Goal: Task Accomplishment & Management: Complete application form

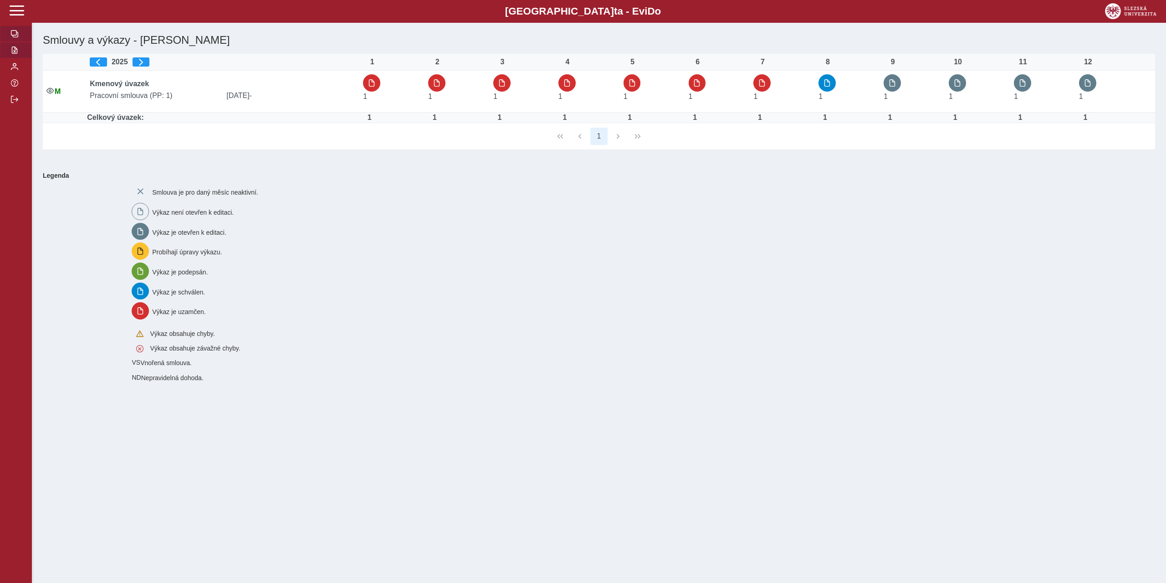
click at [19, 49] on button "button" at bounding box center [16, 50] width 32 height 16
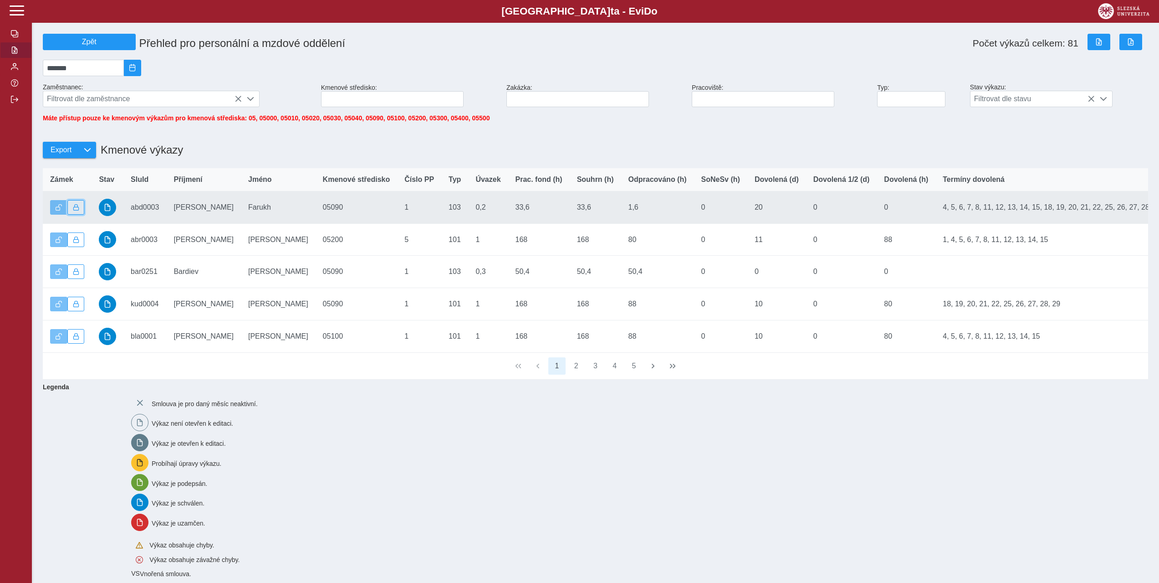
click at [77, 210] on span "button" at bounding box center [76, 207] width 6 height 6
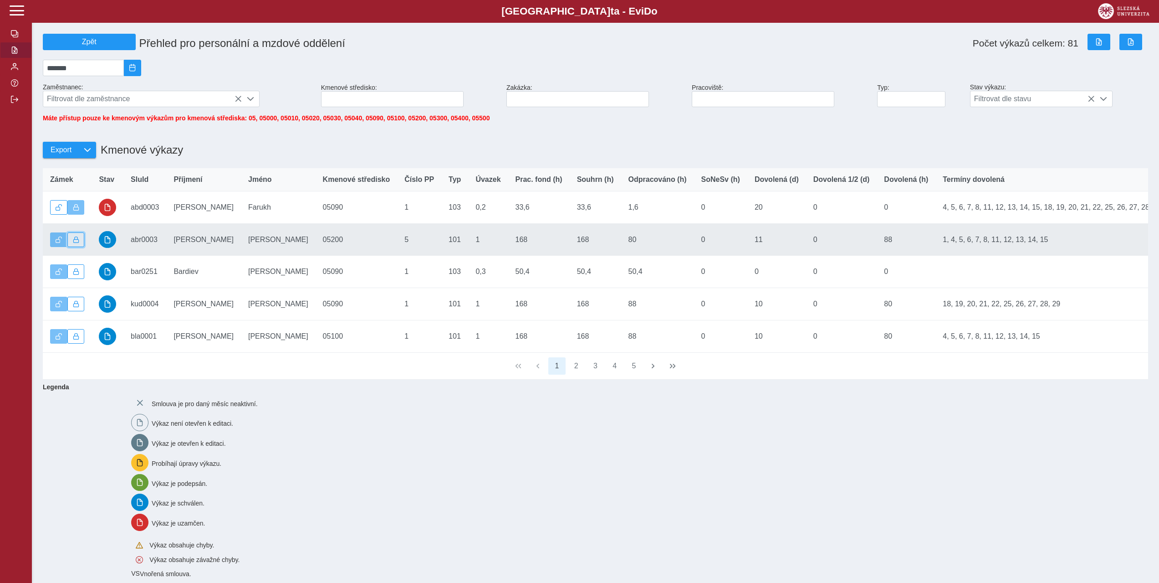
click at [72, 242] on button "button" at bounding box center [75, 239] width 17 height 15
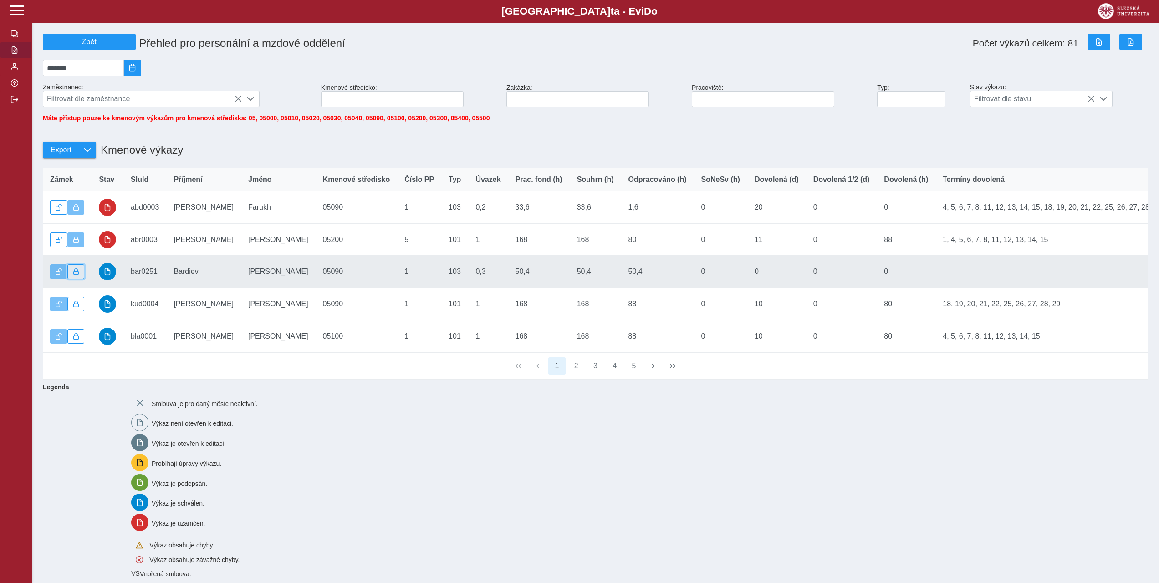
click at [80, 274] on button "button" at bounding box center [75, 271] width 17 height 15
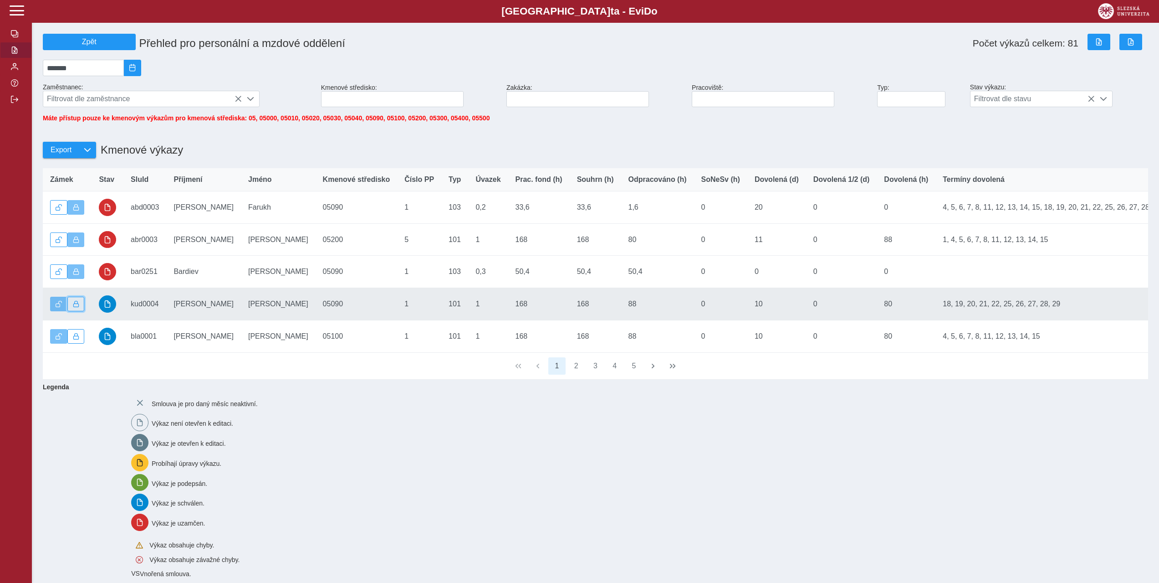
click at [79, 307] on button "button" at bounding box center [75, 304] width 17 height 15
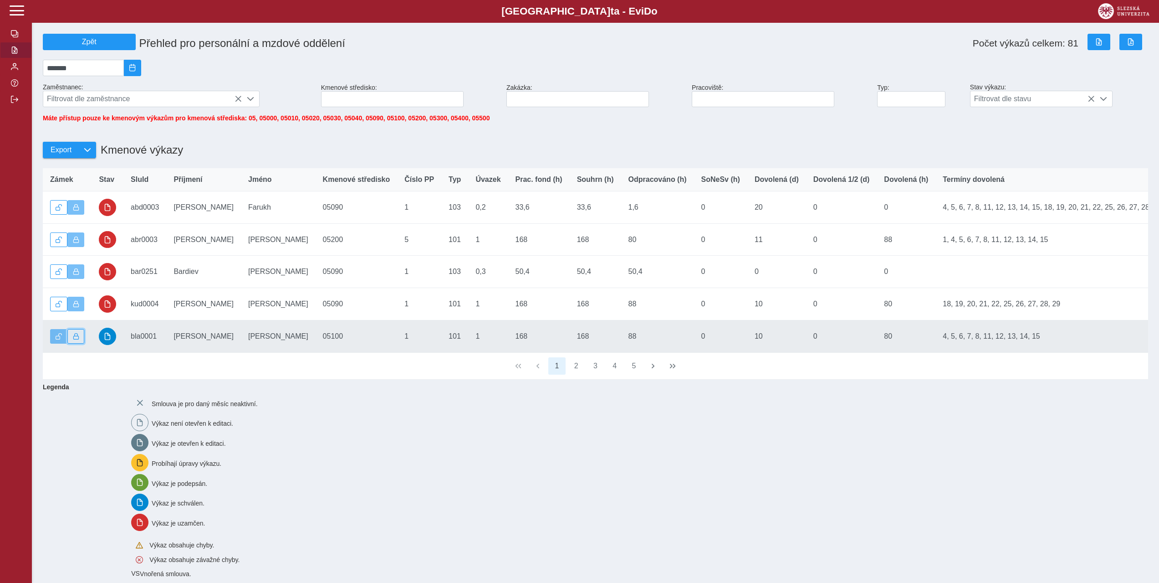
click at [81, 339] on button "button" at bounding box center [75, 336] width 17 height 15
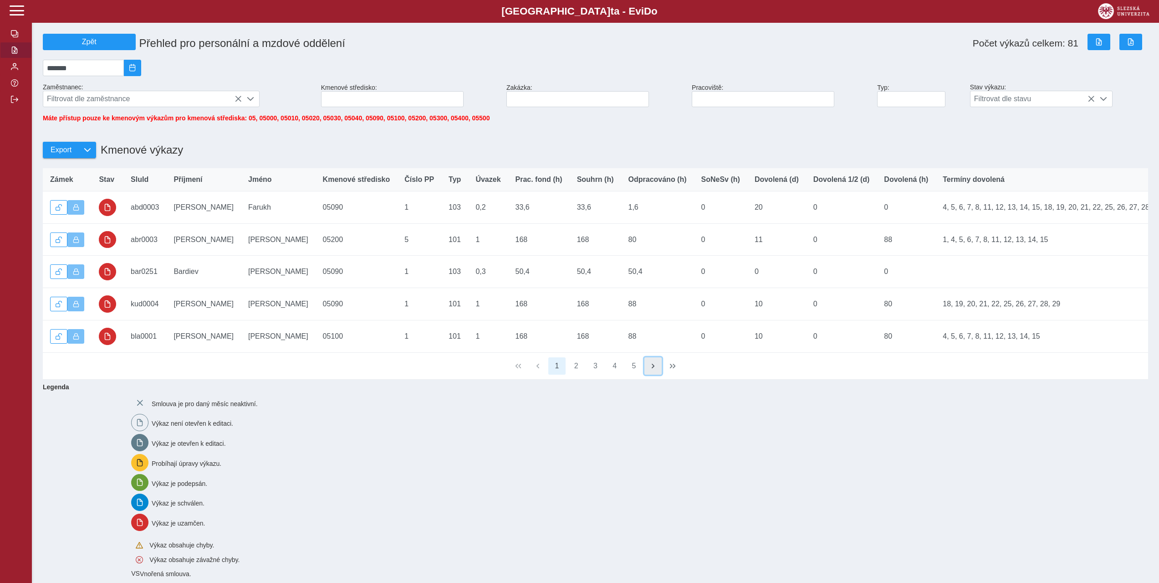
click at [652, 369] on span "button" at bounding box center [653, 365] width 7 height 7
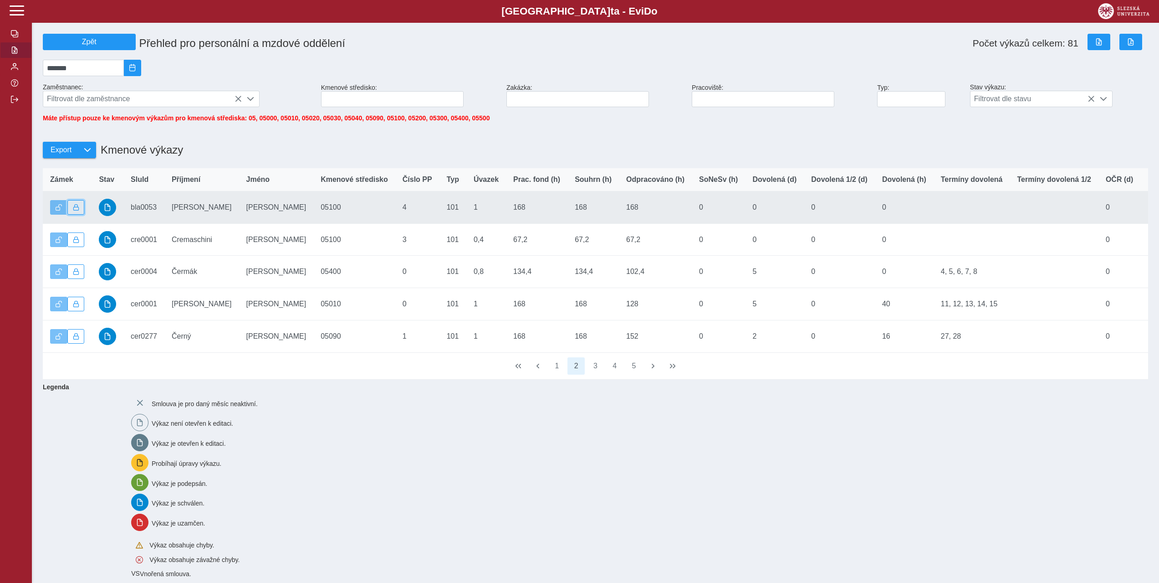
click at [76, 210] on span "button" at bounding box center [76, 207] width 6 height 6
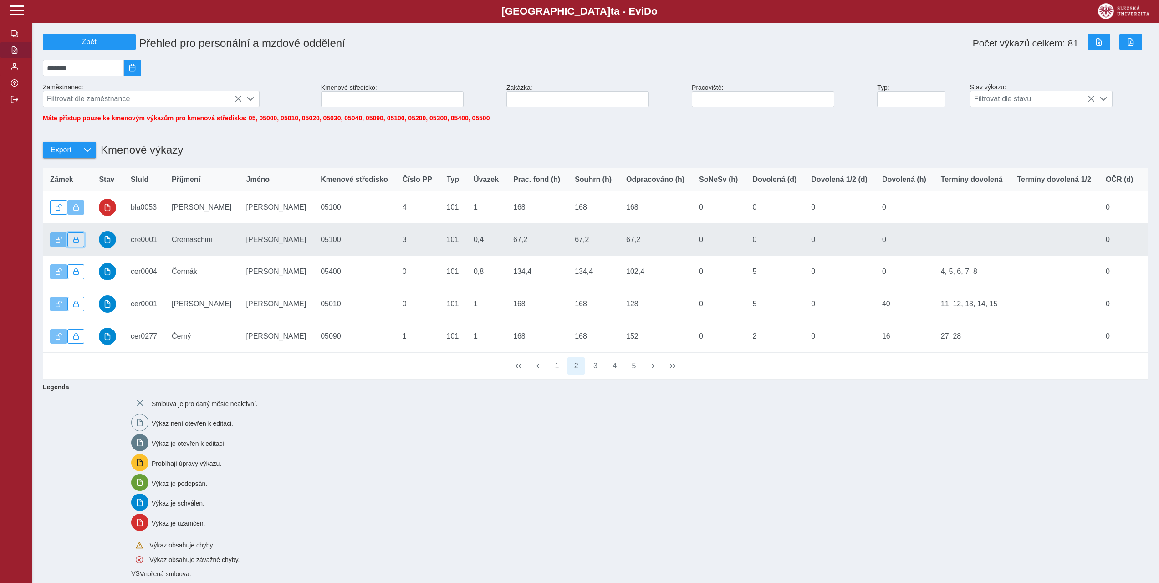
drag, startPoint x: 81, startPoint y: 247, endPoint x: 81, endPoint y: 271, distance: 24.1
click at [80, 247] on button "button" at bounding box center [75, 239] width 17 height 15
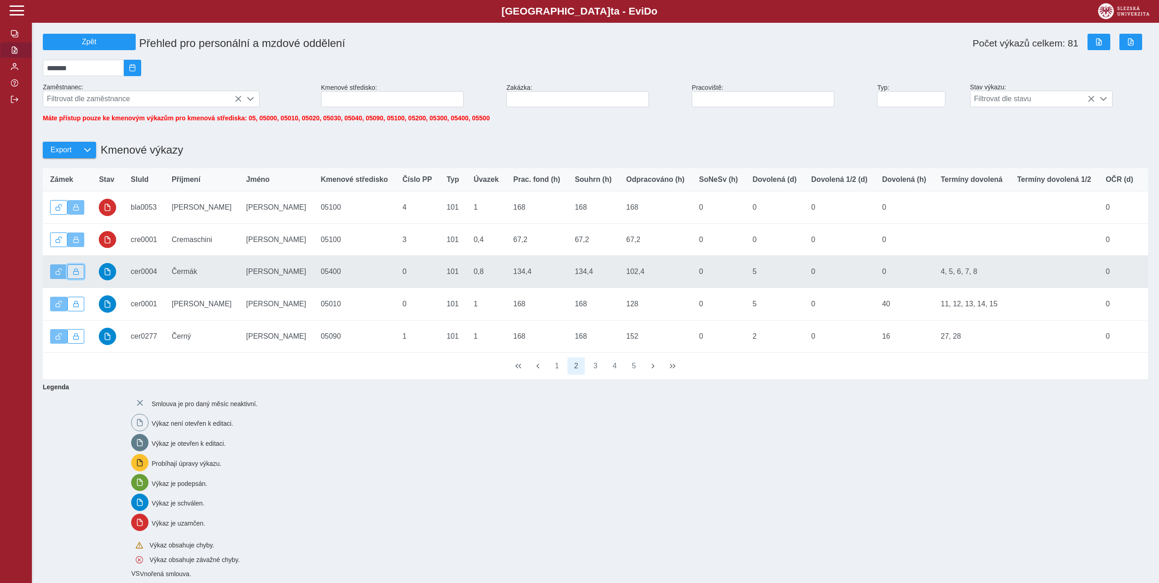
click at [78, 275] on span "button" at bounding box center [76, 271] width 6 height 6
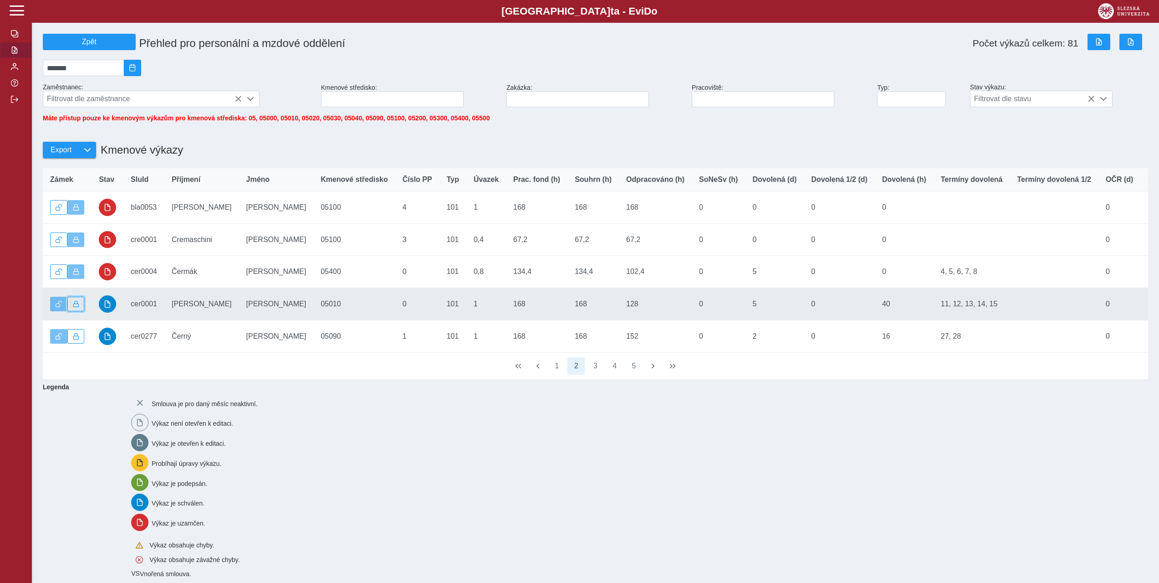
click at [77, 307] on span "button" at bounding box center [76, 304] width 6 height 6
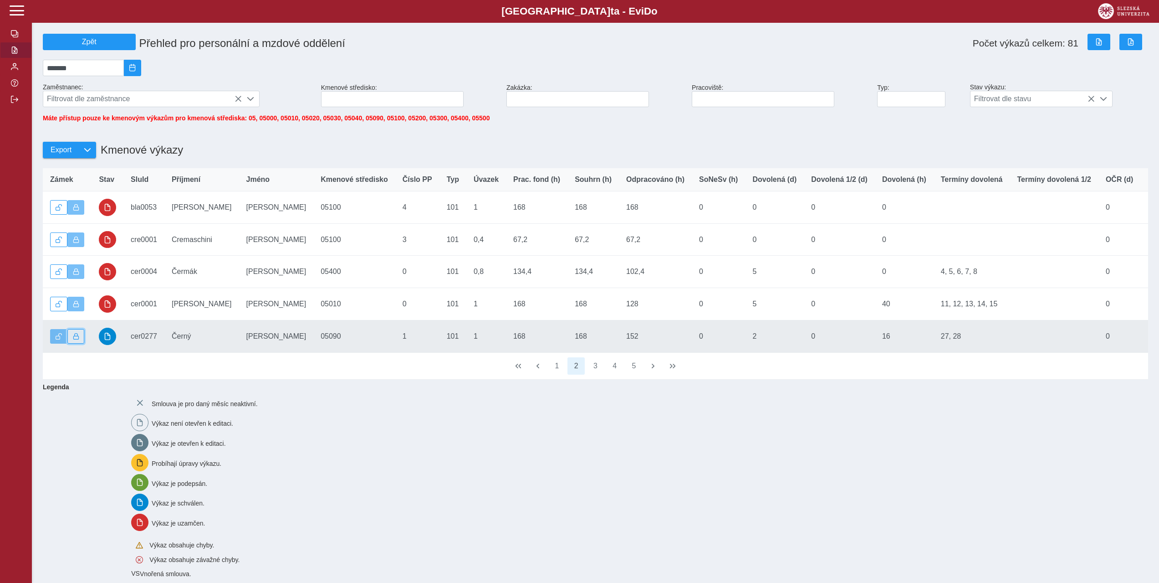
click at [76, 337] on button "button" at bounding box center [75, 336] width 17 height 15
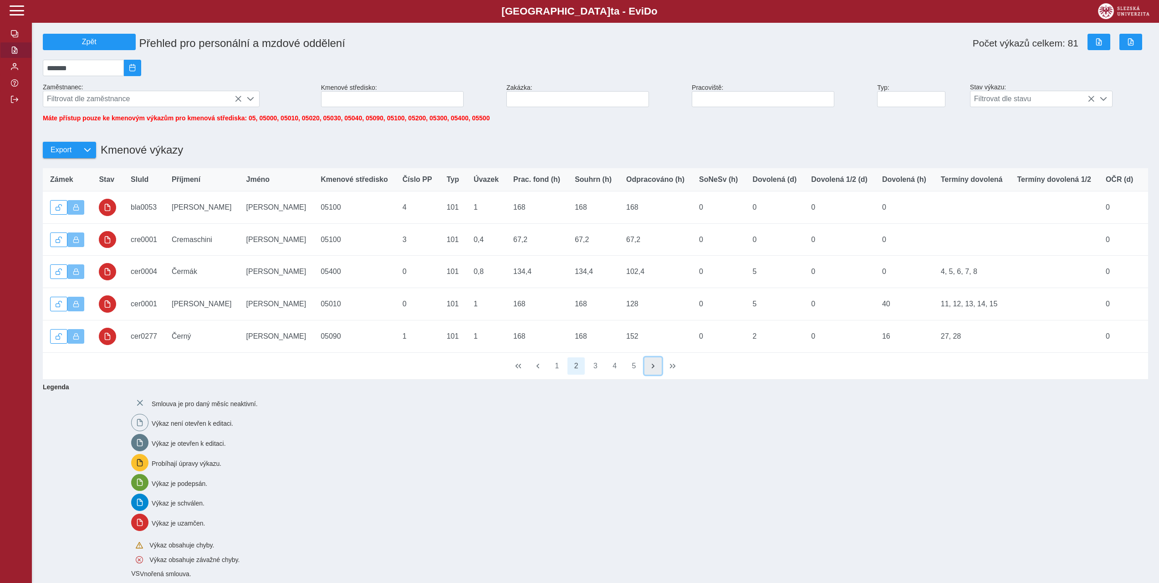
click at [654, 369] on span "button" at bounding box center [653, 365] width 7 height 7
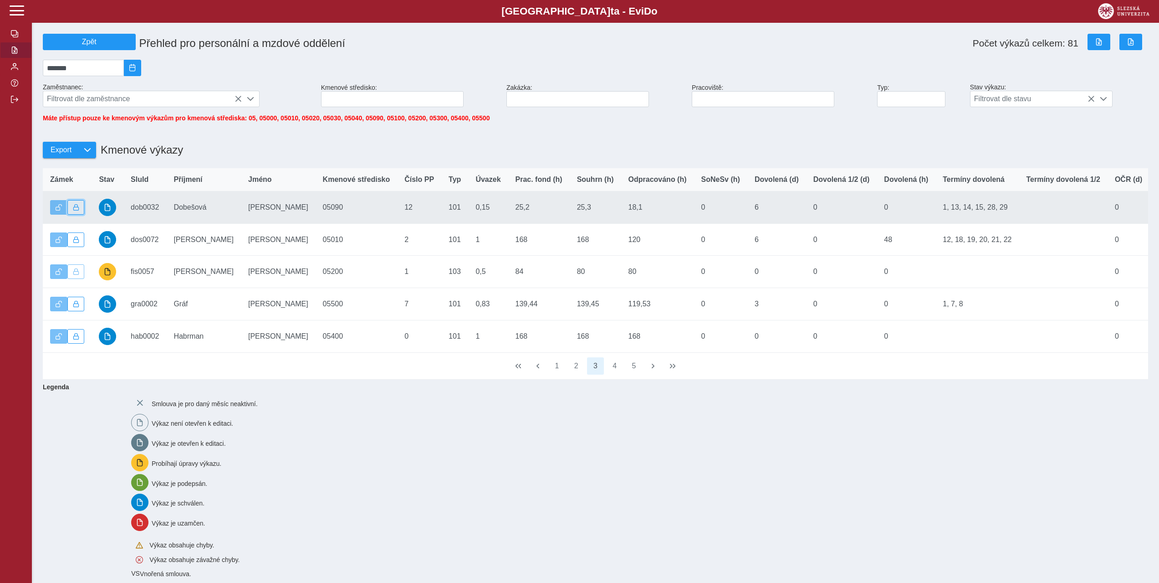
click at [73, 210] on span "button" at bounding box center [76, 207] width 6 height 6
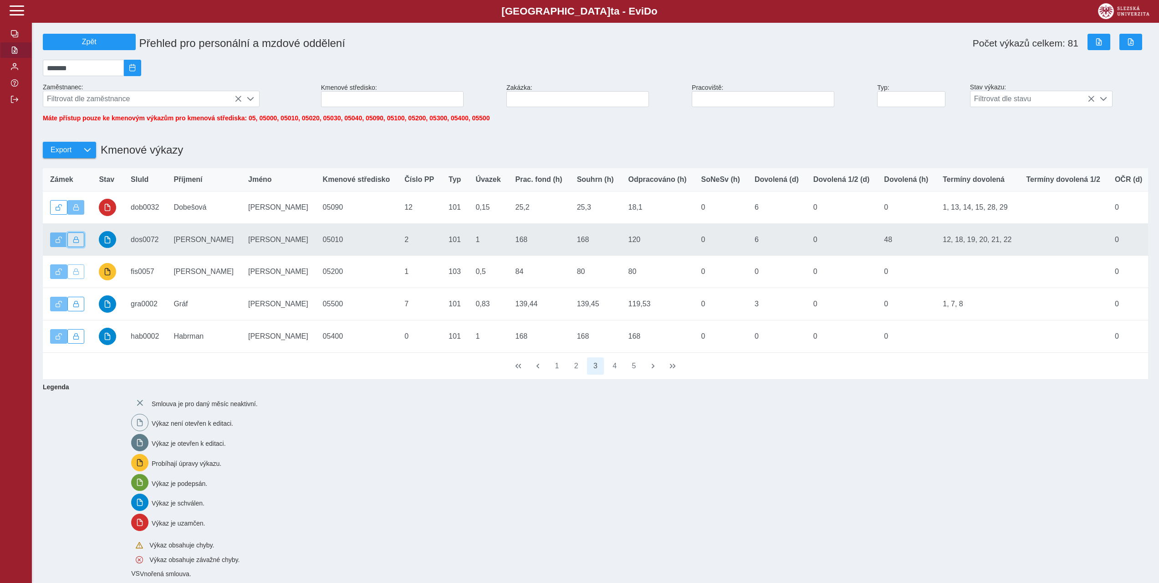
click at [76, 243] on span "button" at bounding box center [76, 239] width 6 height 6
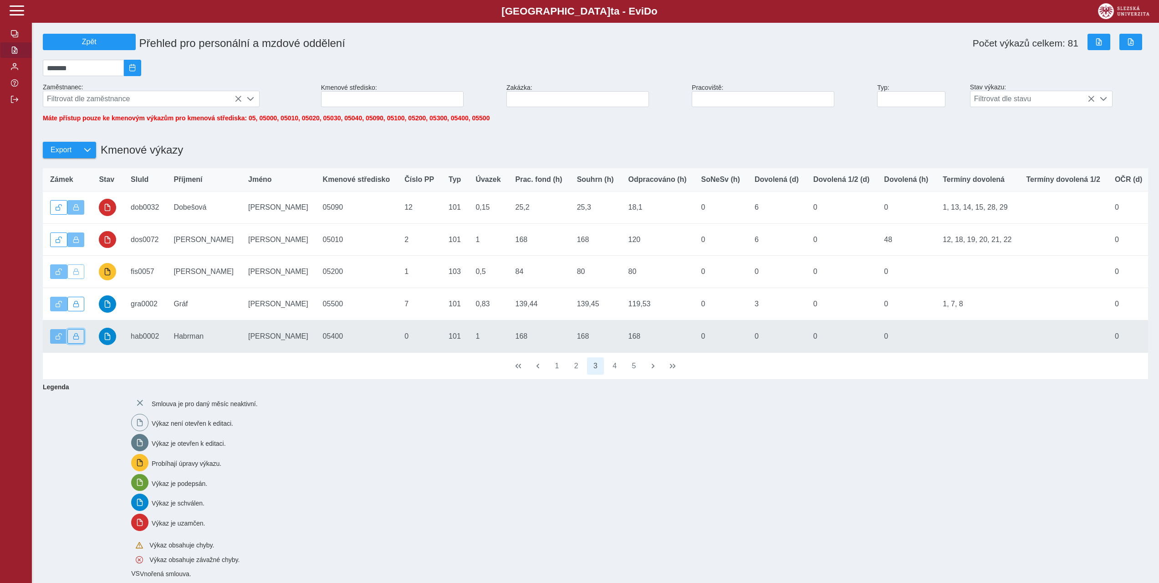
click at [77, 339] on span "button" at bounding box center [76, 336] width 6 height 6
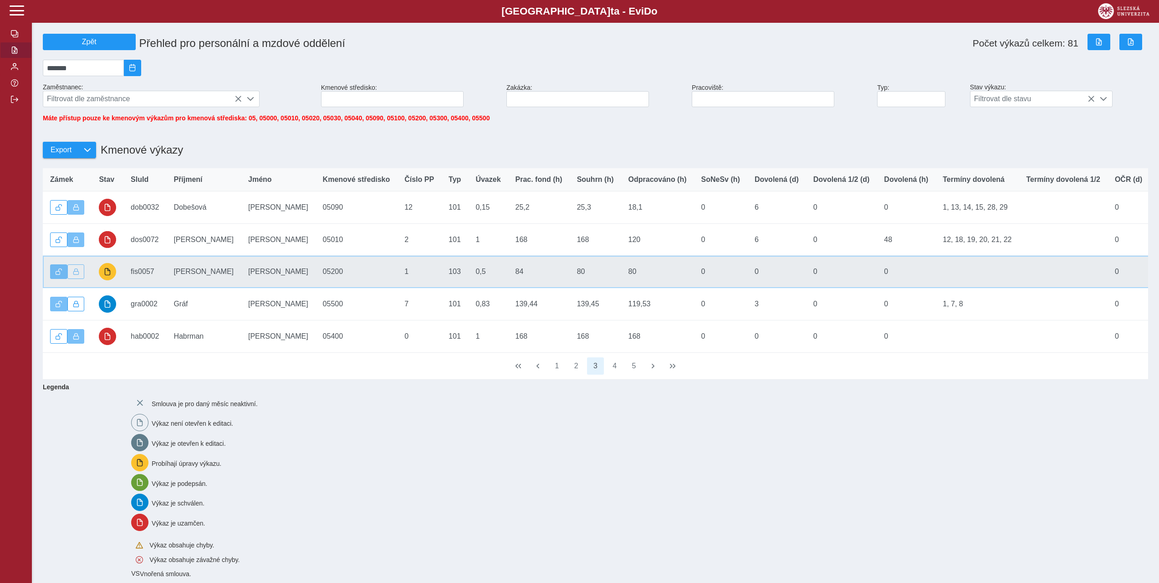
click at [141, 273] on td "SluId fis0057" at bounding box center [144, 272] width 43 height 32
click at [106, 275] on span "button" at bounding box center [107, 271] width 7 height 7
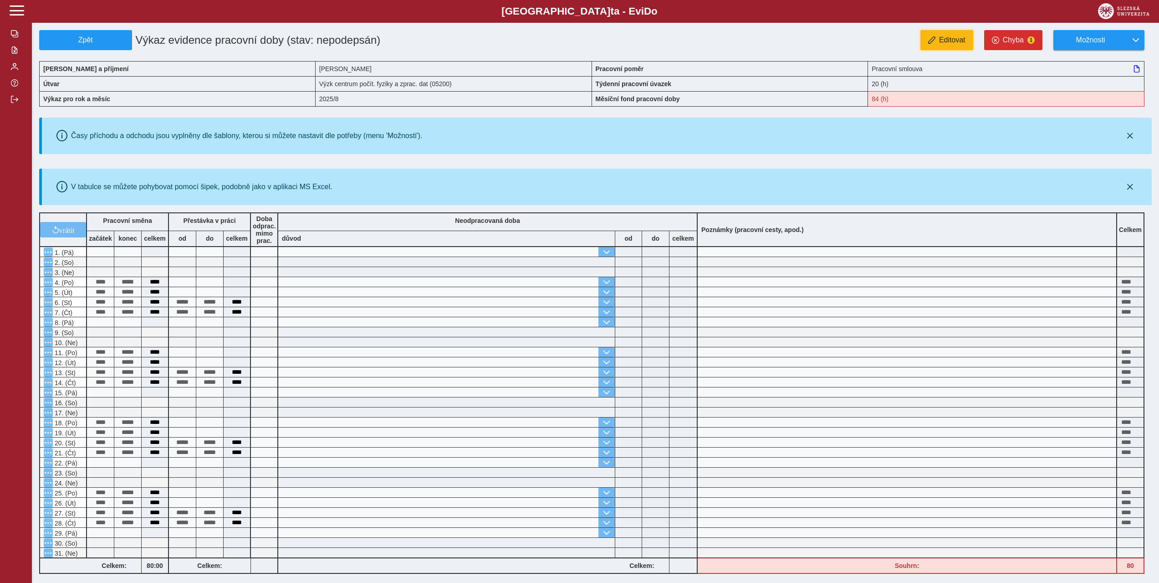
click at [943, 40] on span "Editovat" at bounding box center [952, 40] width 26 height 8
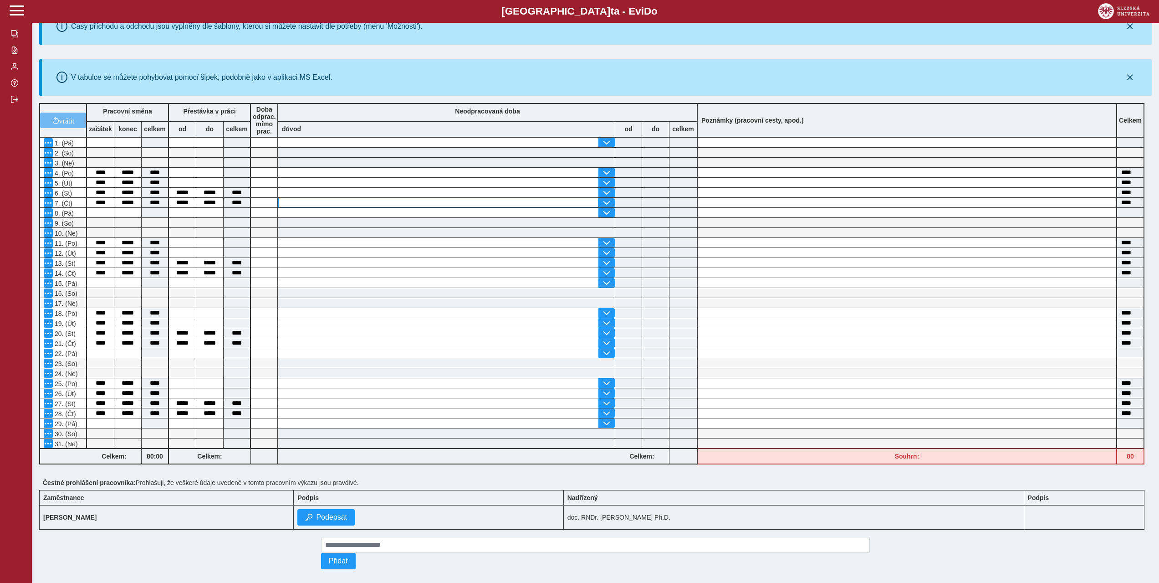
scroll to position [122, 0]
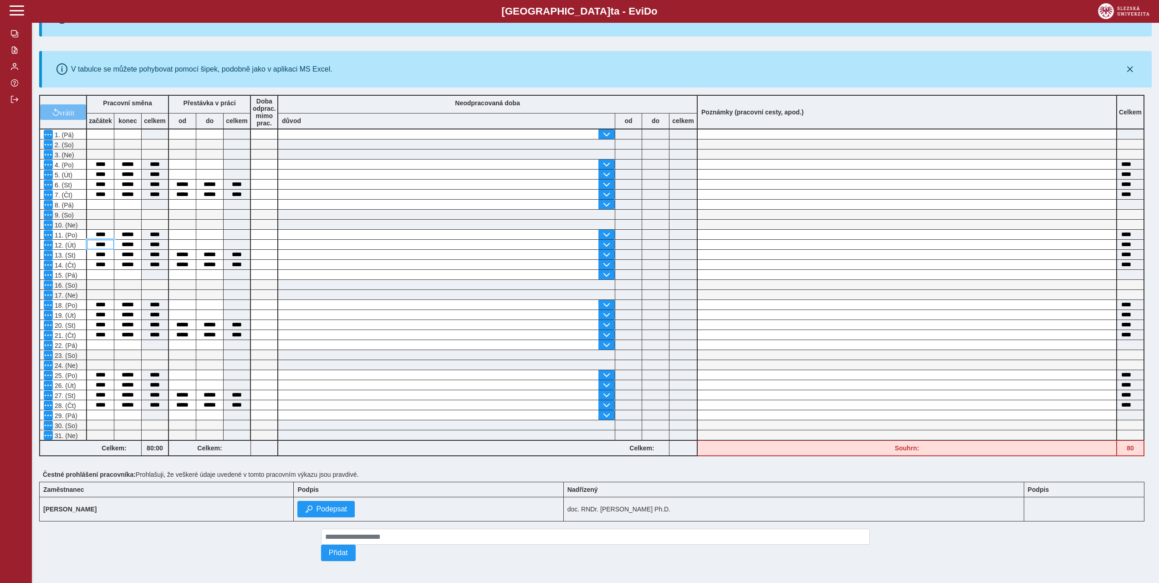
click at [104, 240] on input "****" at bounding box center [100, 245] width 27 height 10
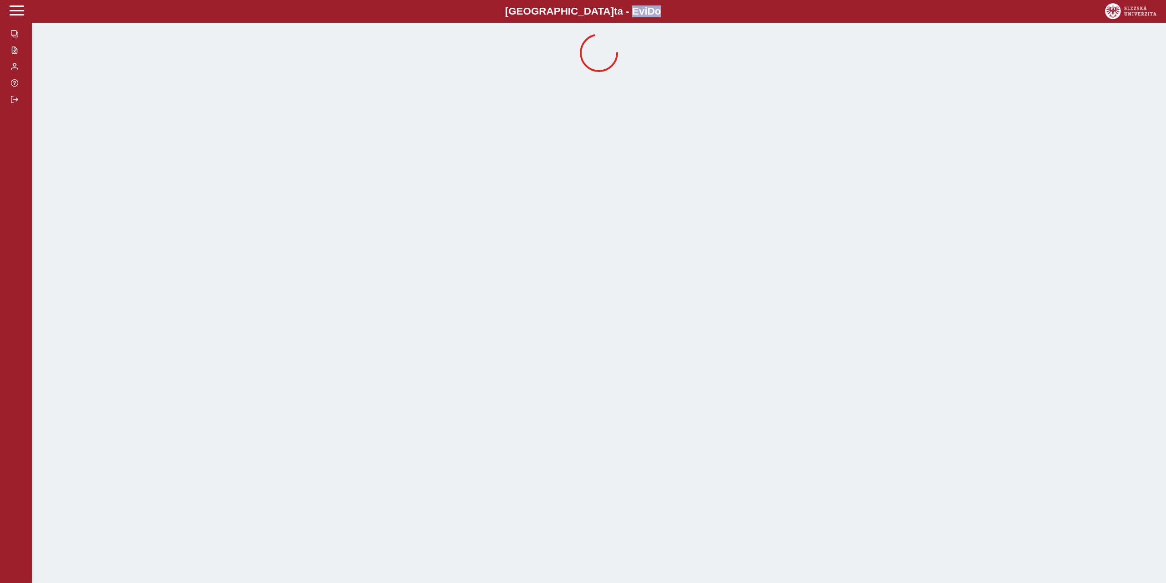
click at [127, 241] on div "Slezská univerzi t a - Evi D o EviDo" at bounding box center [583, 291] width 1166 height 583
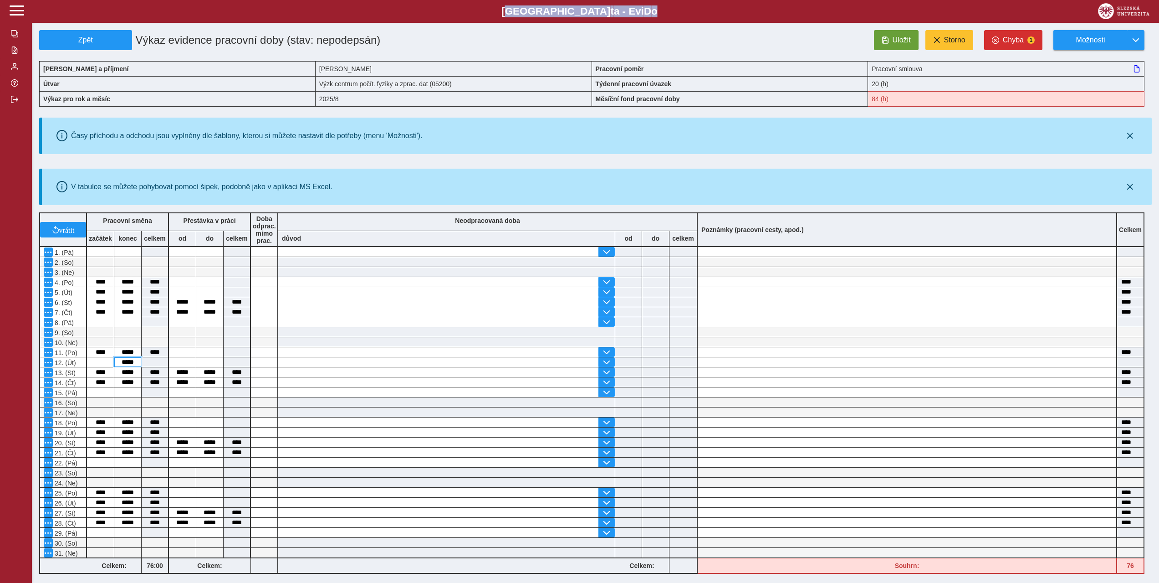
click at [135, 360] on input "*****" at bounding box center [127, 362] width 27 height 10
click at [109, 283] on input "****" at bounding box center [100, 282] width 27 height 10
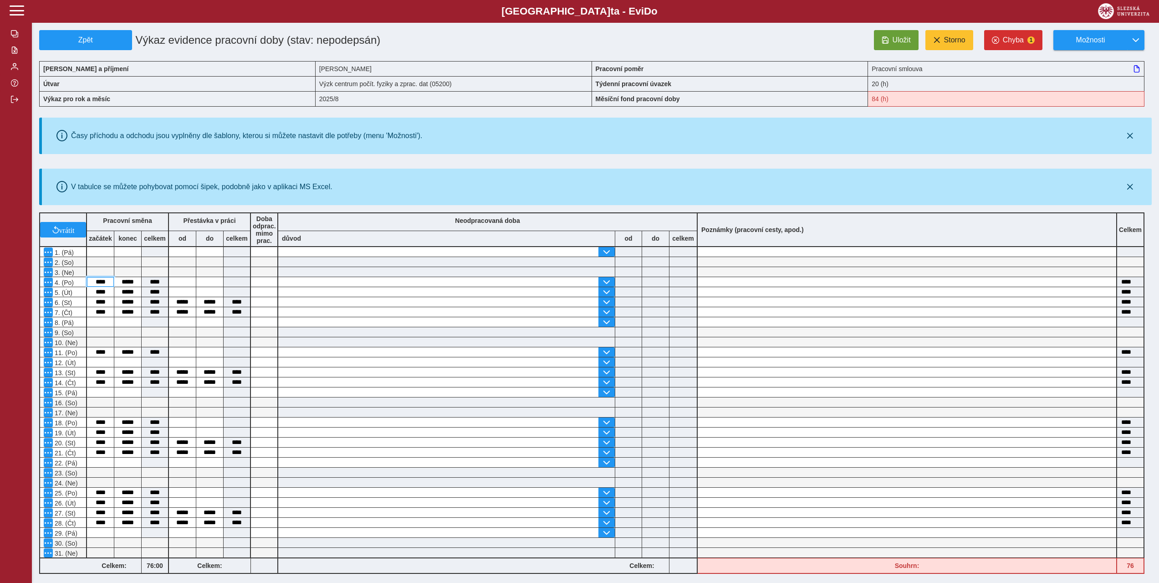
click at [109, 283] on input "****" at bounding box center [100, 282] width 27 height 10
click at [105, 291] on input "****" at bounding box center [100, 292] width 27 height 10
paste input
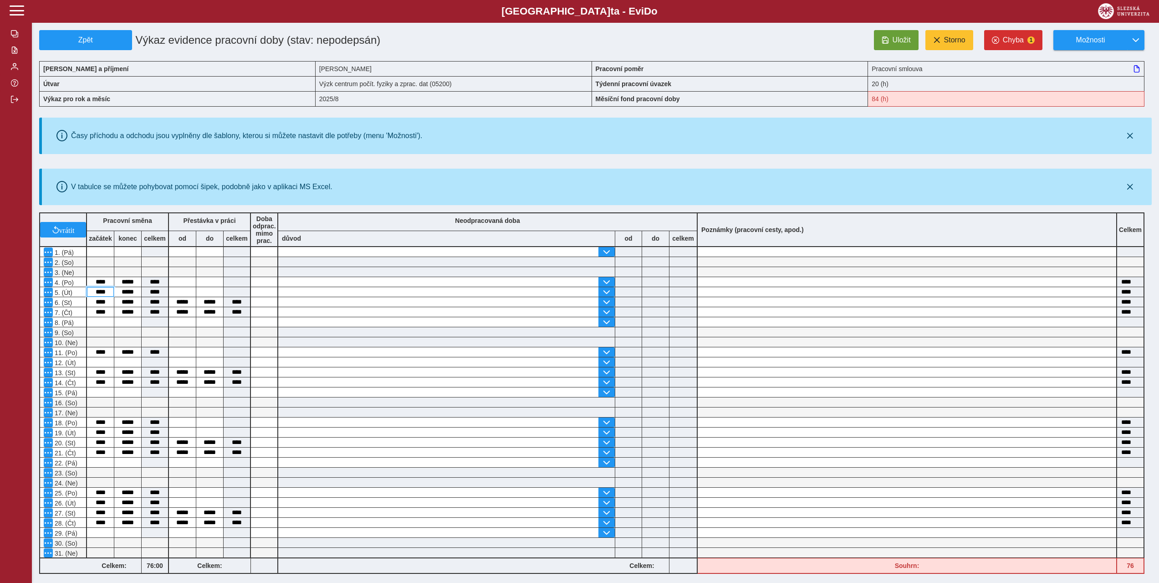
type input "****"
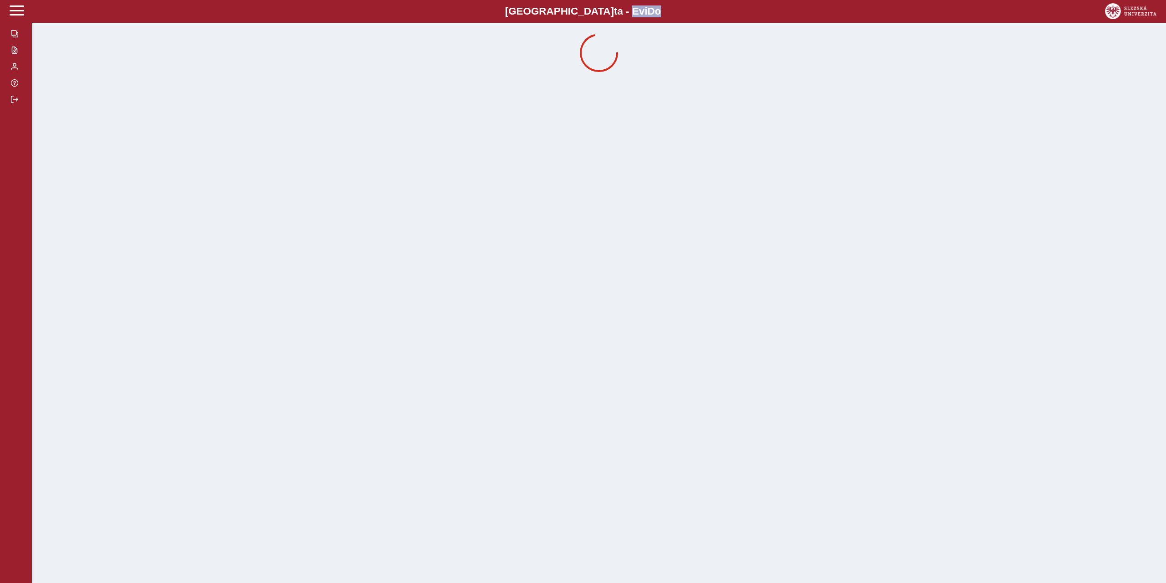
click at [136, 282] on div "Slezská univerzi t a - Evi D o EviDo" at bounding box center [583, 291] width 1166 height 583
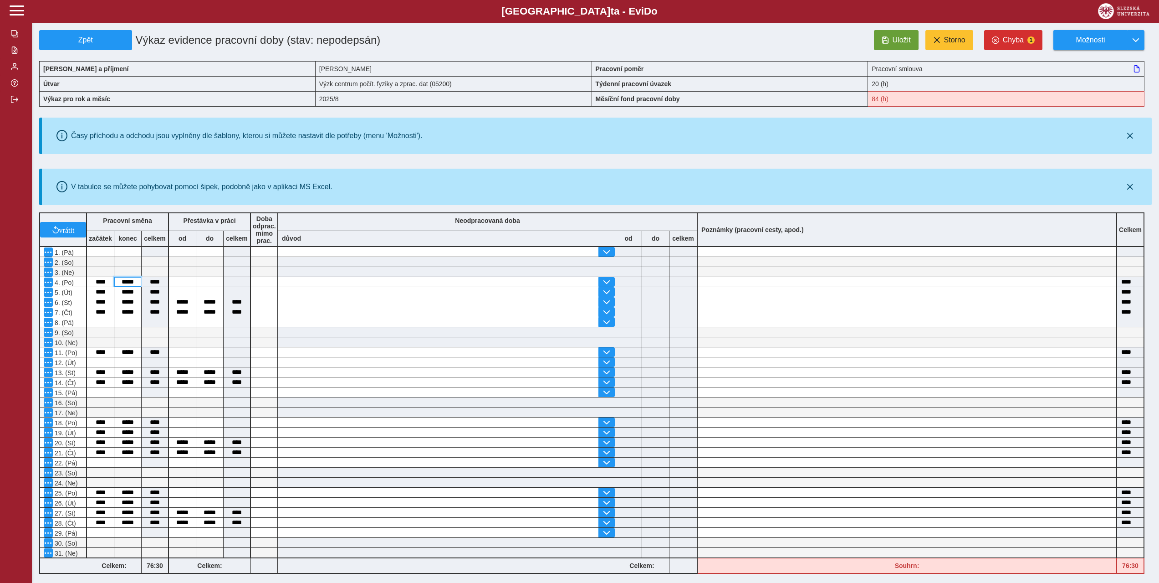
click at [133, 284] on input "*****" at bounding box center [127, 282] width 27 height 10
click at [129, 292] on input "*****" at bounding box center [127, 292] width 27 height 10
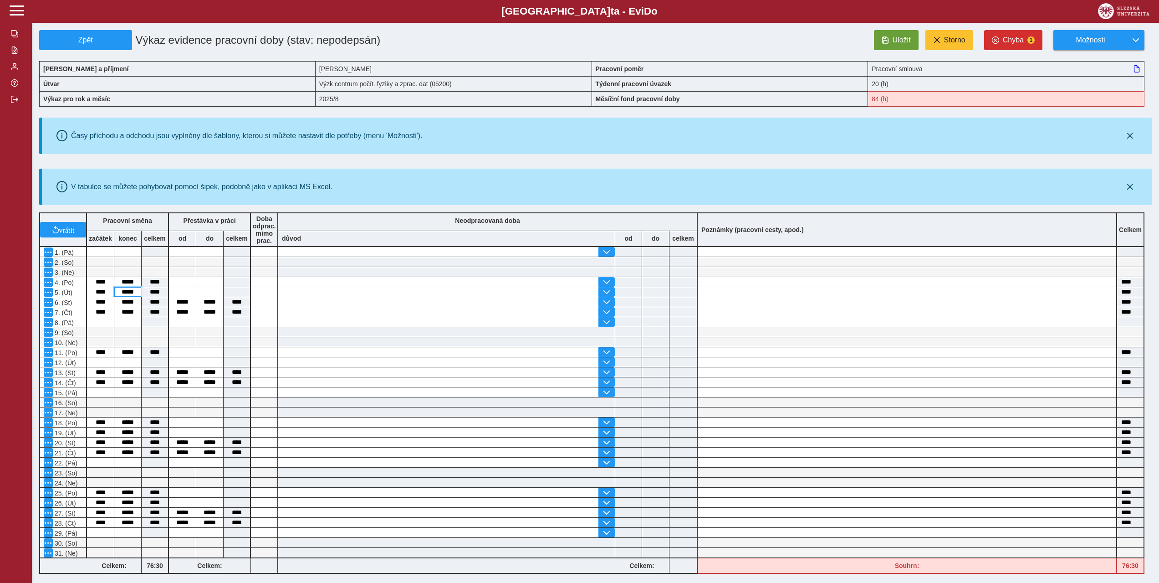
click at [129, 292] on input "*****" at bounding box center [127, 292] width 27 height 10
paste input
type input "*****"
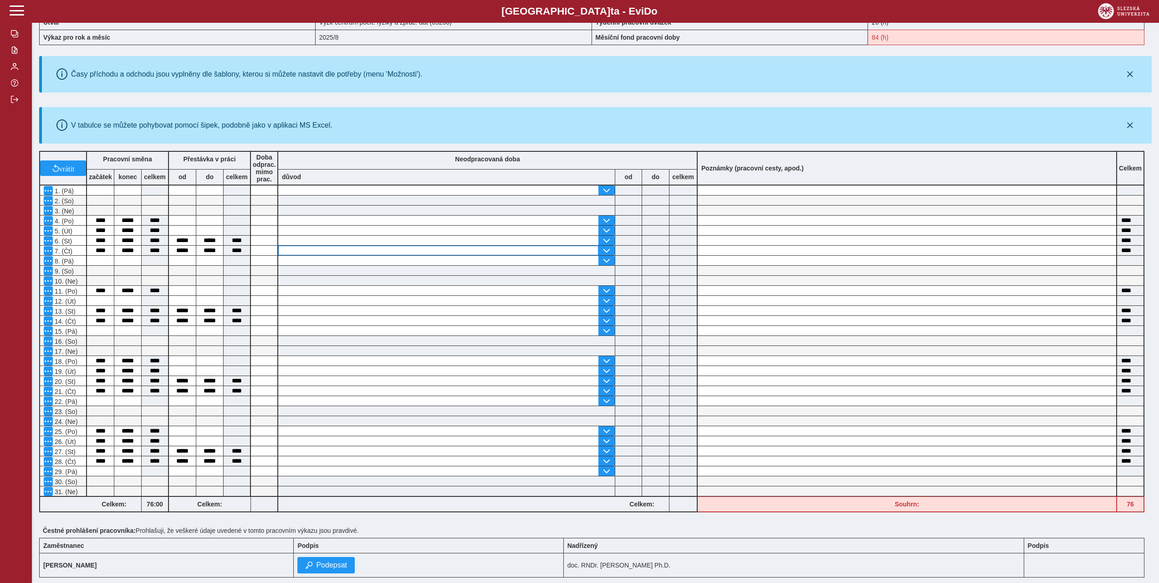
scroll to position [46, 0]
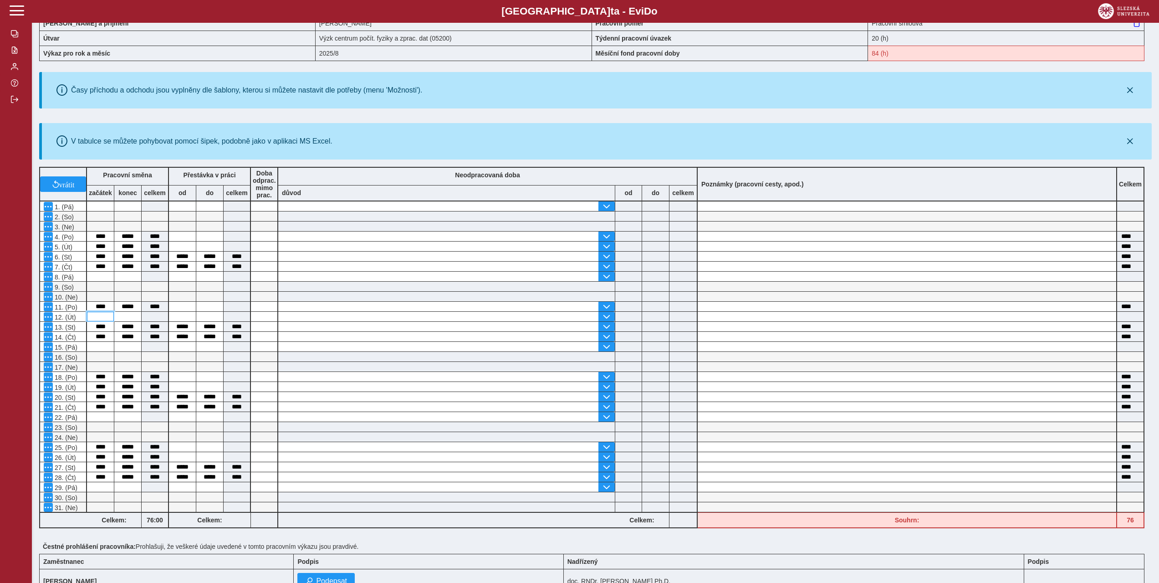
click at [102, 315] on input at bounding box center [100, 317] width 27 height 10
type input "*"
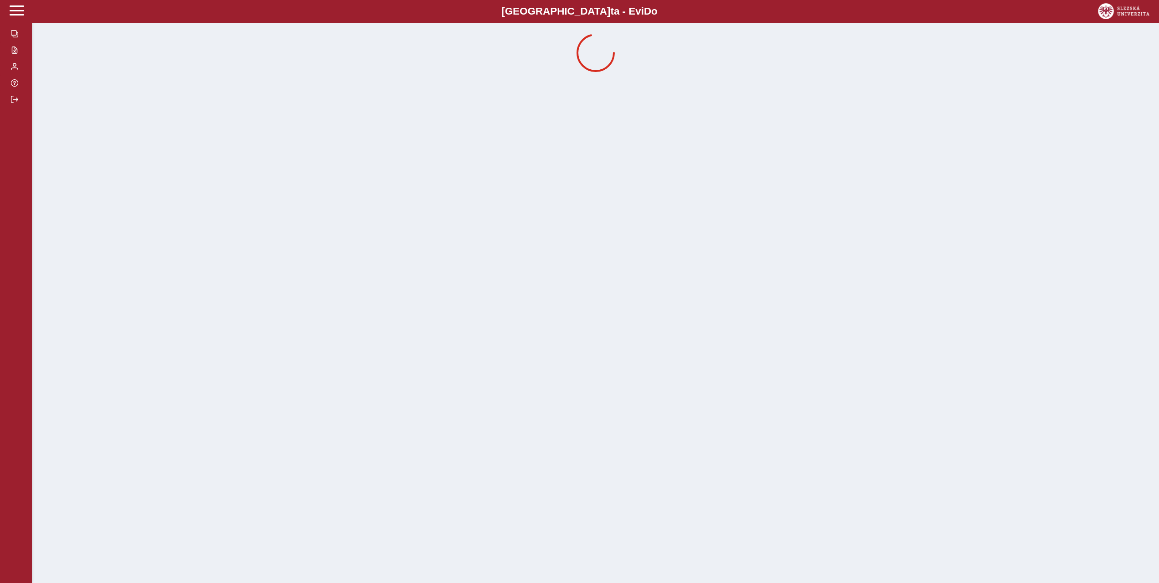
scroll to position [0, 0]
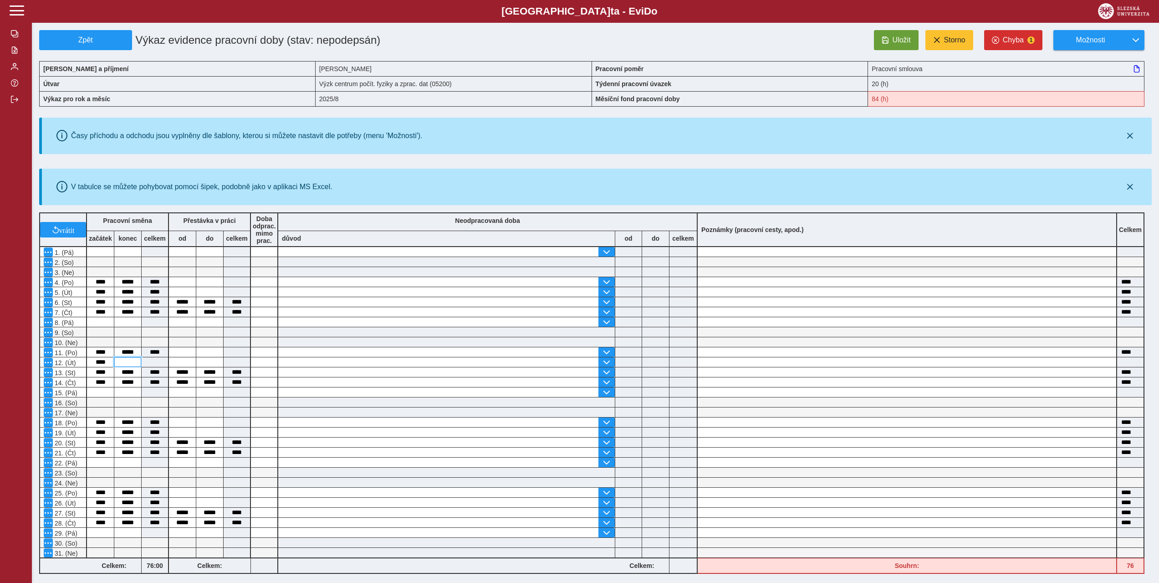
click at [133, 364] on input at bounding box center [127, 362] width 27 height 10
type input "**"
click at [103, 421] on input "****" at bounding box center [100, 422] width 27 height 10
type input "****"
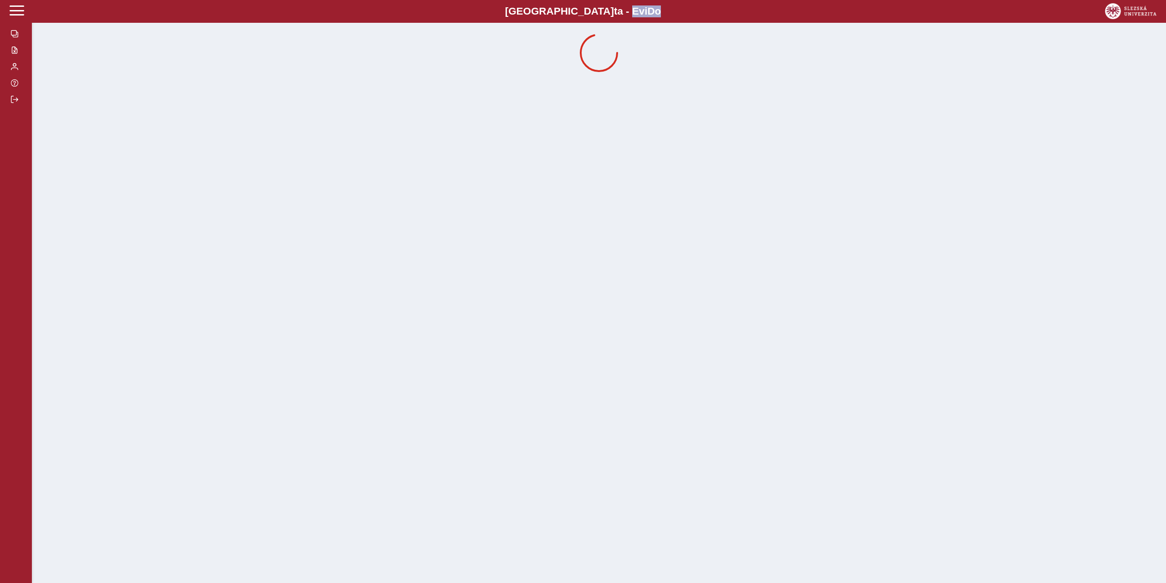
click at [133, 422] on div "Slezská univerzi t a - Evi D o EviDo" at bounding box center [583, 291] width 1166 height 583
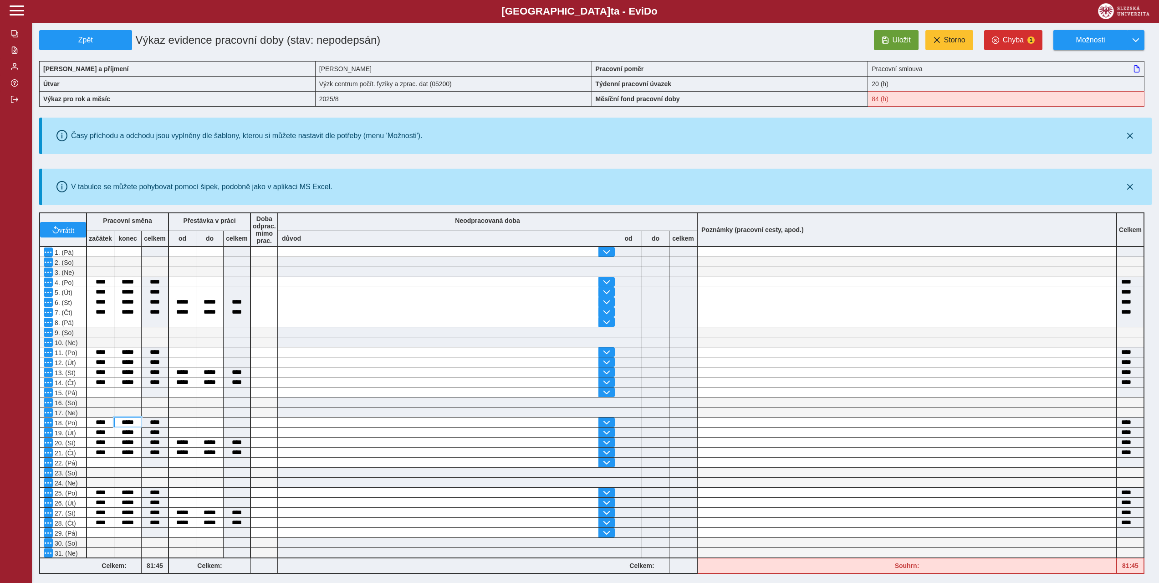
click at [132, 421] on input "*****" at bounding box center [127, 422] width 27 height 10
type input "*****"
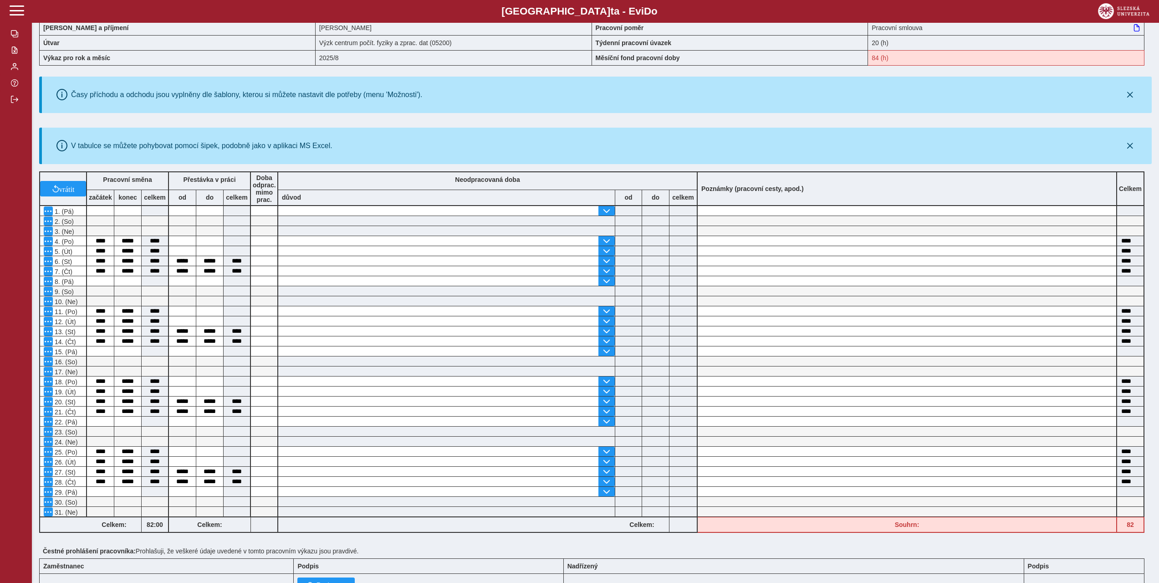
scroll to position [91, 0]
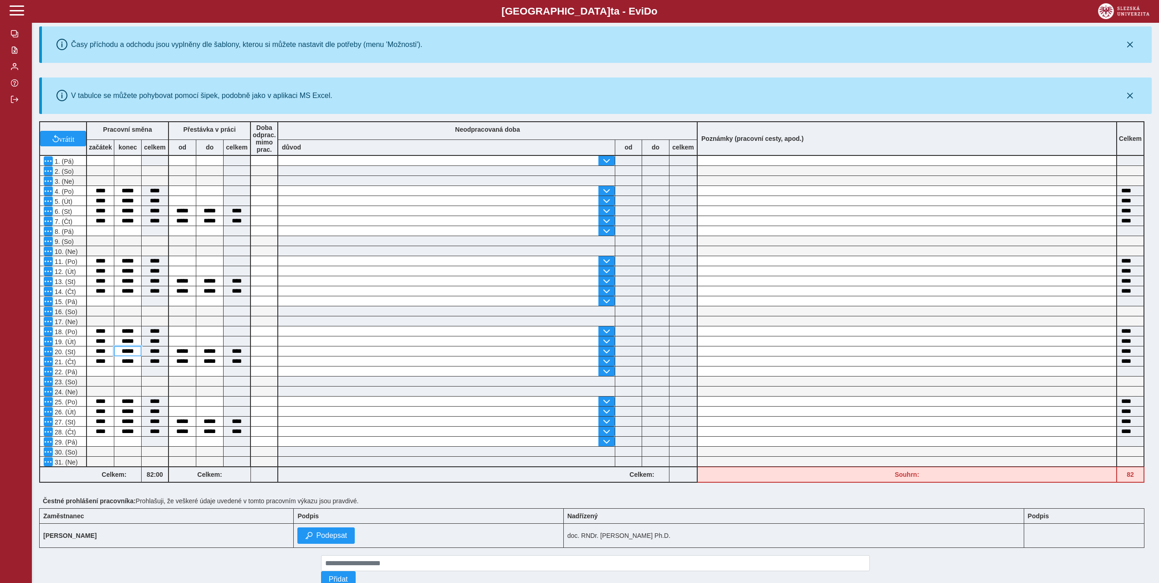
click at [123, 351] on input "*****" at bounding box center [127, 351] width 27 height 10
type input "*****"
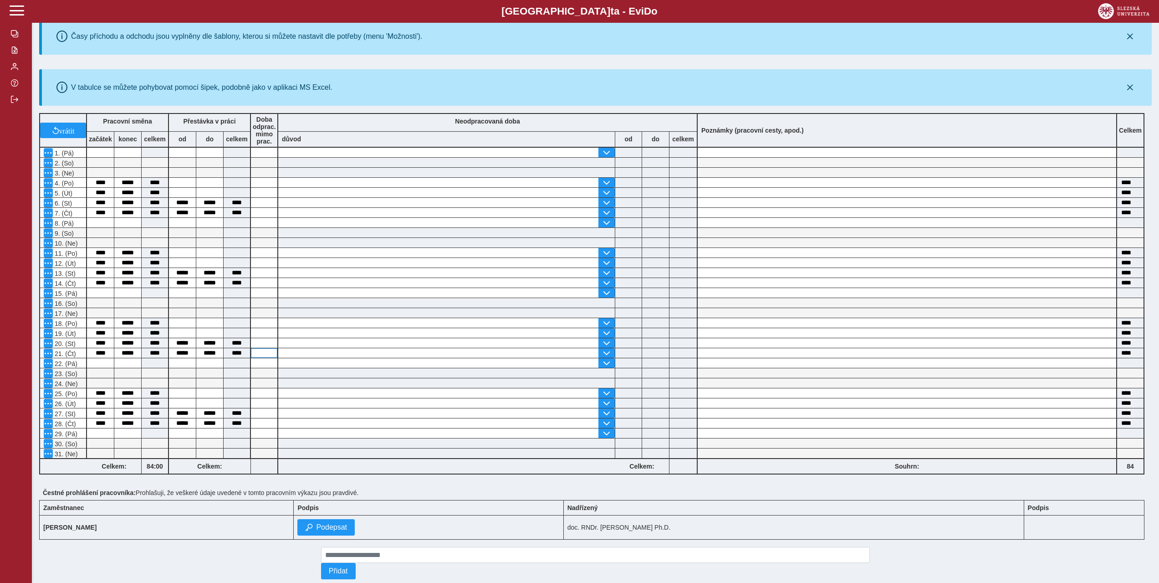
scroll to position [122, 0]
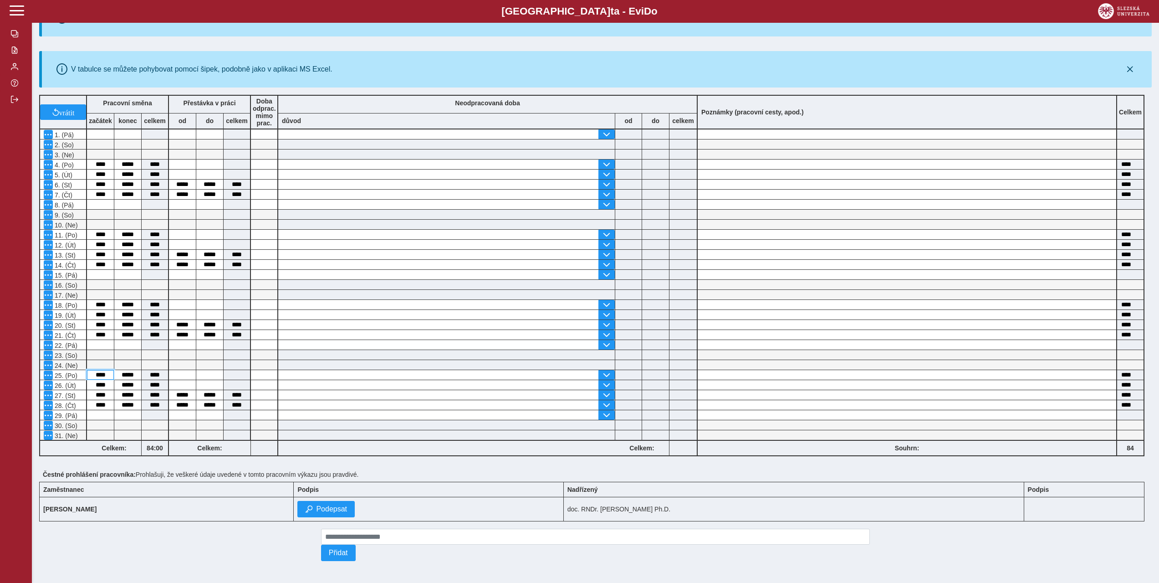
click at [103, 370] on input "****" at bounding box center [100, 375] width 27 height 10
type input "****"
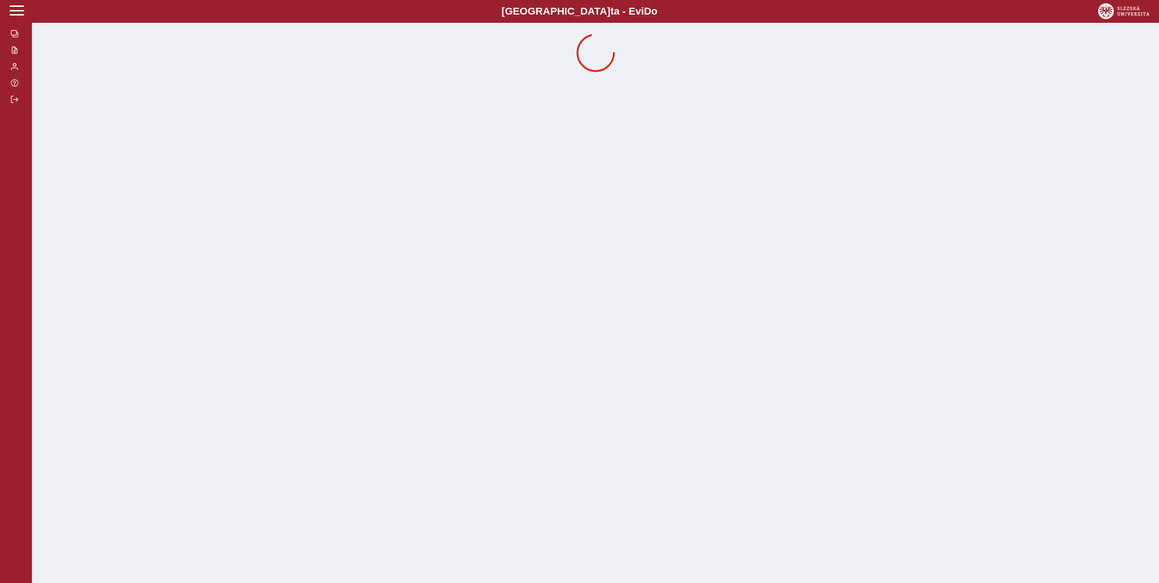
scroll to position [0, 0]
click at [131, 370] on div "Slezská univerzi t a - Evi D o EviDo" at bounding box center [583, 291] width 1166 height 583
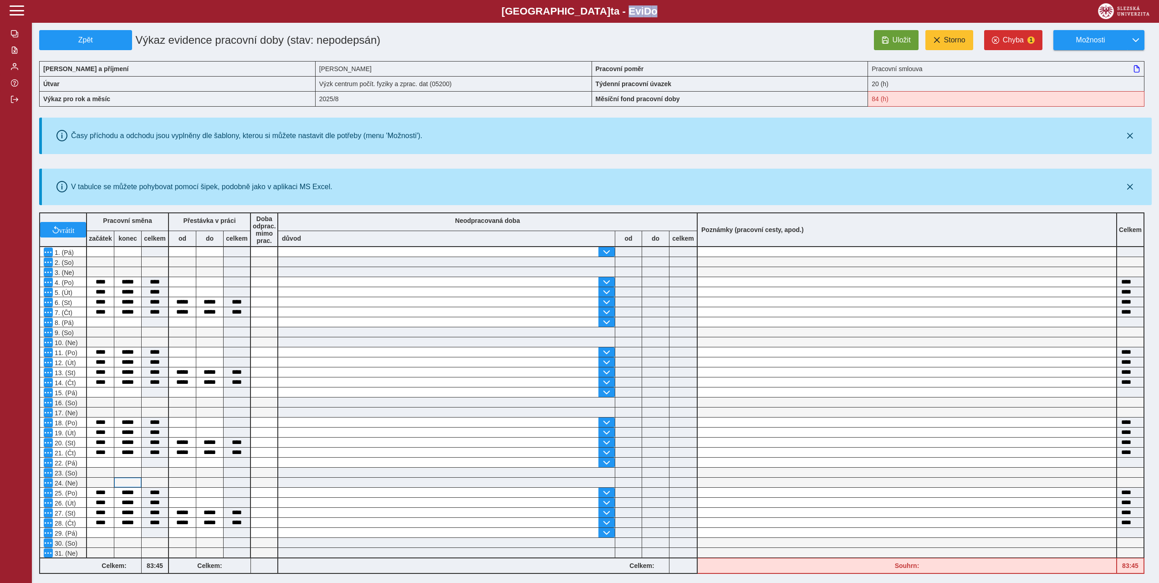
scroll to position [46, 0]
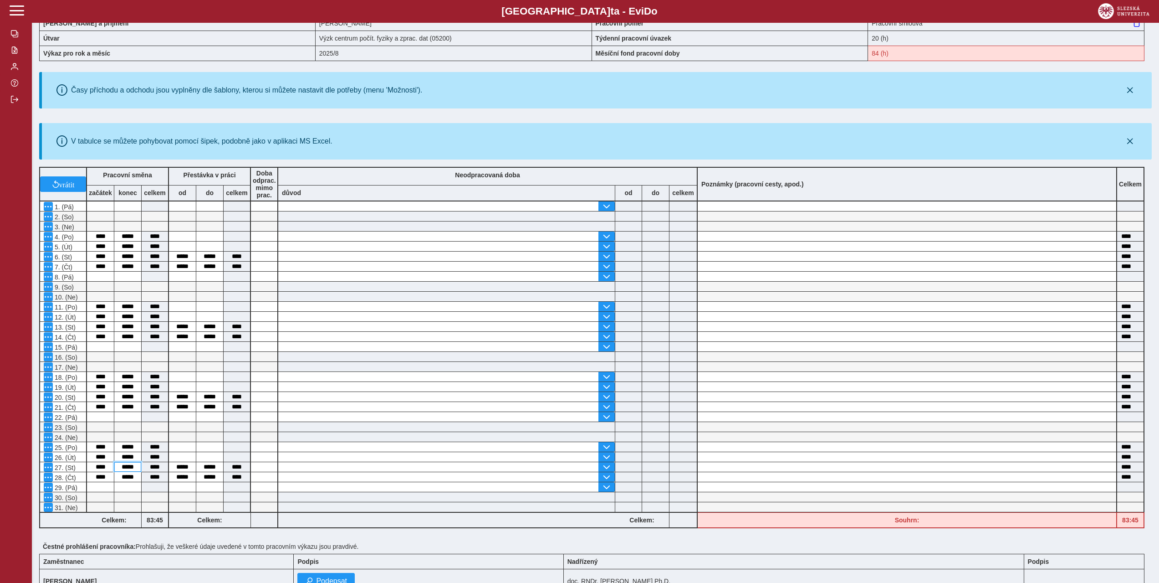
click at [133, 466] on input "*****" at bounding box center [127, 467] width 27 height 10
type input "**"
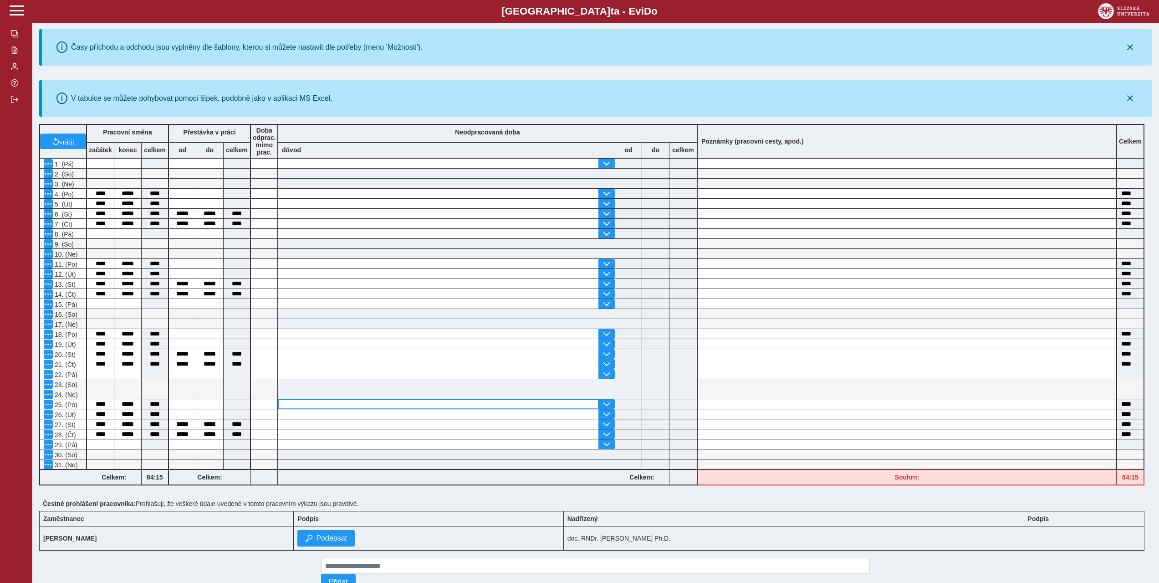
scroll to position [91, 0]
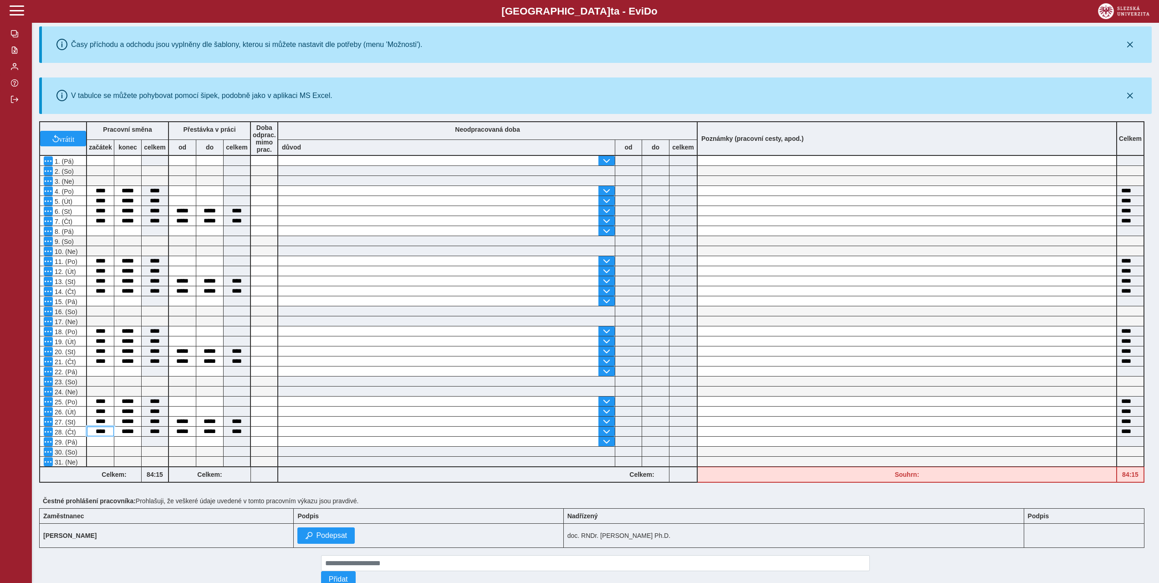
click at [101, 430] on input "****" at bounding box center [100, 431] width 27 height 10
type input "****"
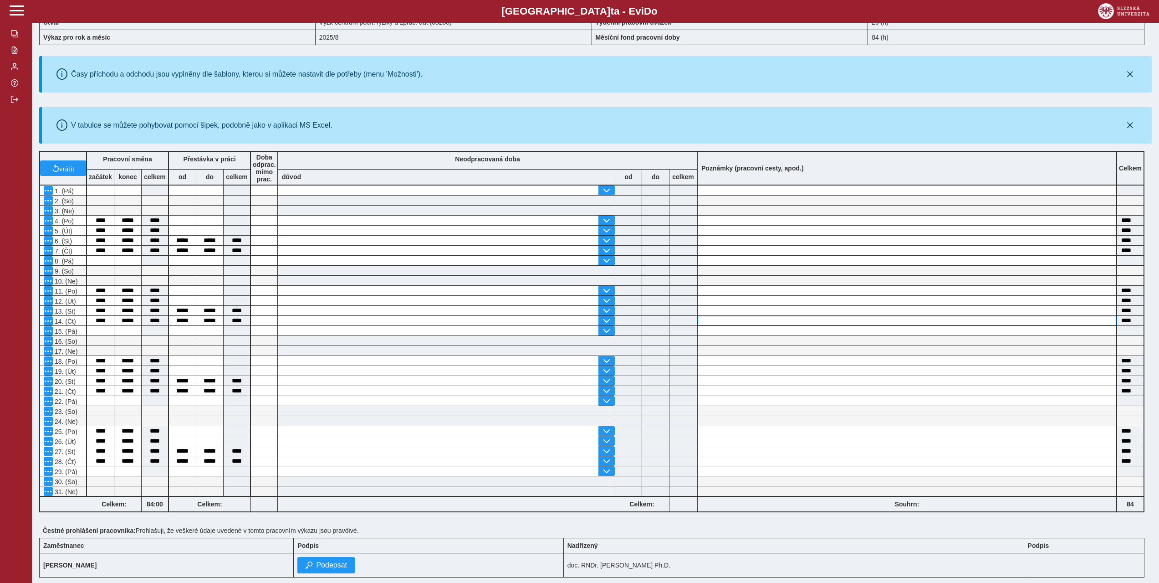
scroll to position [0, 0]
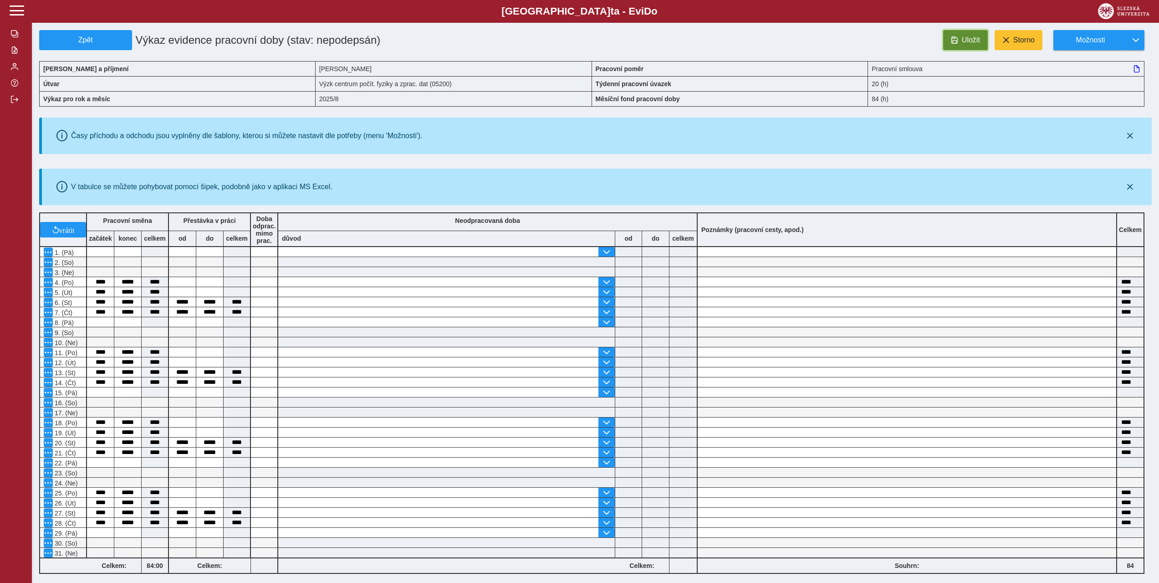
click at [970, 41] on span "Uložit" at bounding box center [971, 40] width 18 height 8
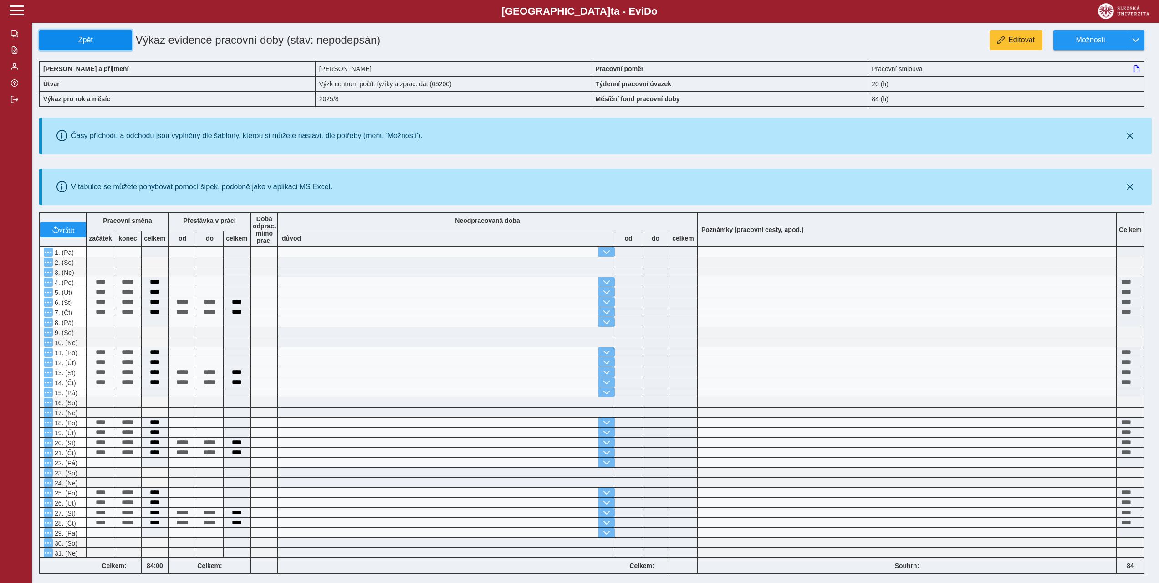
click at [109, 36] on span "Zpět" at bounding box center [85, 40] width 85 height 8
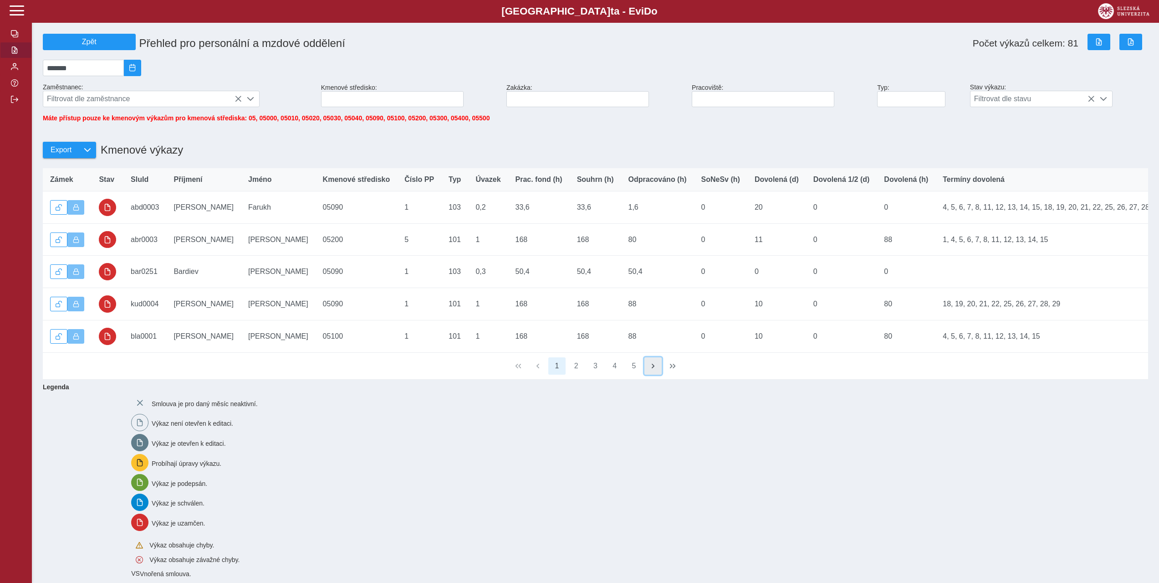
click at [650, 369] on span "button" at bounding box center [653, 365] width 7 height 7
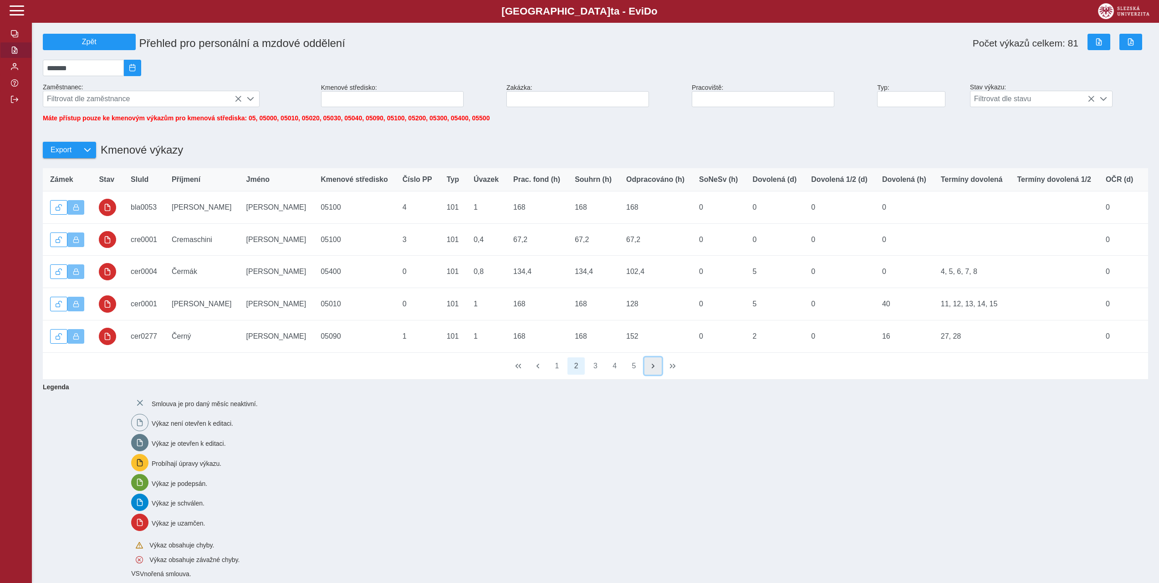
click at [650, 369] on span "button" at bounding box center [653, 365] width 7 height 7
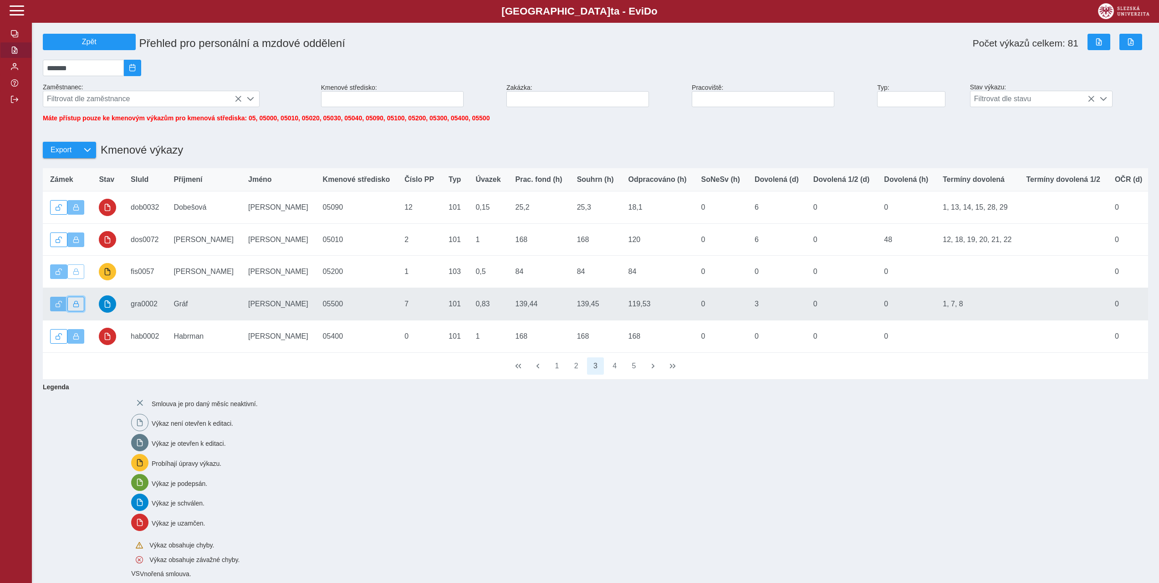
click at [80, 311] on button "button" at bounding box center [75, 304] width 17 height 15
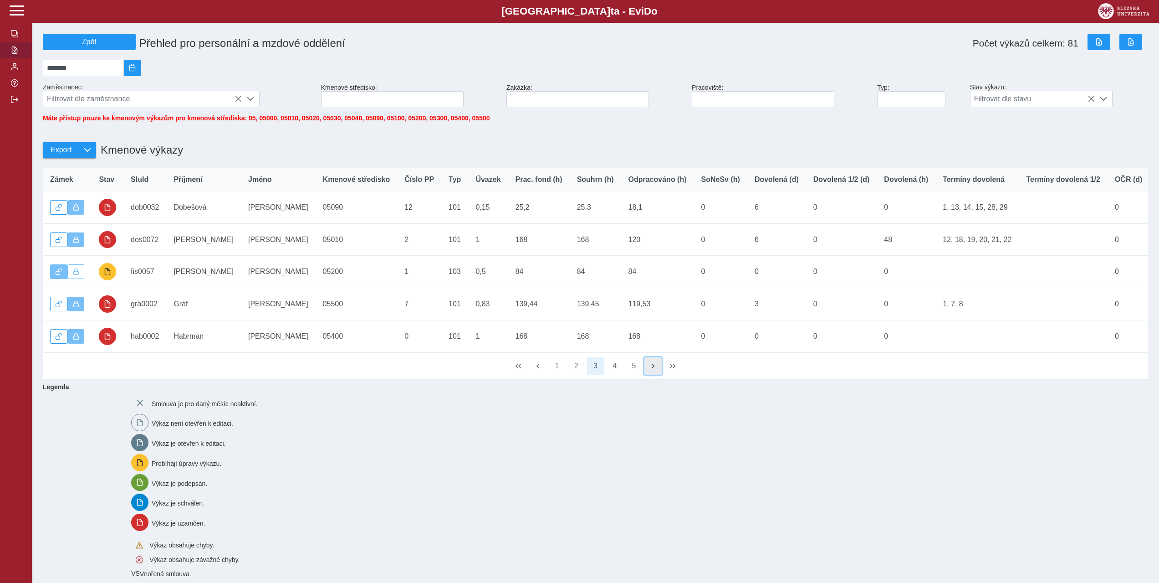
click at [657, 369] on span "button" at bounding box center [653, 365] width 7 height 7
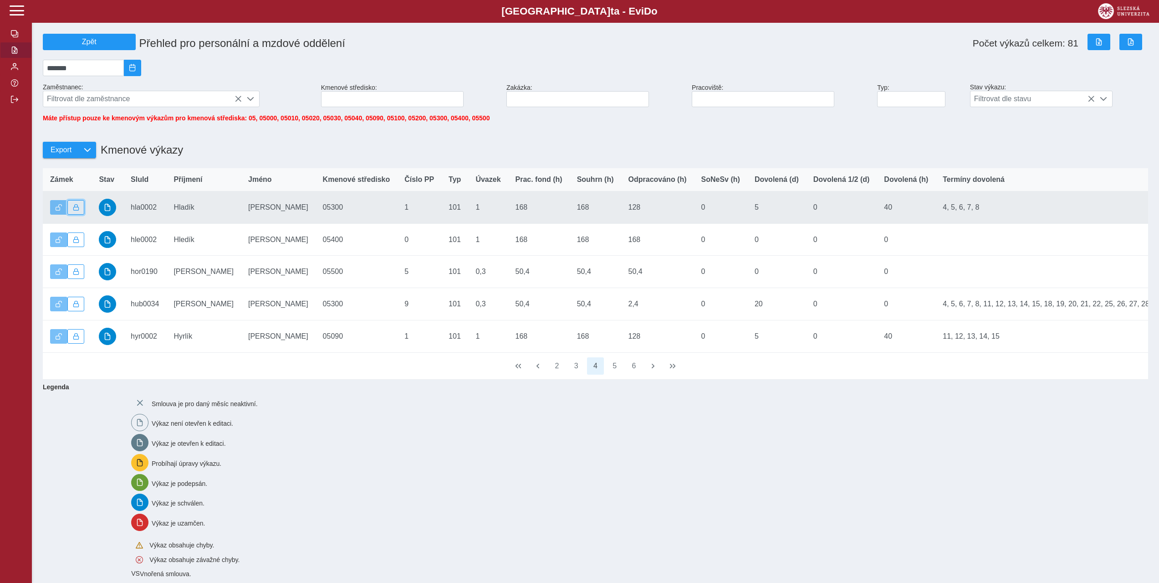
click at [77, 210] on span "button" at bounding box center [76, 207] width 6 height 6
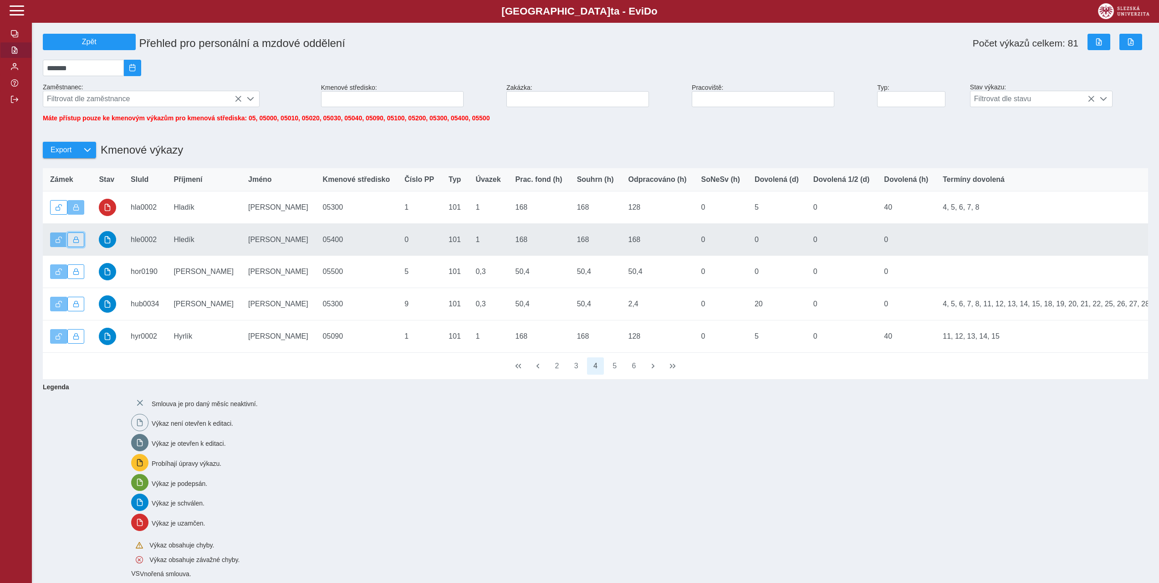
click at [74, 243] on span "button" at bounding box center [76, 239] width 6 height 6
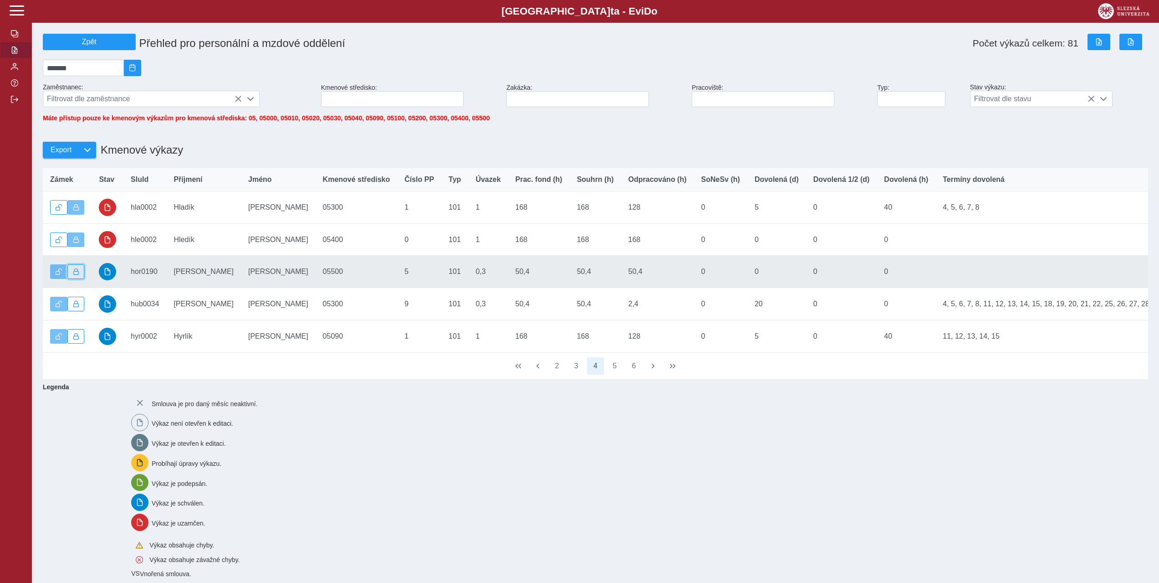
click at [77, 275] on span "button" at bounding box center [76, 271] width 6 height 6
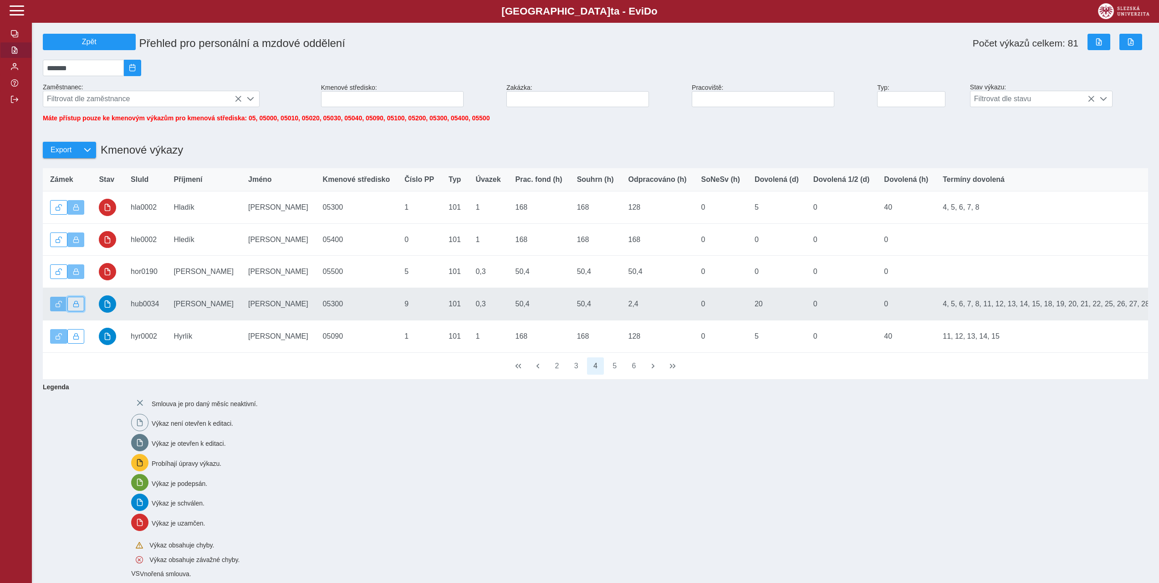
click at [74, 307] on span "button" at bounding box center [76, 304] width 6 height 6
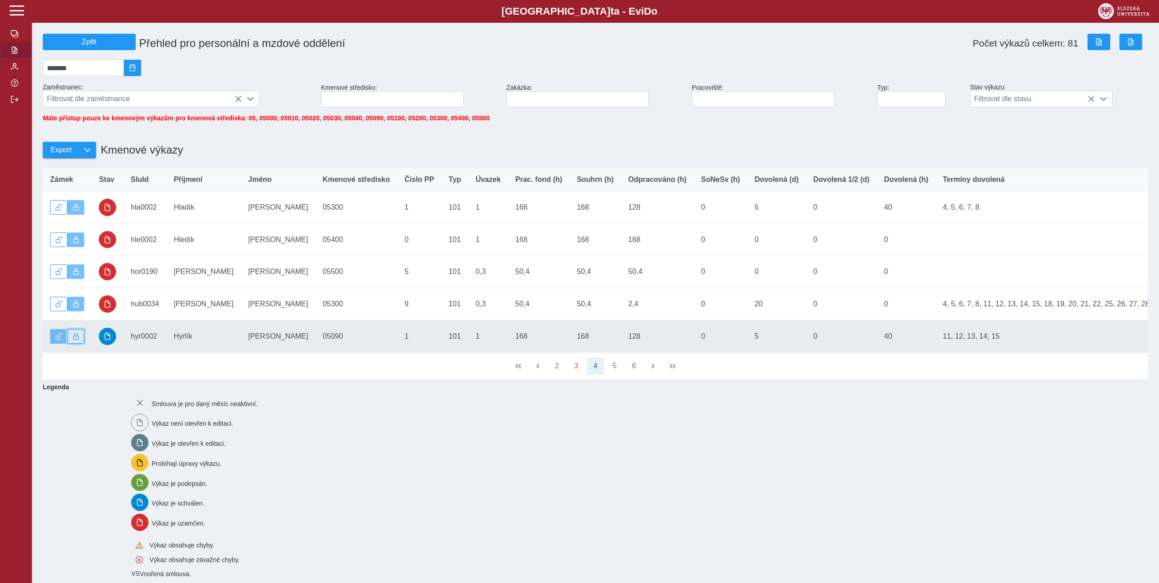
click at [74, 339] on span "button" at bounding box center [76, 336] width 6 height 6
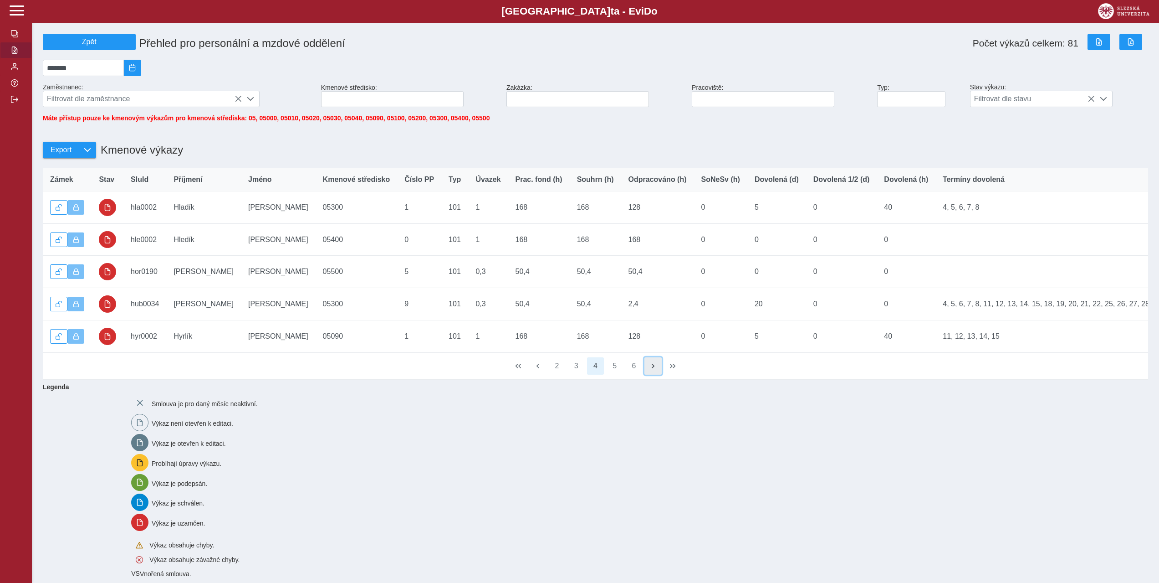
click at [646, 374] on button "button" at bounding box center [653, 365] width 17 height 17
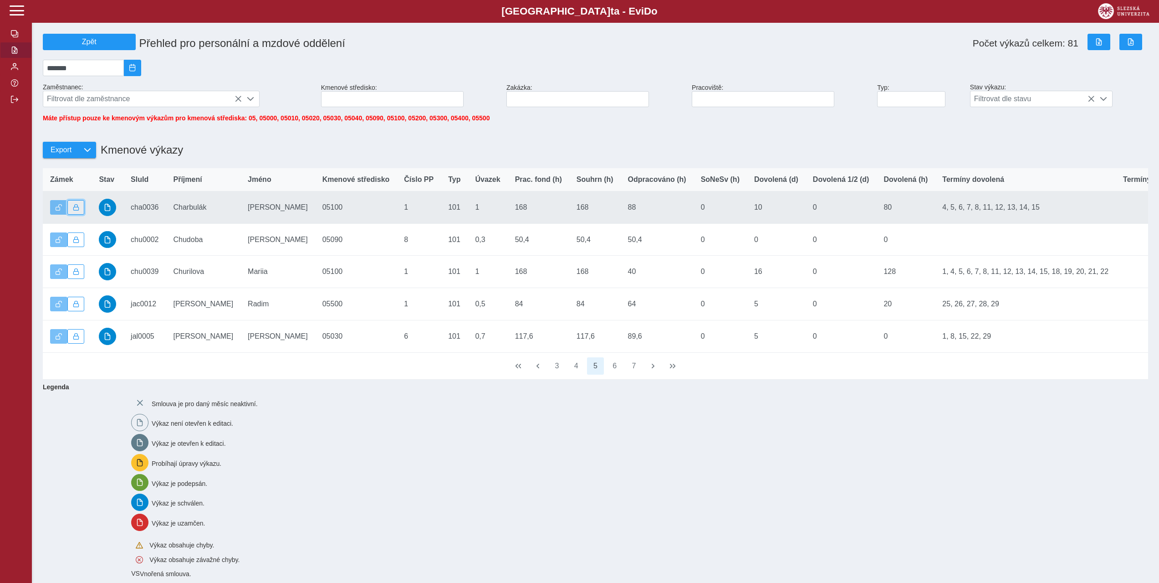
click at [82, 212] on button "button" at bounding box center [75, 207] width 17 height 15
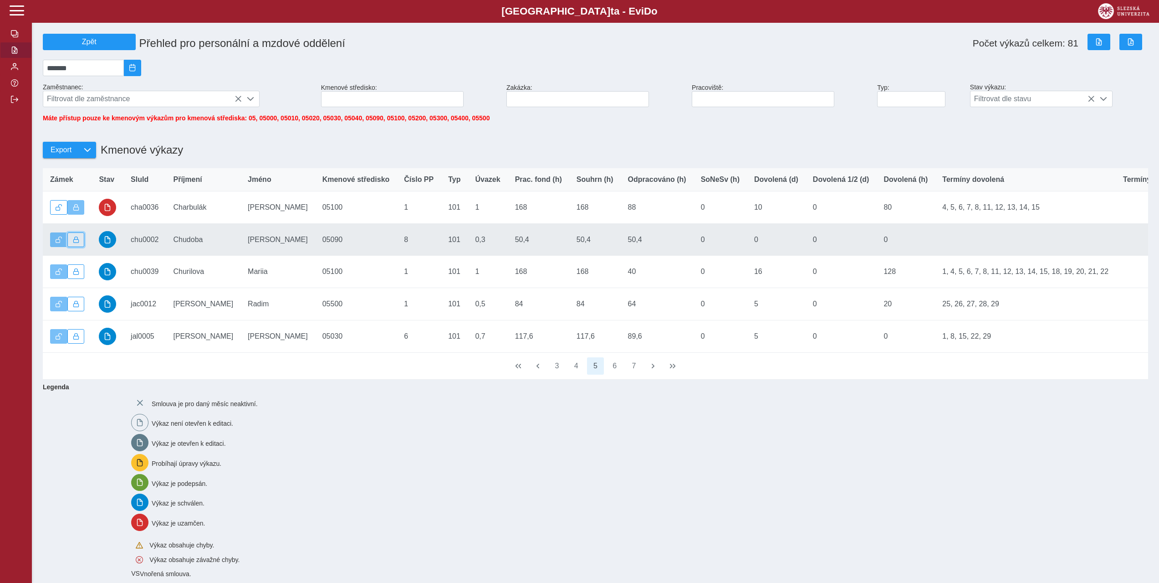
click at [75, 243] on span "button" at bounding box center [76, 239] width 6 height 6
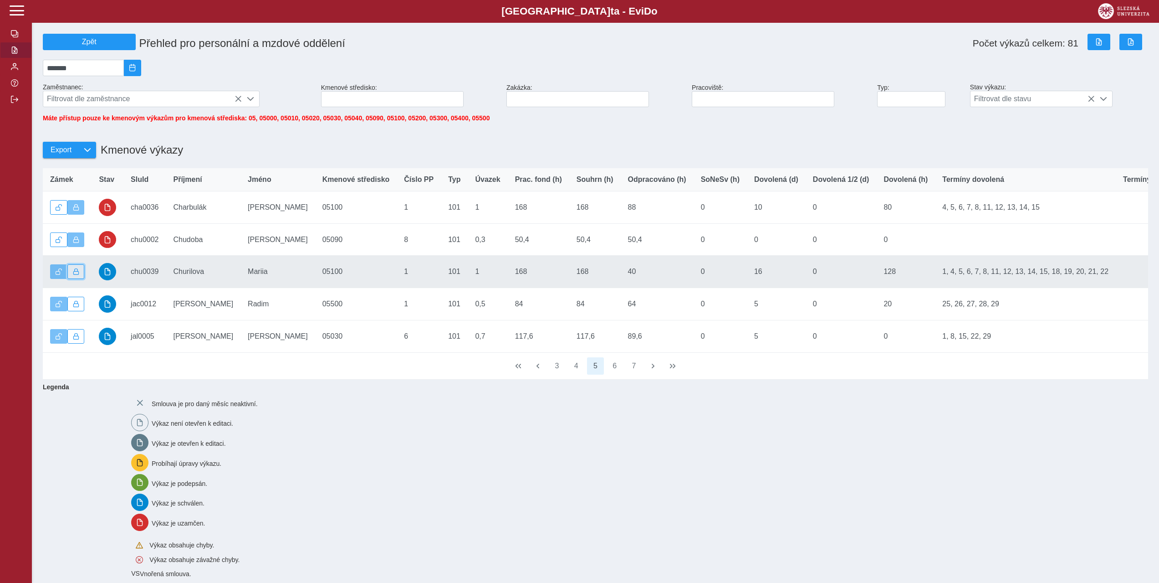
click at [74, 275] on span "button" at bounding box center [76, 271] width 6 height 6
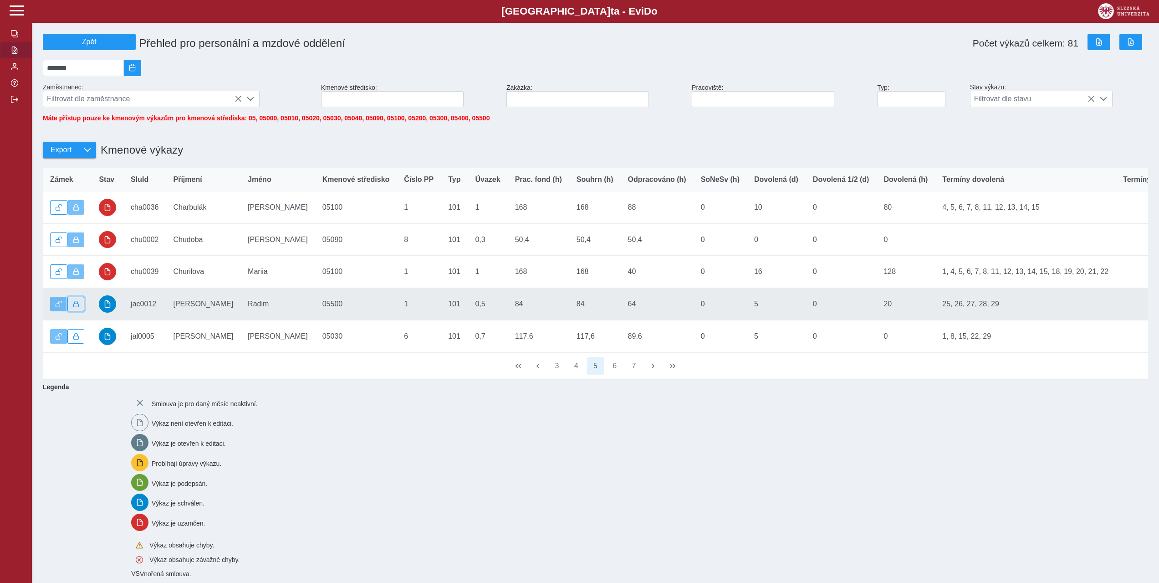
click at [79, 307] on span "button" at bounding box center [76, 304] width 6 height 6
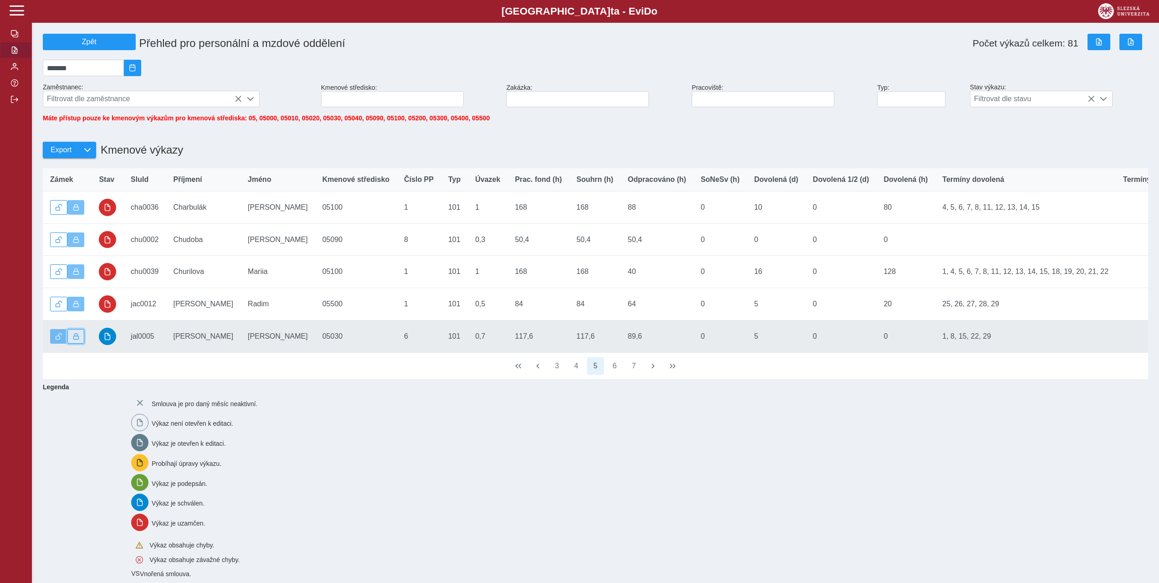
click at [77, 337] on button "button" at bounding box center [75, 336] width 17 height 15
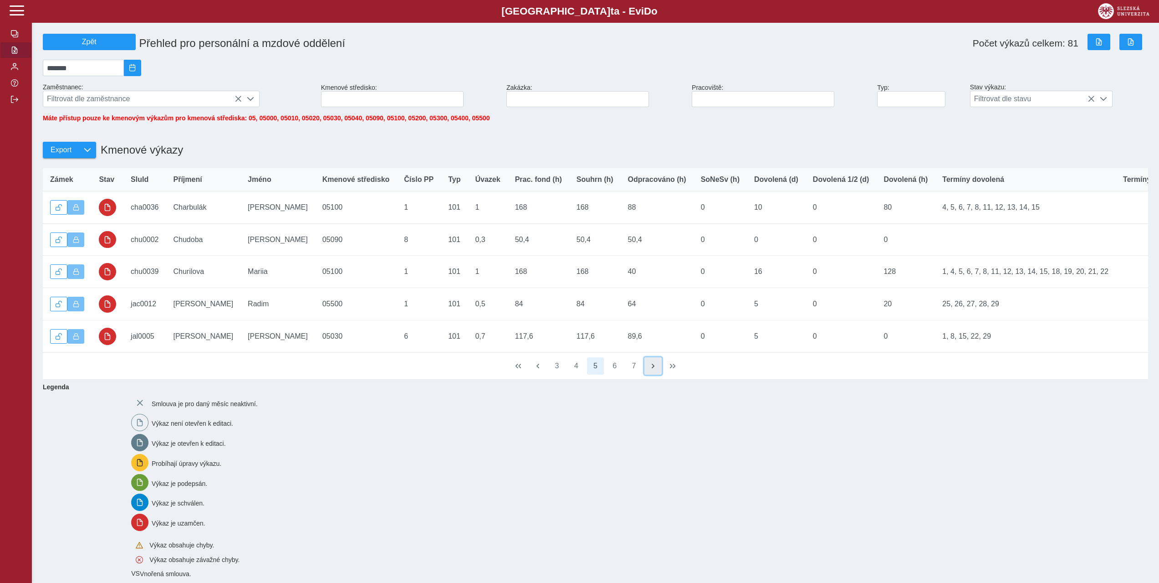
click at [651, 369] on span "button" at bounding box center [653, 365] width 7 height 7
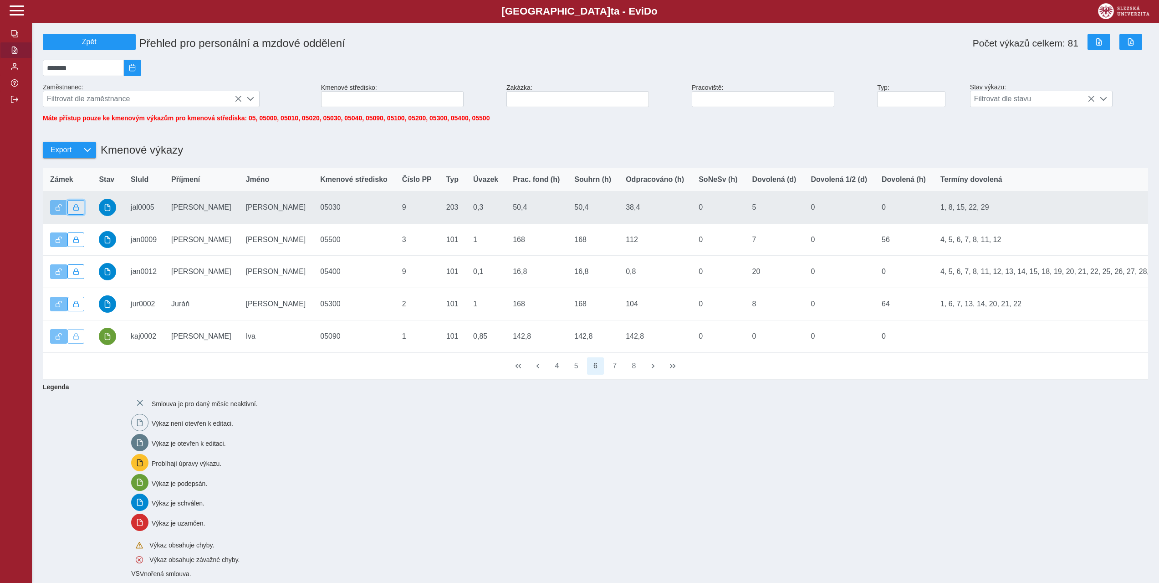
click at [73, 210] on span "button" at bounding box center [76, 207] width 6 height 6
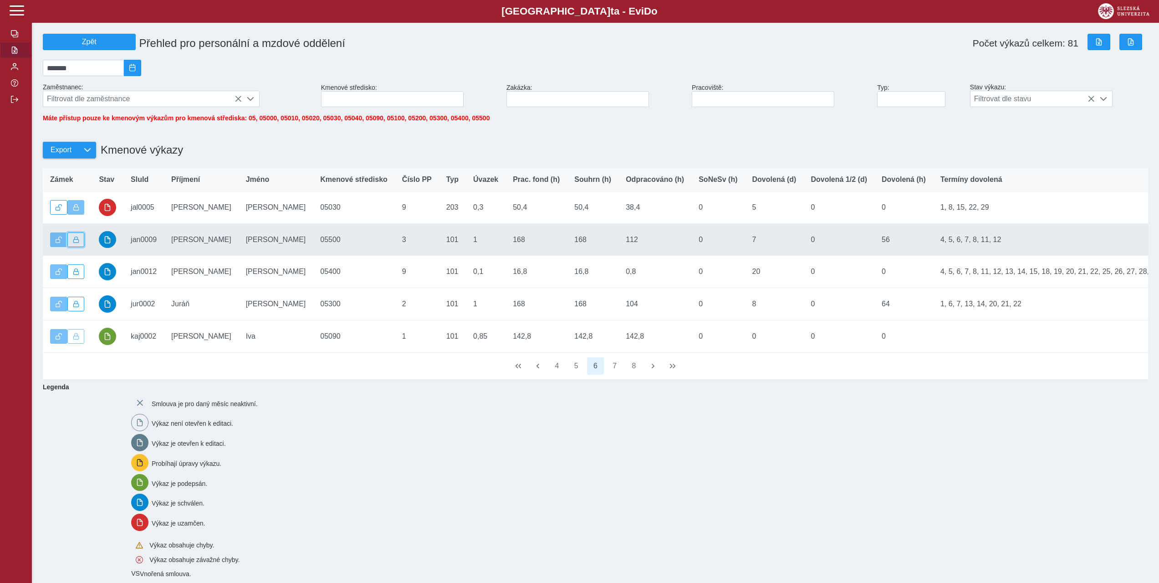
click at [74, 241] on span "button" at bounding box center [76, 239] width 6 height 6
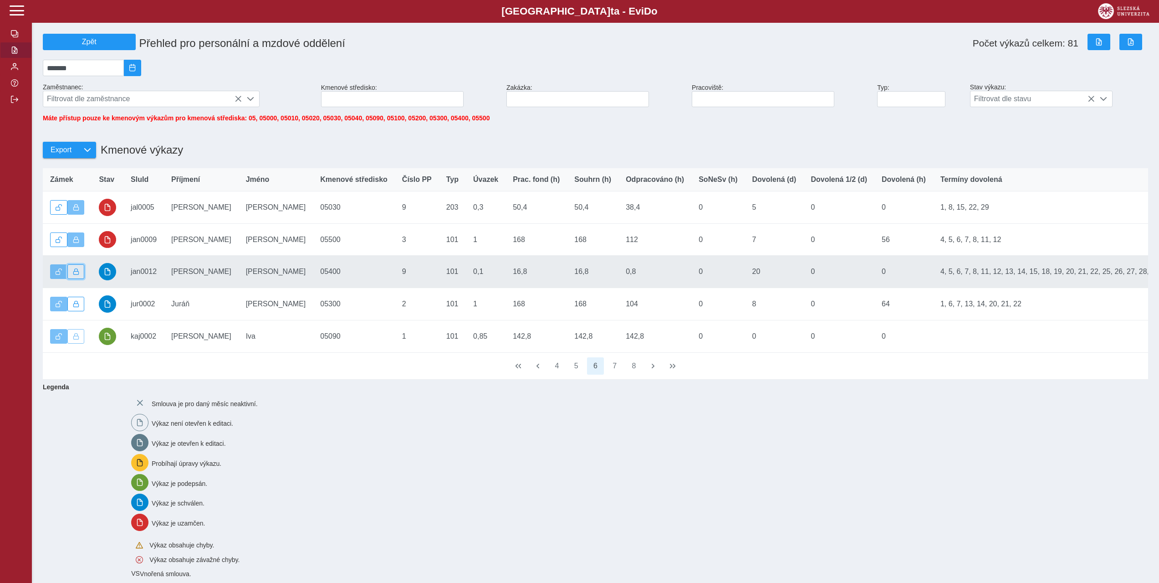
drag, startPoint x: 80, startPoint y: 278, endPoint x: 80, endPoint y: 308, distance: 30.5
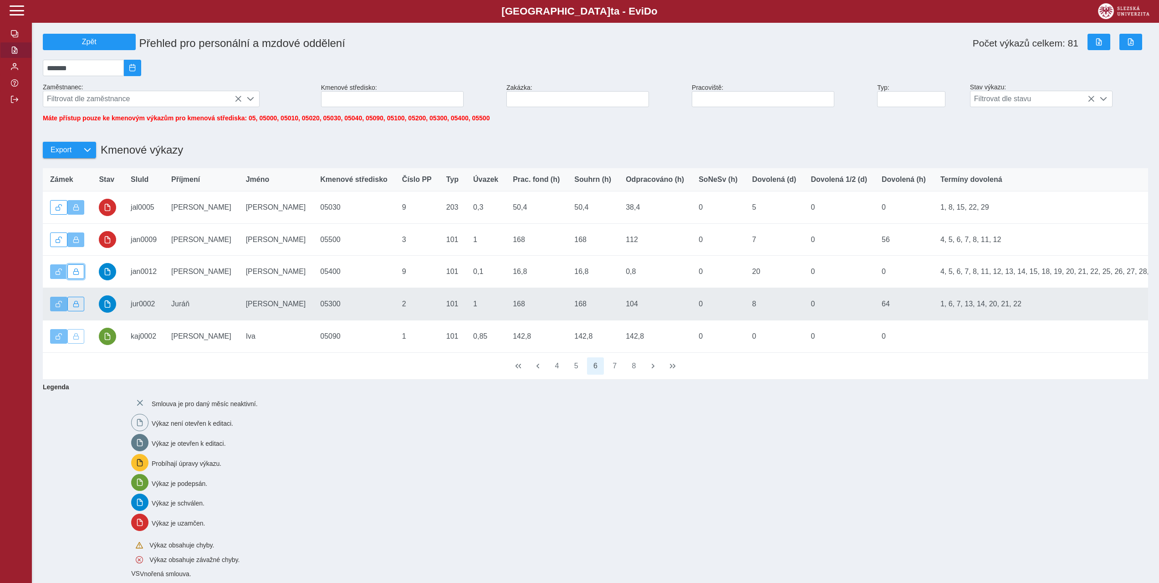
click at [80, 278] on button "button" at bounding box center [75, 271] width 17 height 15
click at [80, 309] on button "button" at bounding box center [75, 304] width 17 height 15
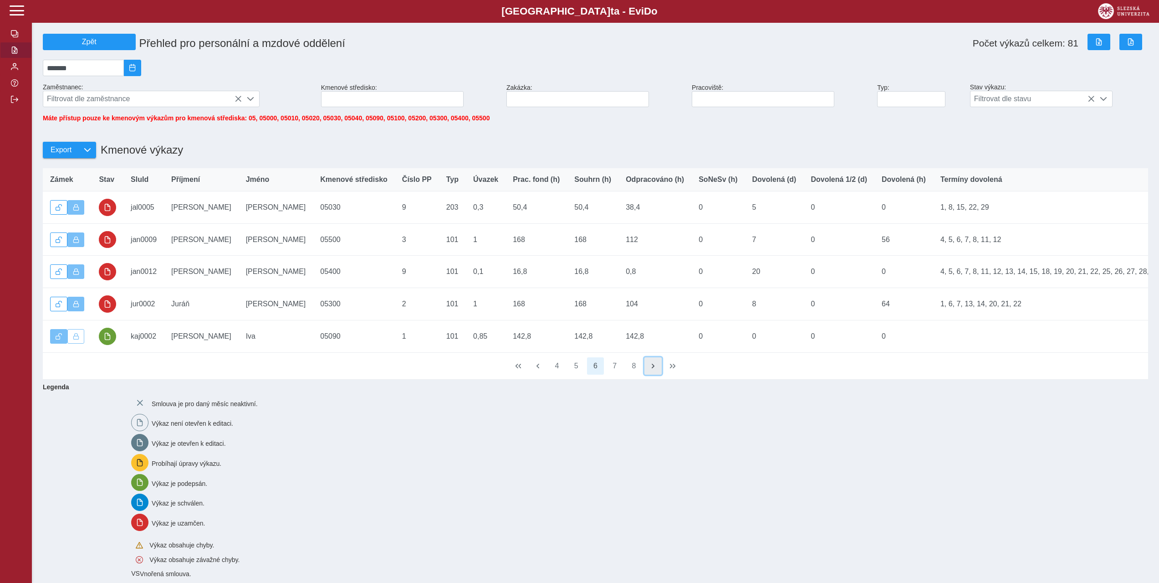
click at [654, 369] on span "button" at bounding box center [653, 365] width 7 height 7
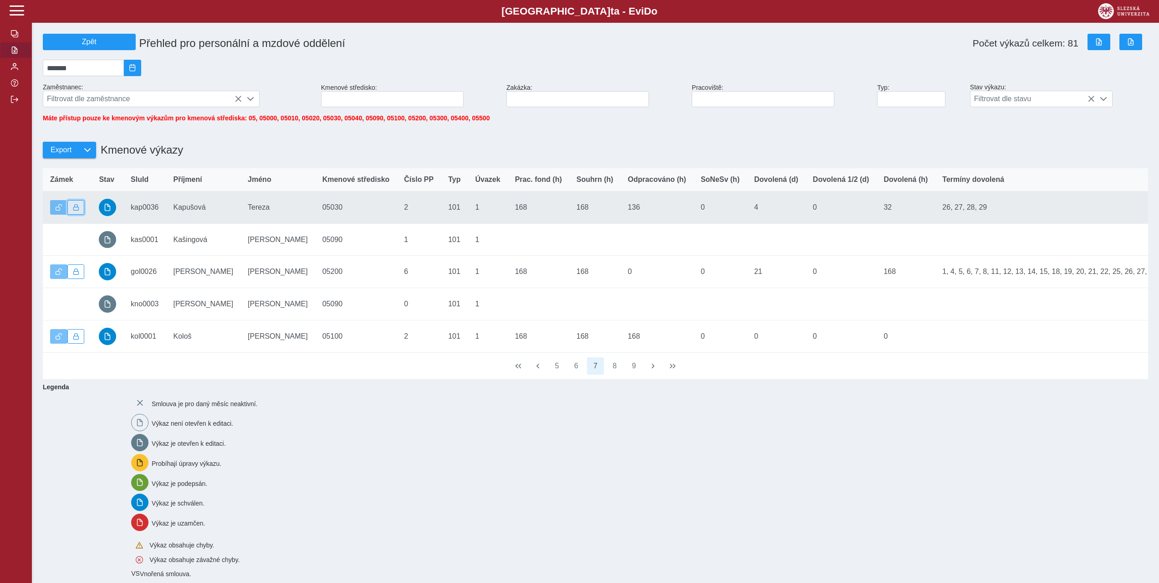
click at [77, 210] on span "button" at bounding box center [76, 207] width 6 height 6
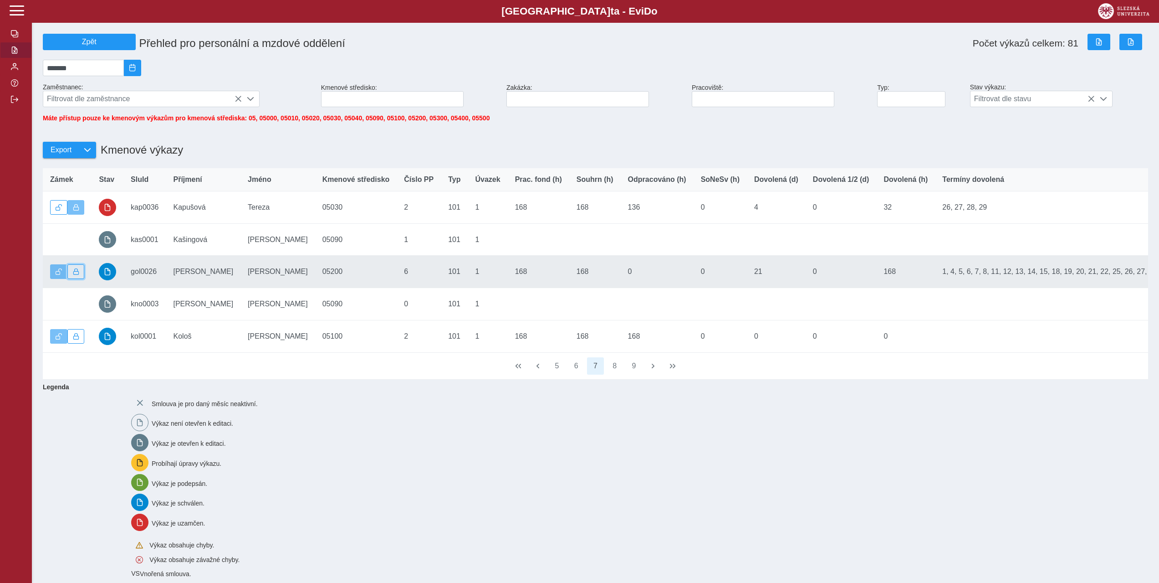
click at [74, 275] on span "button" at bounding box center [76, 271] width 6 height 6
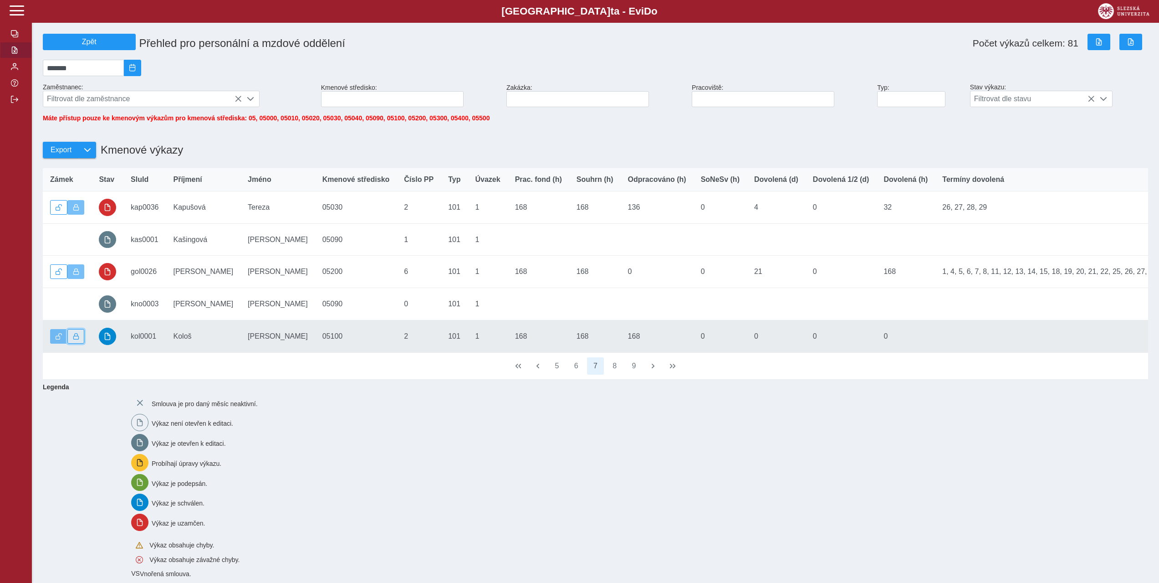
click at [79, 343] on button "button" at bounding box center [75, 336] width 17 height 15
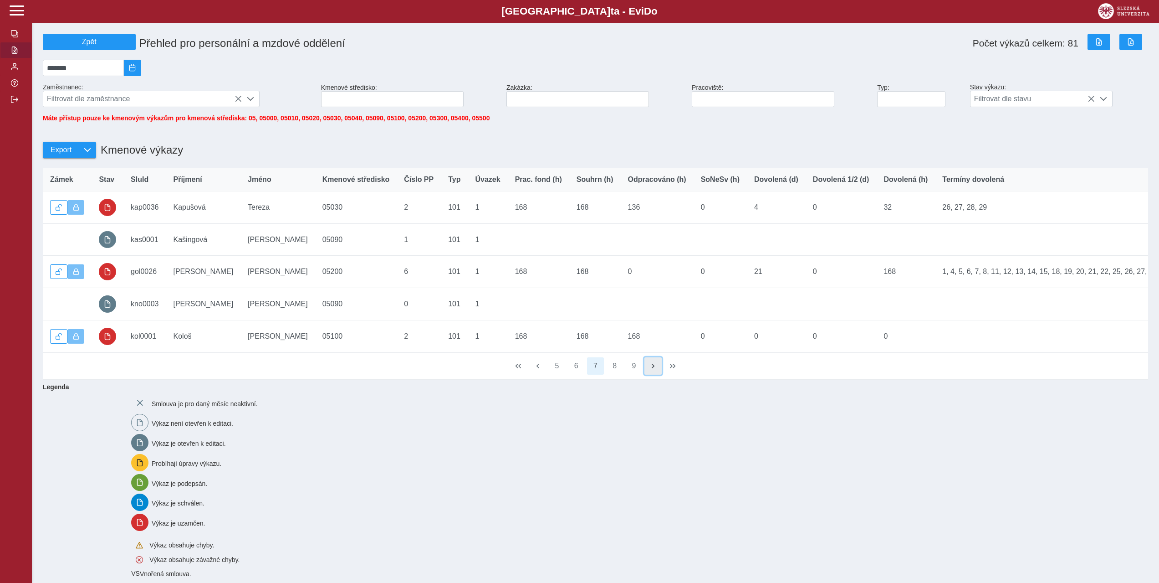
click at [655, 373] on button "button" at bounding box center [653, 365] width 17 height 17
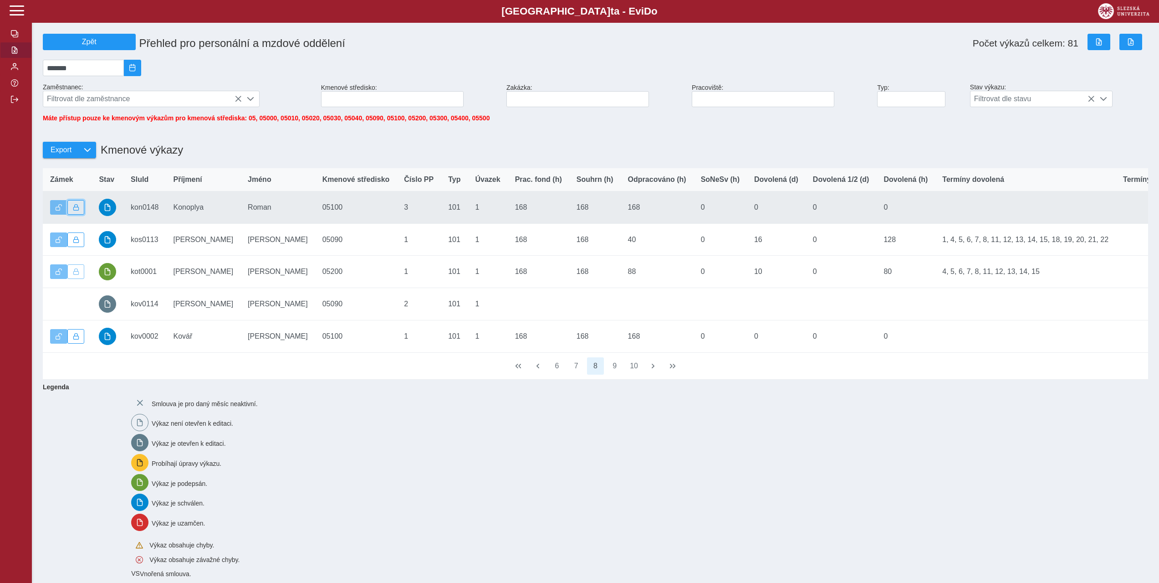
click at [74, 210] on span "button" at bounding box center [76, 207] width 6 height 6
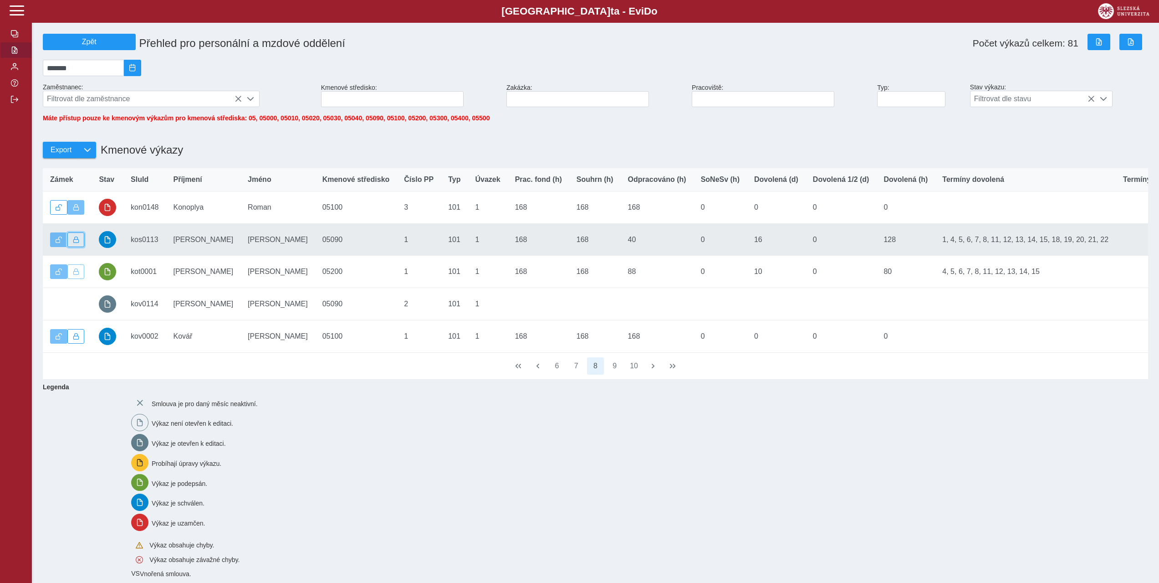
click at [81, 246] on button "button" at bounding box center [75, 239] width 17 height 15
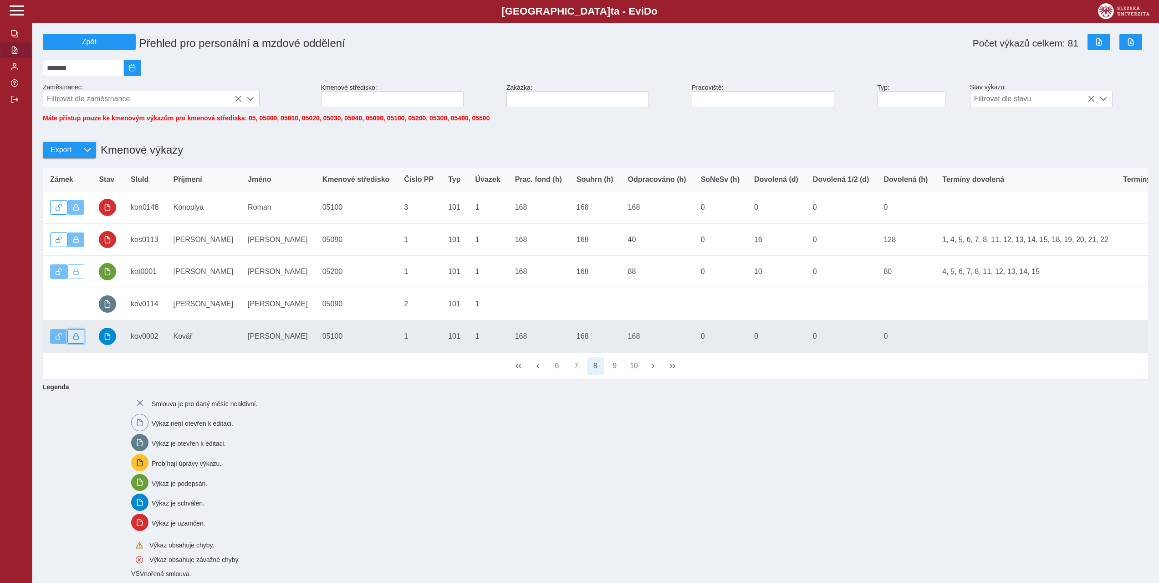
click at [77, 339] on span "button" at bounding box center [76, 336] width 6 height 6
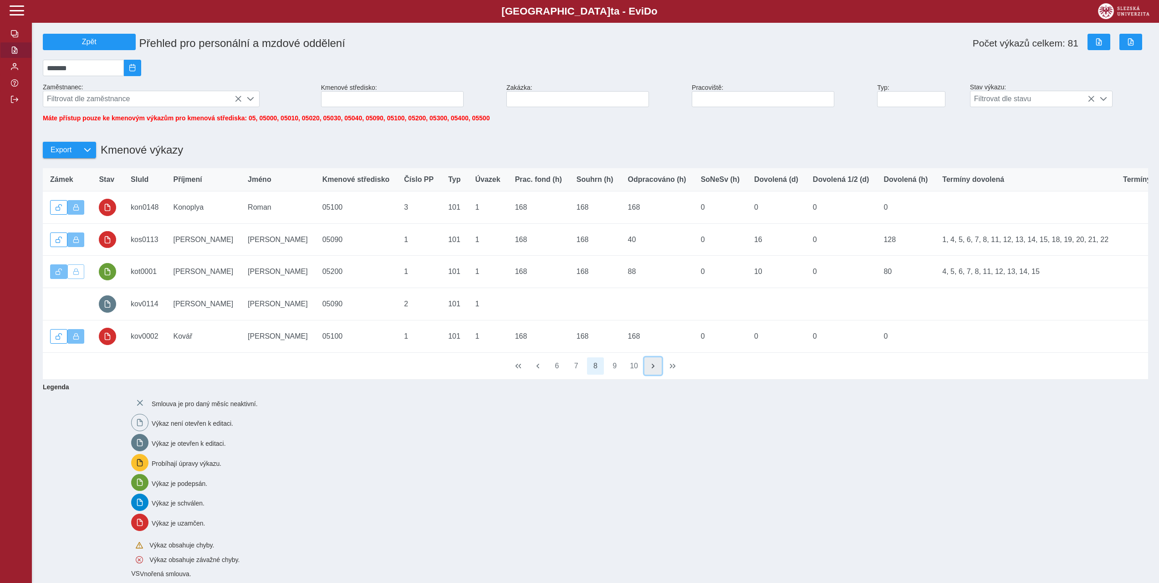
click at [653, 369] on span "button" at bounding box center [653, 365] width 7 height 7
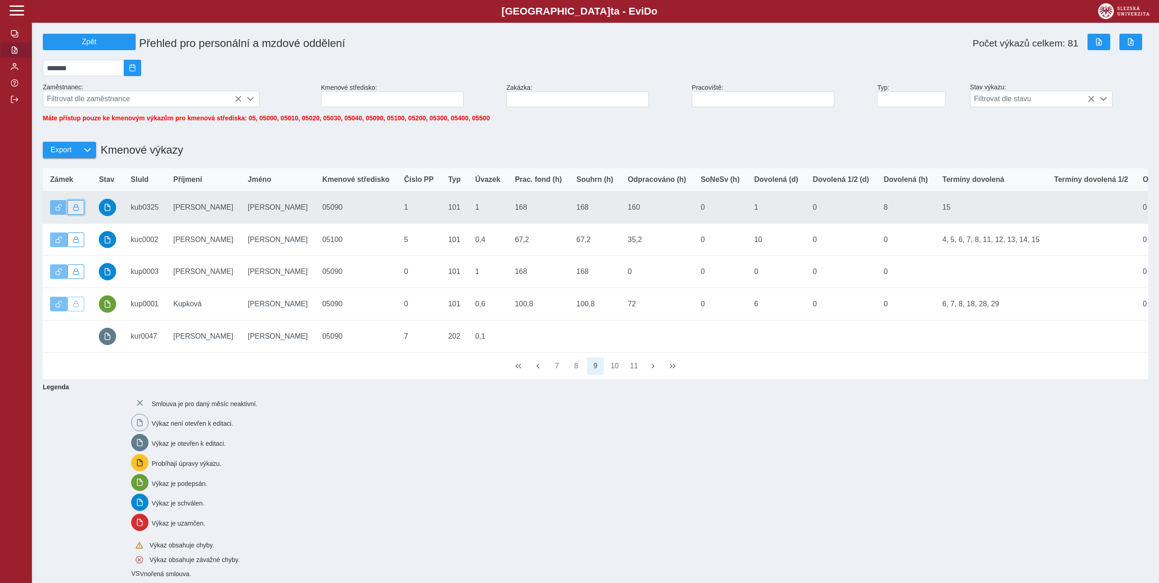
drag, startPoint x: 76, startPoint y: 215, endPoint x: 74, endPoint y: 225, distance: 9.8
click at [76, 210] on span "button" at bounding box center [76, 207] width 6 height 6
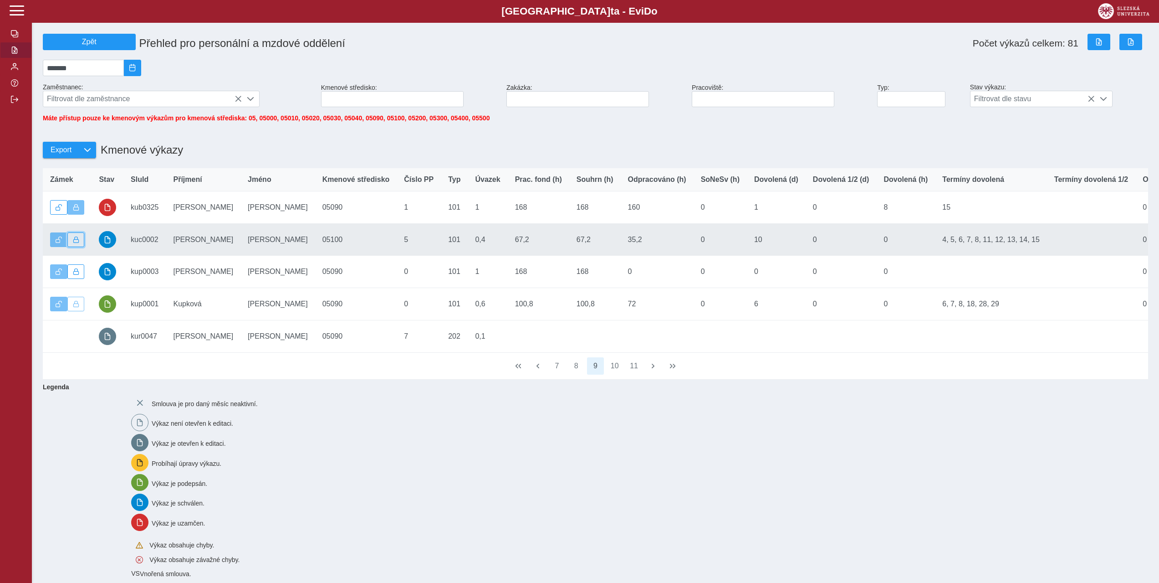
click at [76, 243] on span "button" at bounding box center [76, 239] width 6 height 6
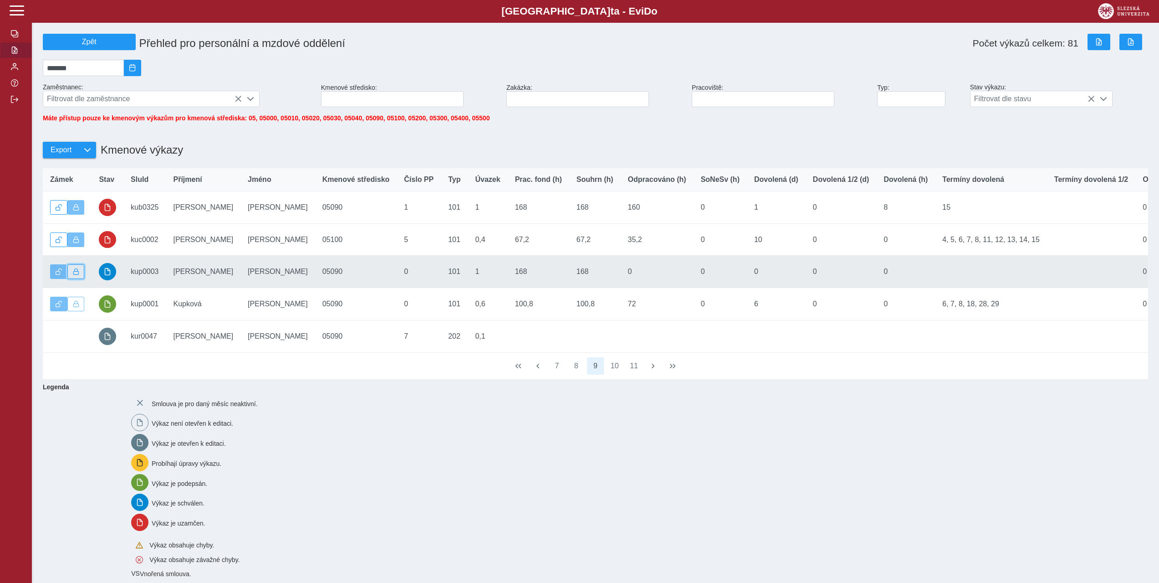
click at [74, 274] on span "button" at bounding box center [76, 271] width 6 height 6
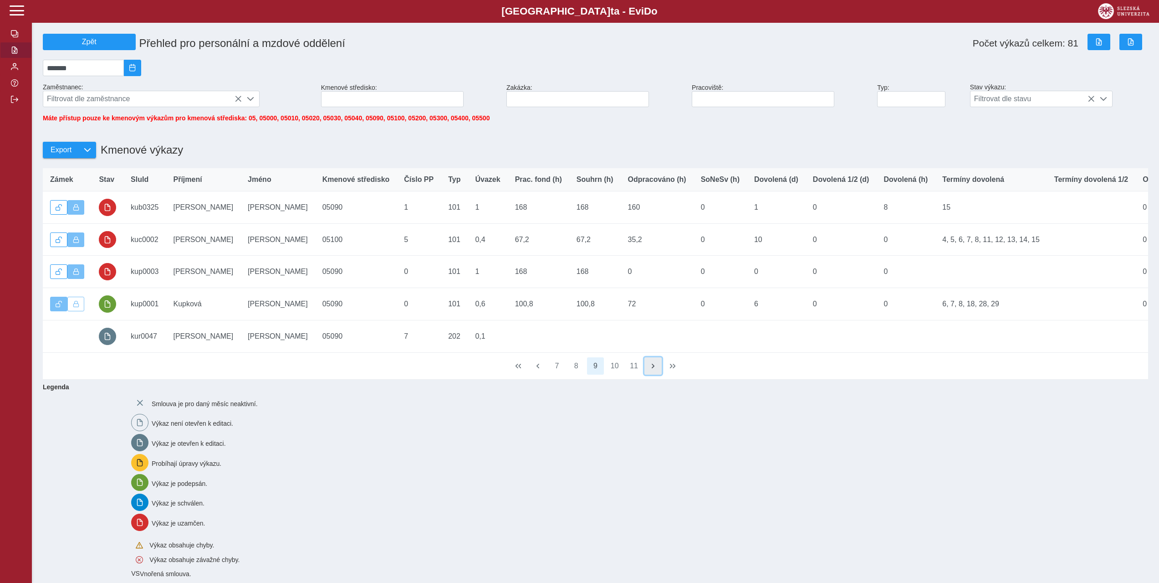
click at [659, 374] on button "button" at bounding box center [653, 365] width 17 height 17
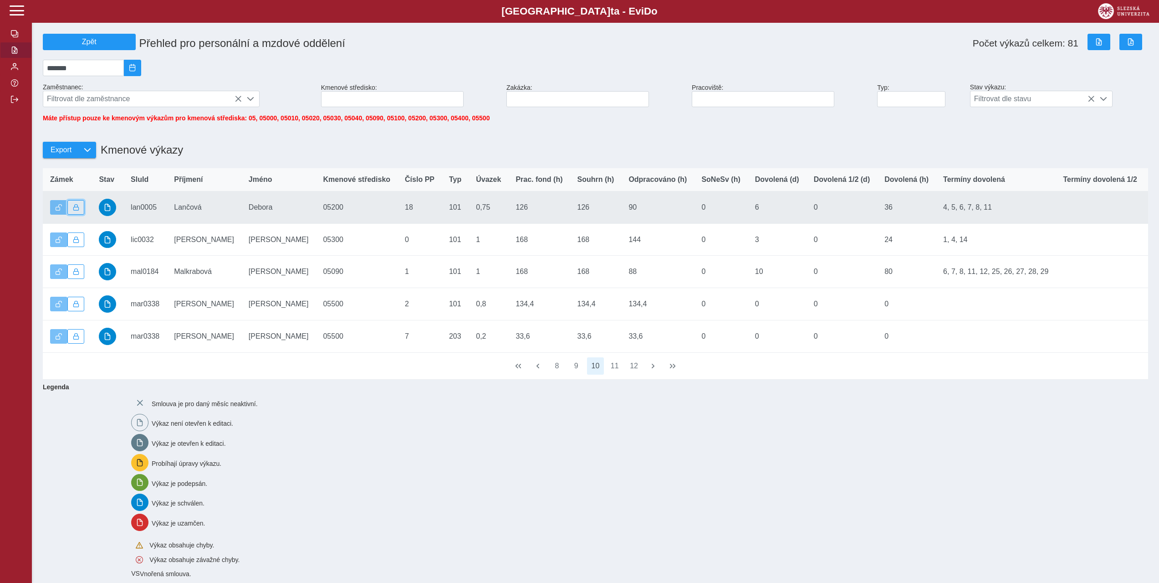
click at [77, 210] on span "button" at bounding box center [76, 207] width 6 height 6
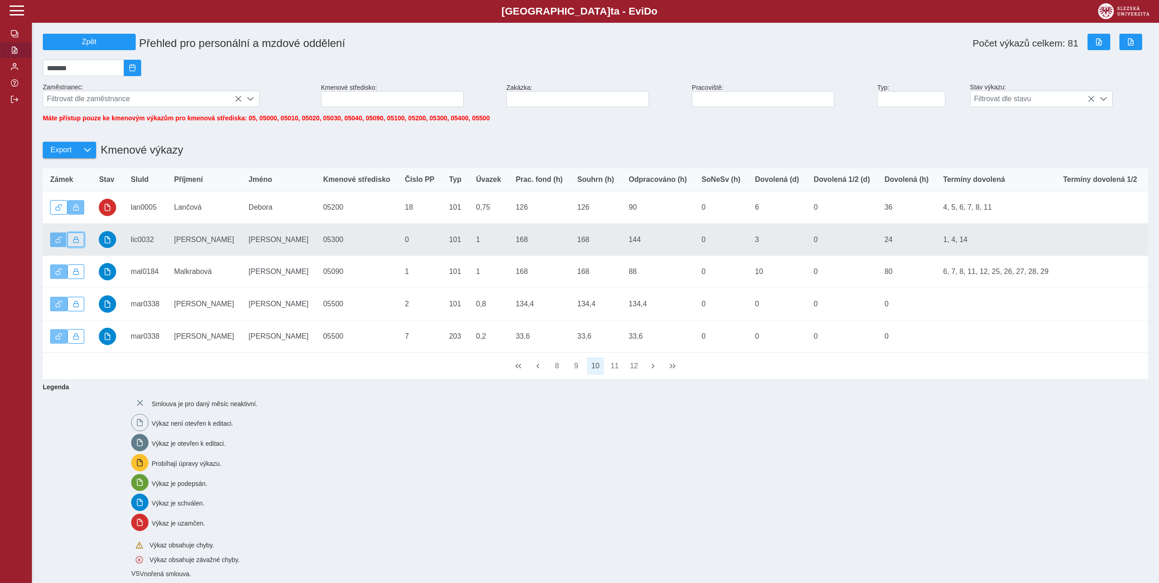
click at [79, 245] on button "button" at bounding box center [75, 239] width 17 height 15
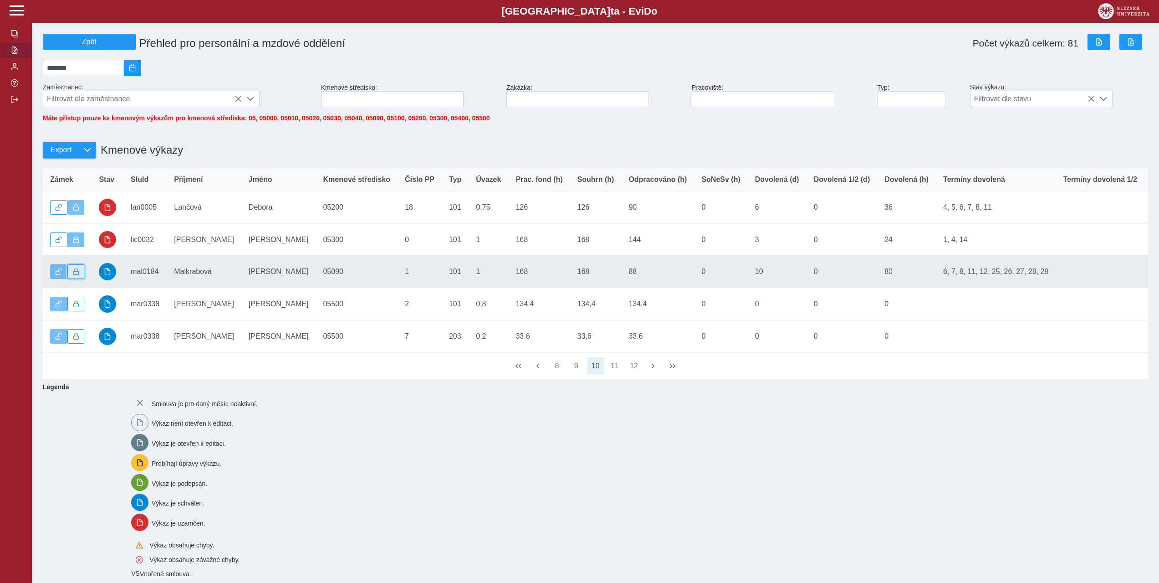
click at [82, 279] on button "button" at bounding box center [75, 271] width 17 height 15
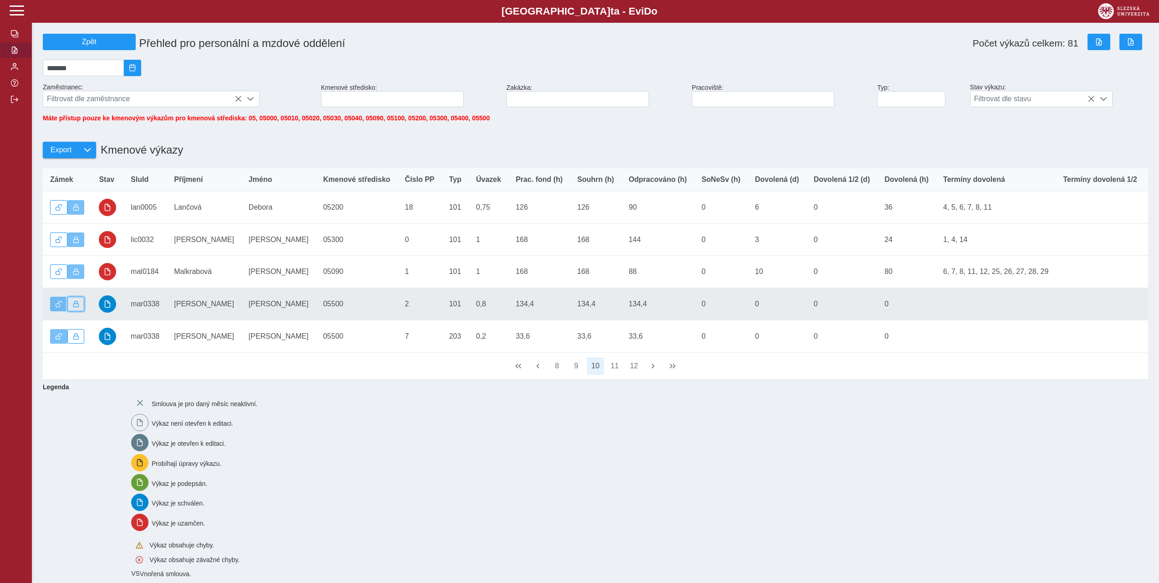
click at [74, 307] on span "button" at bounding box center [76, 304] width 6 height 6
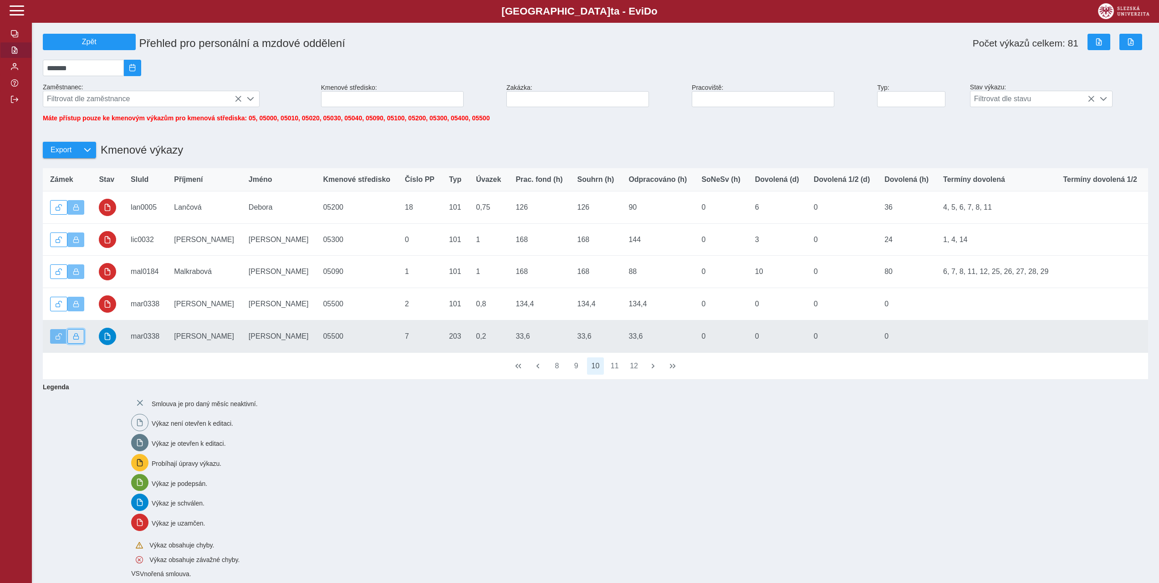
click at [79, 343] on button "button" at bounding box center [75, 336] width 17 height 15
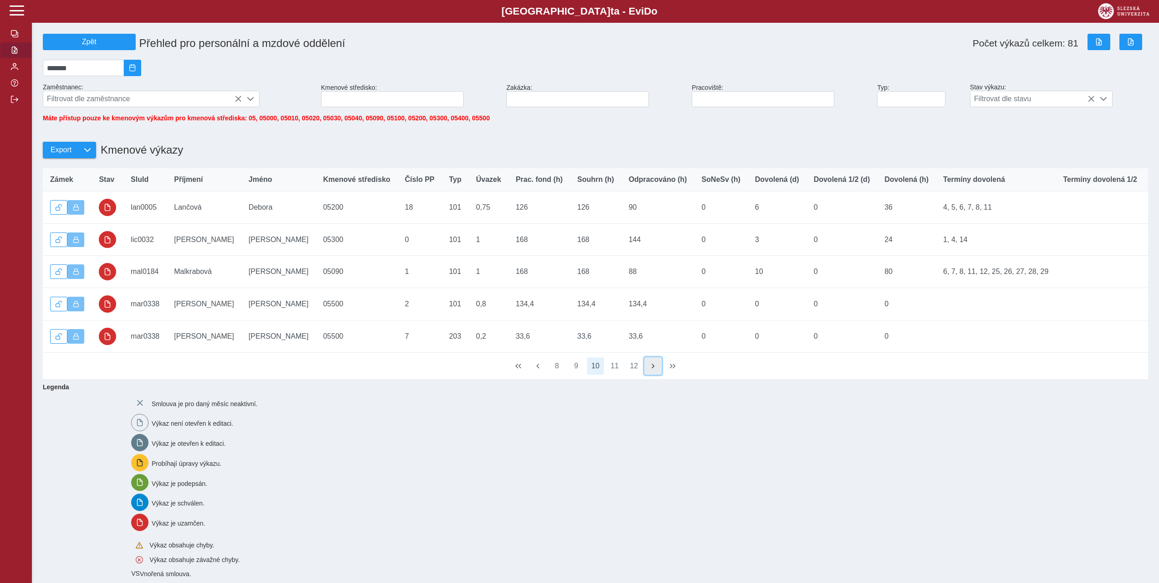
click at [651, 369] on span "button" at bounding box center [653, 365] width 7 height 7
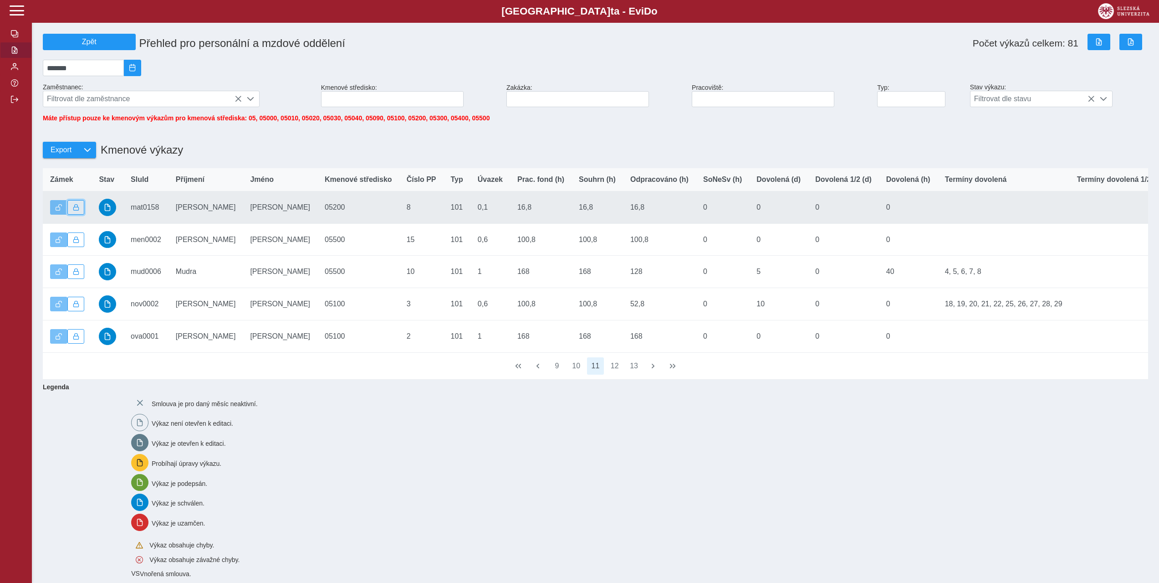
click at [77, 210] on span "button" at bounding box center [76, 207] width 6 height 6
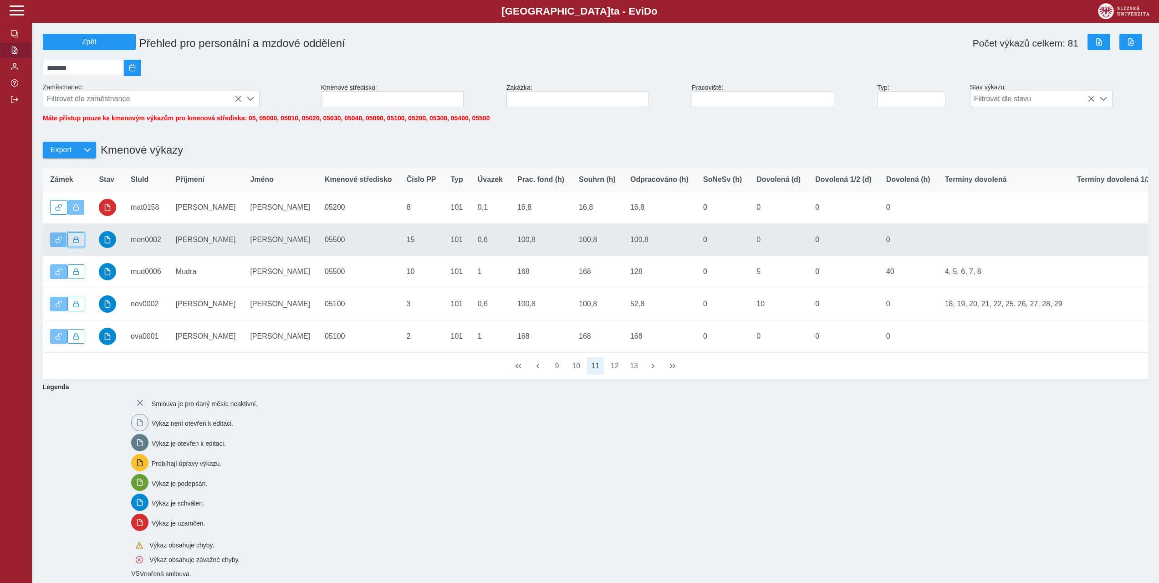
click at [77, 243] on span "button" at bounding box center [76, 239] width 6 height 6
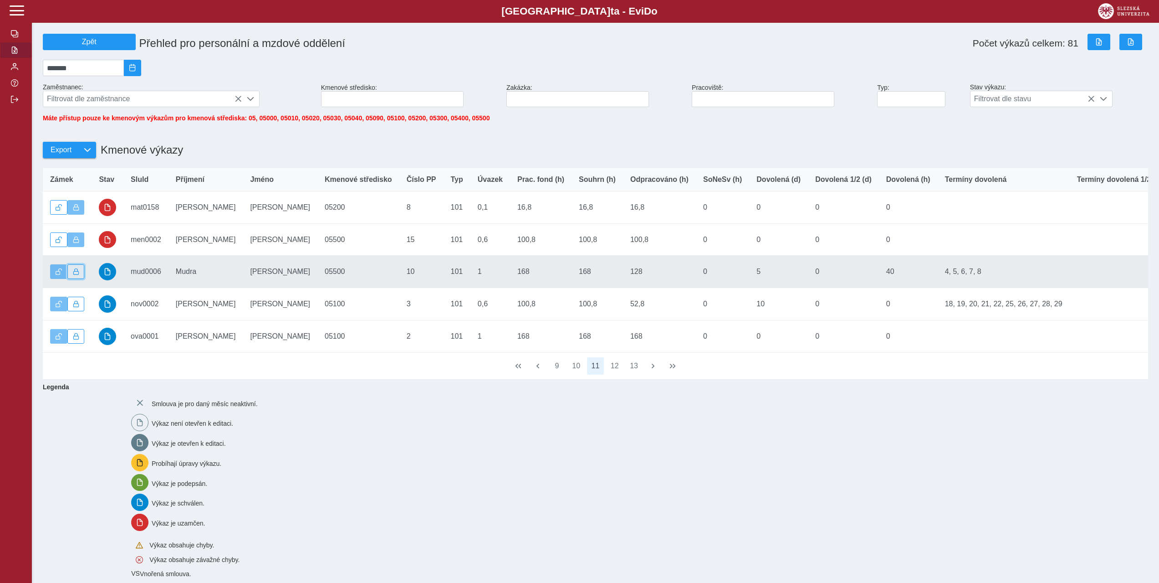
click at [78, 273] on button "button" at bounding box center [75, 271] width 17 height 15
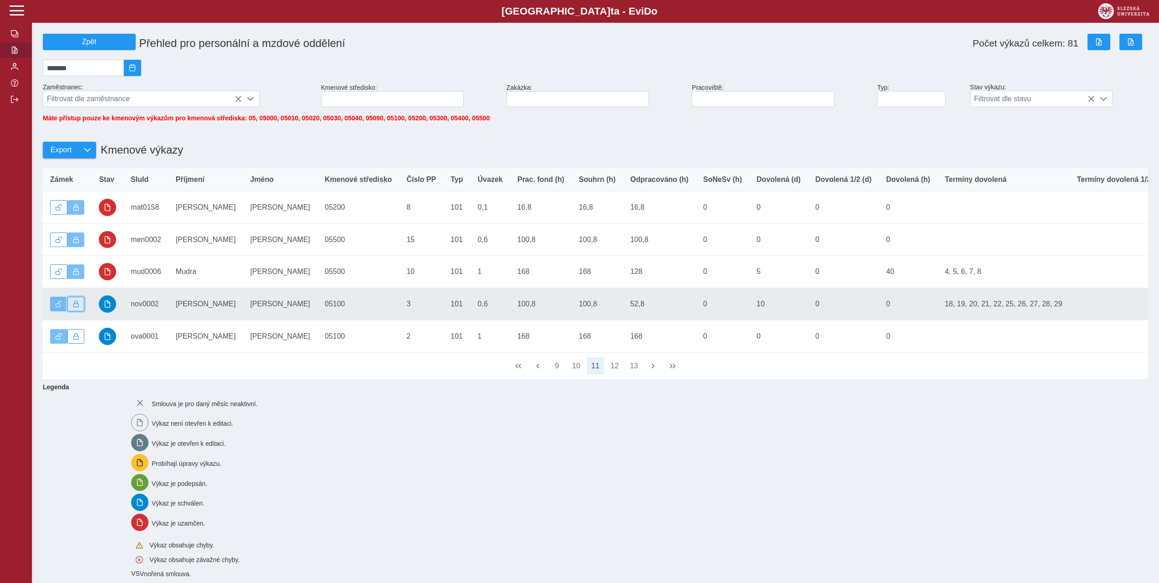
click at [73, 307] on span "button" at bounding box center [76, 304] width 6 height 6
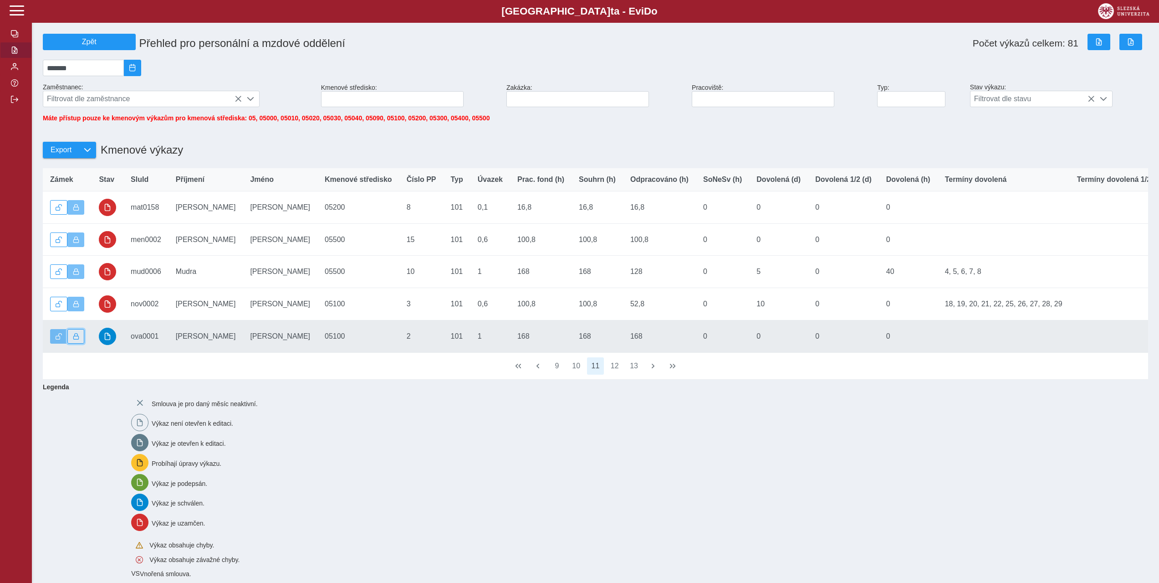
click at [77, 339] on span "button" at bounding box center [76, 336] width 6 height 6
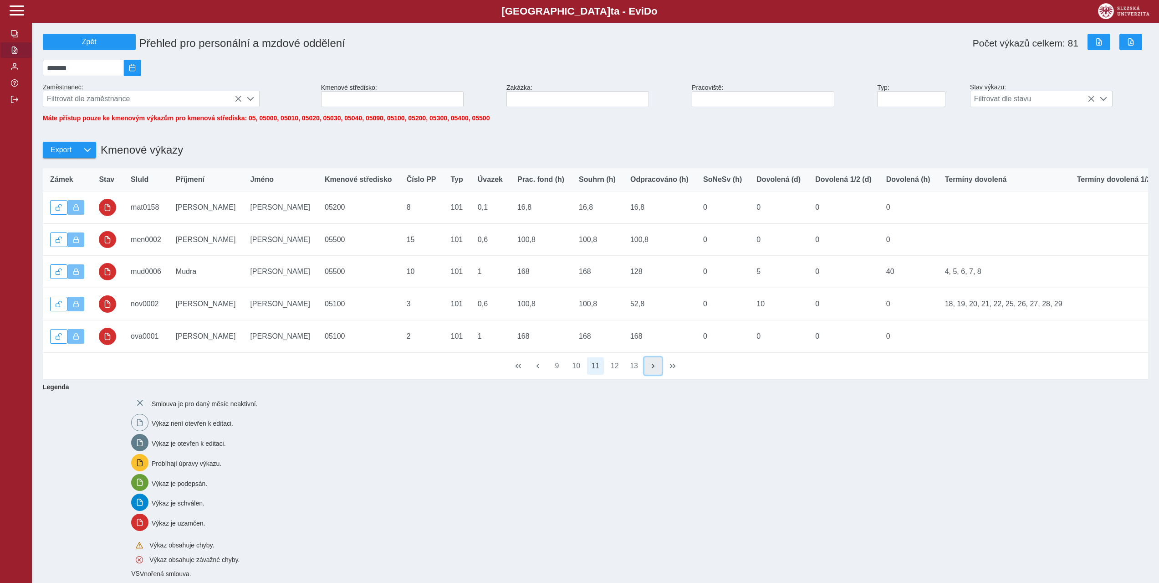
click at [656, 369] on span "button" at bounding box center [653, 365] width 7 height 7
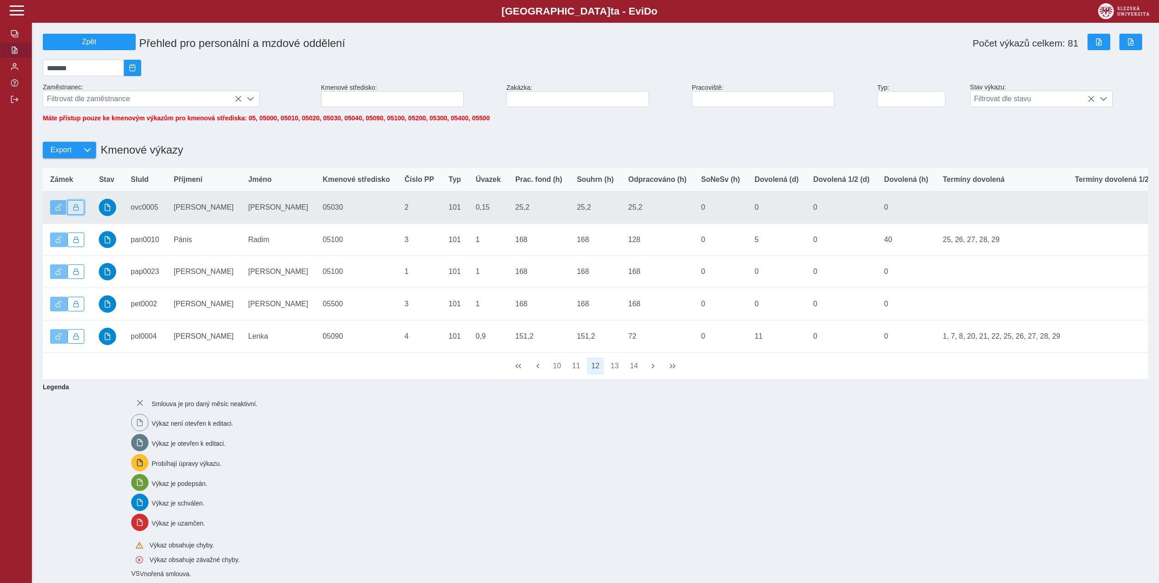
click at [82, 215] on button "button" at bounding box center [75, 207] width 17 height 15
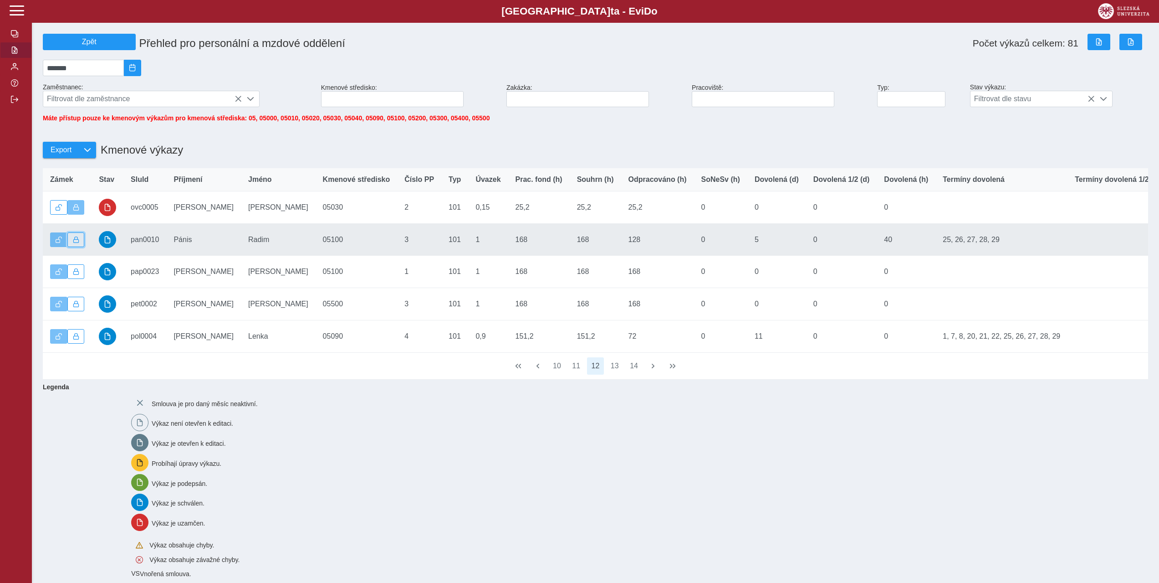
click at [81, 246] on button "button" at bounding box center [75, 239] width 17 height 15
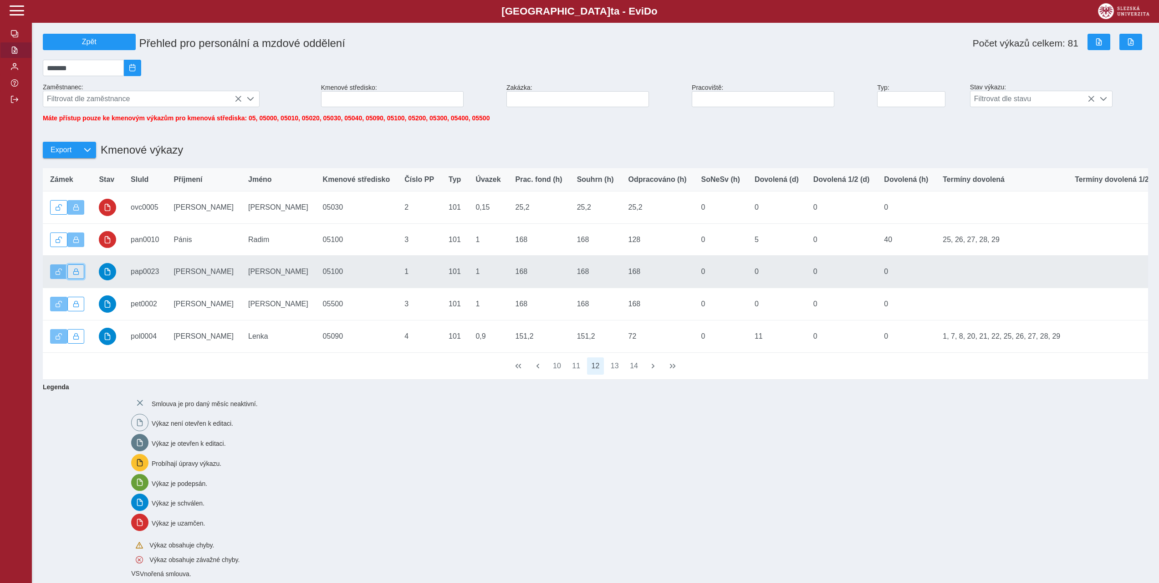
click at [77, 275] on span "button" at bounding box center [76, 271] width 6 height 6
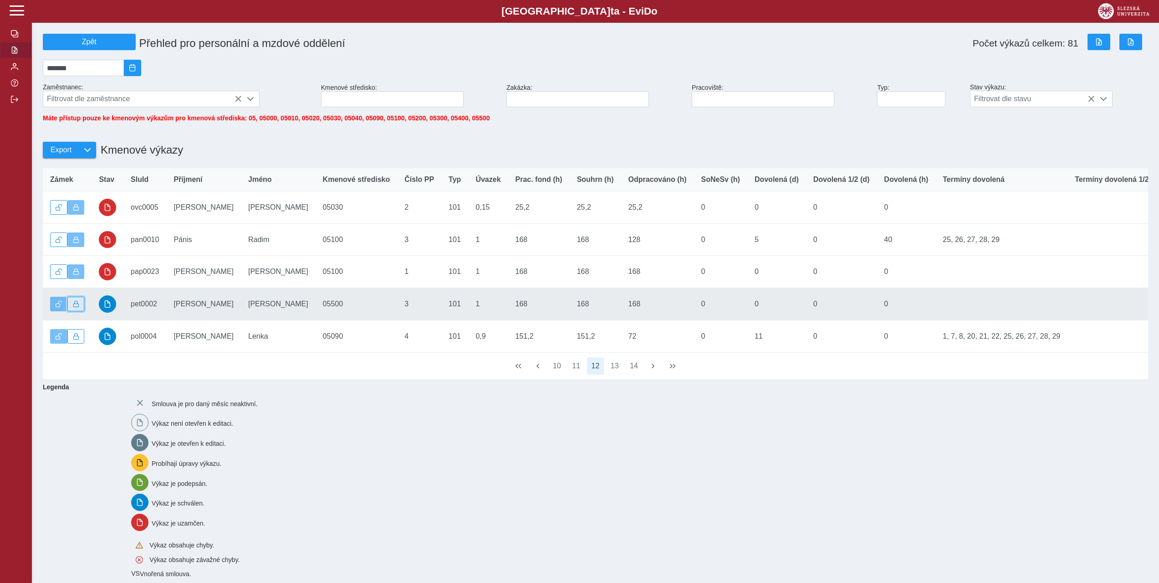
click at [78, 307] on span "button" at bounding box center [76, 304] width 6 height 6
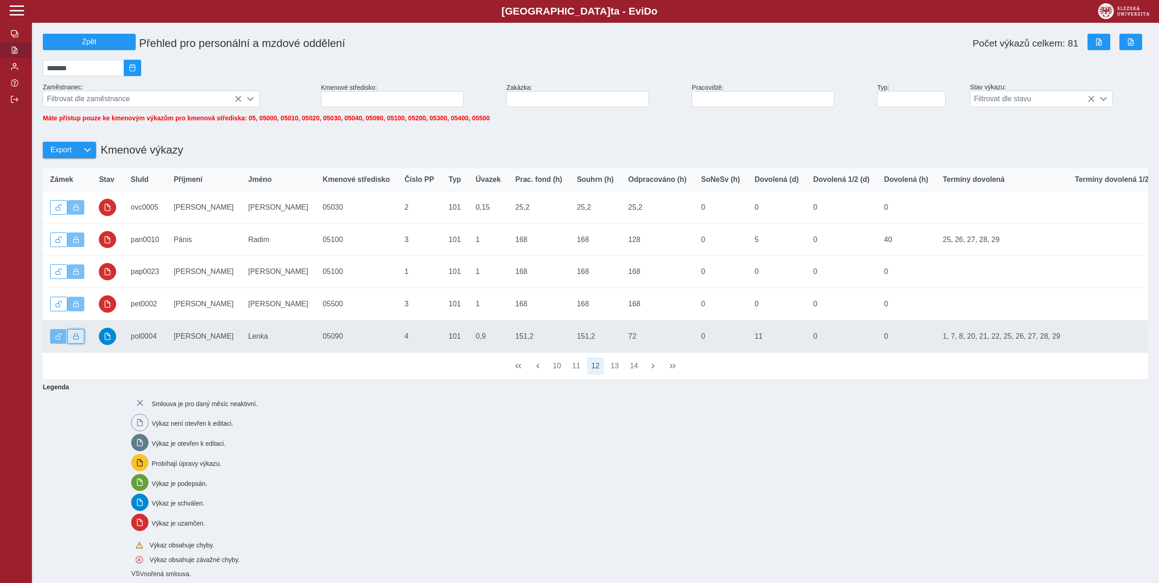
click at [76, 339] on span "button" at bounding box center [76, 336] width 6 height 6
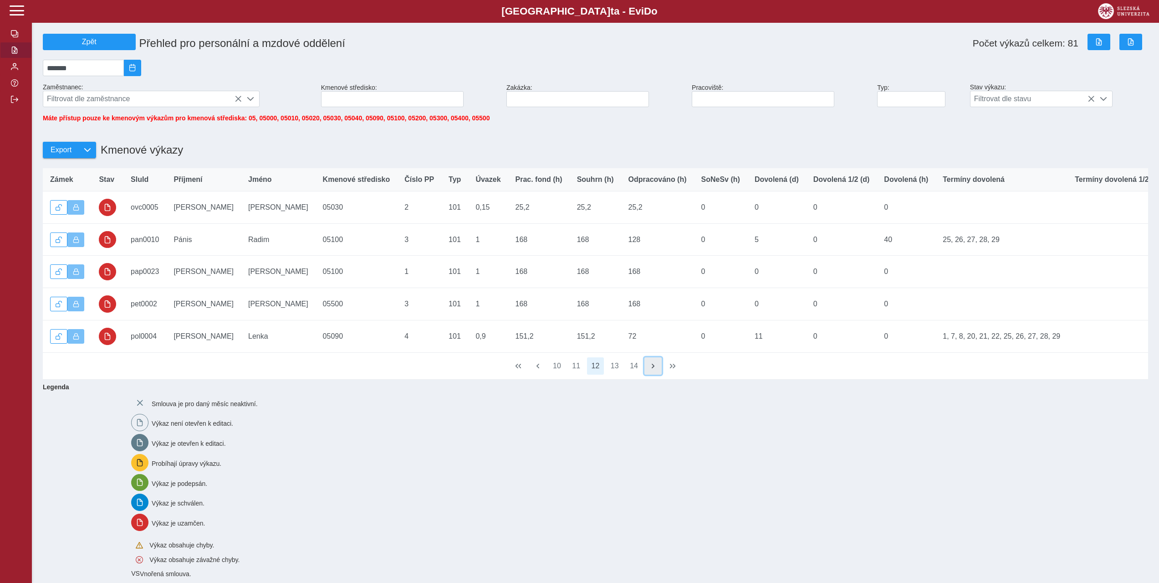
click at [650, 374] on button "button" at bounding box center [653, 365] width 17 height 17
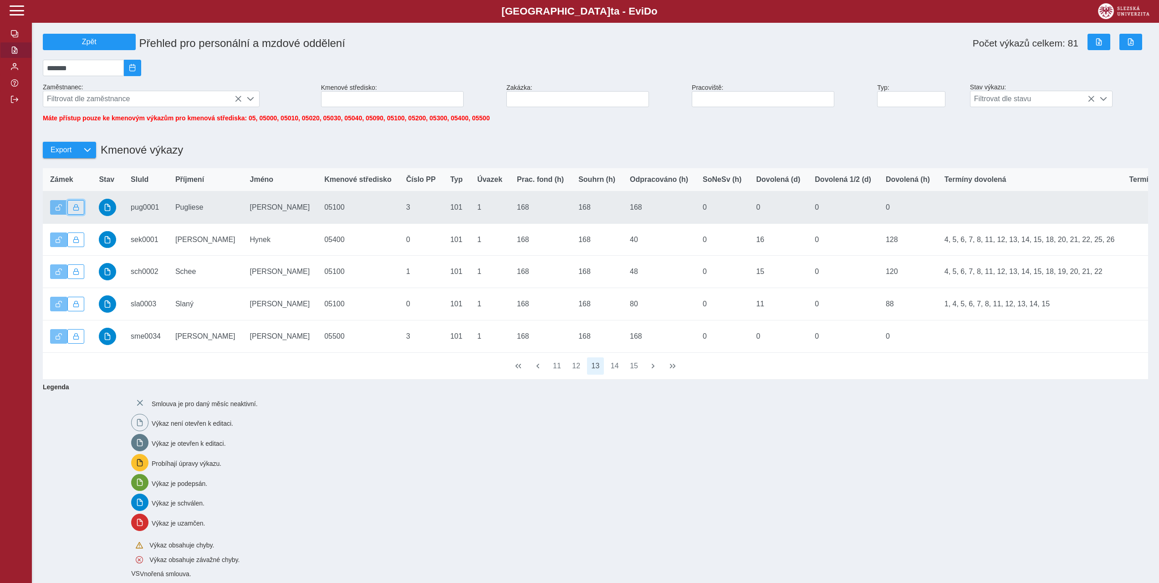
click at [77, 207] on button "button" at bounding box center [75, 207] width 17 height 15
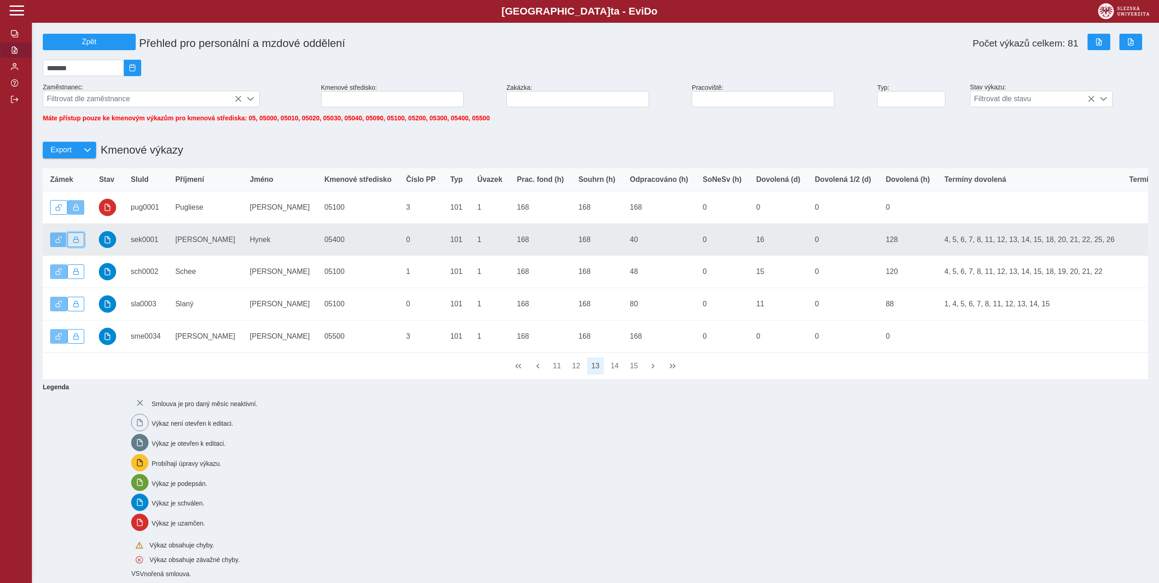
click at [79, 247] on button "button" at bounding box center [75, 239] width 17 height 15
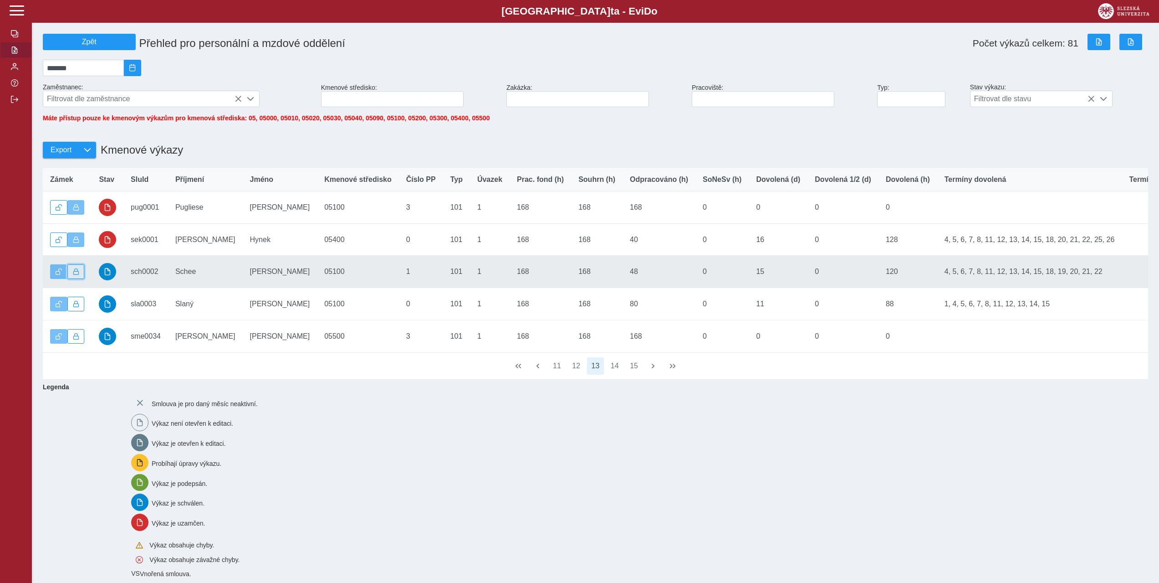
click at [75, 275] on span "button" at bounding box center [76, 271] width 6 height 6
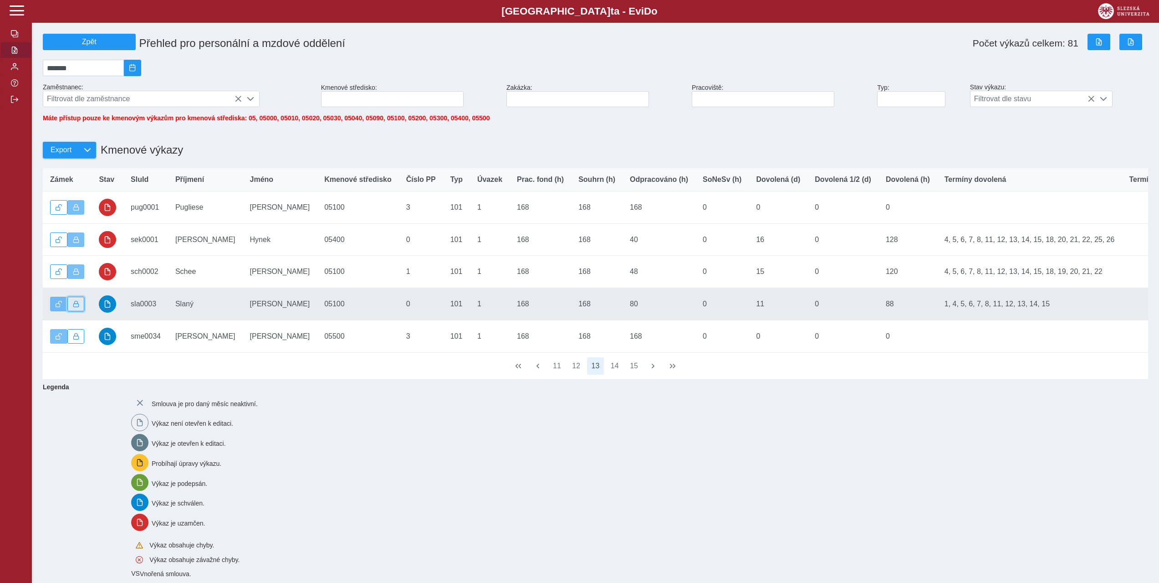
drag, startPoint x: 72, startPoint y: 305, endPoint x: 85, endPoint y: 335, distance: 32.6
click at [72, 306] on button "button" at bounding box center [75, 304] width 17 height 15
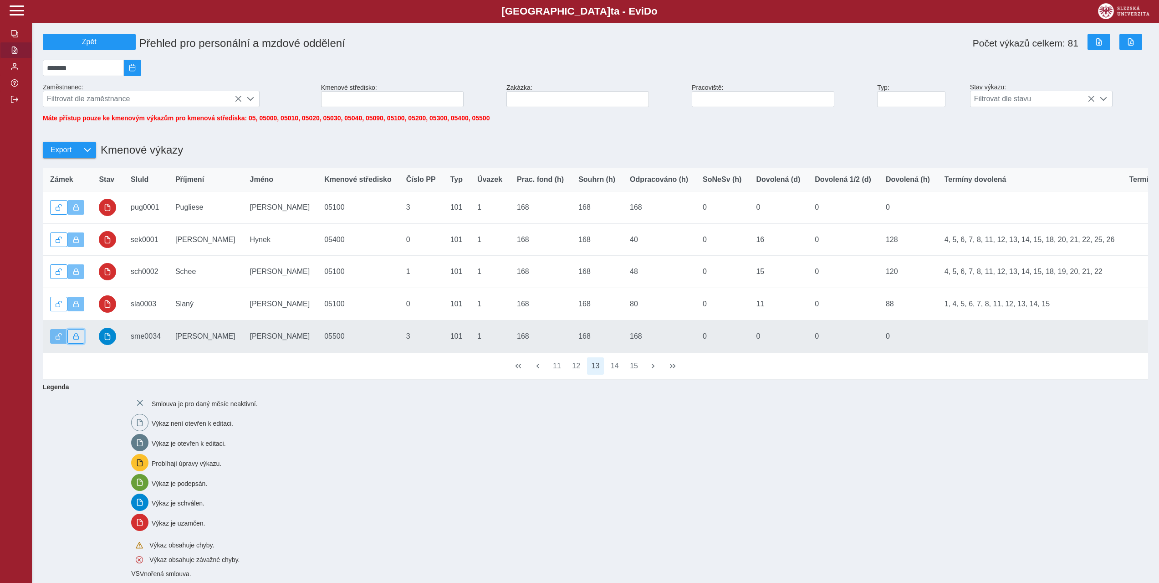
click at [78, 338] on span "button" at bounding box center [76, 336] width 6 height 6
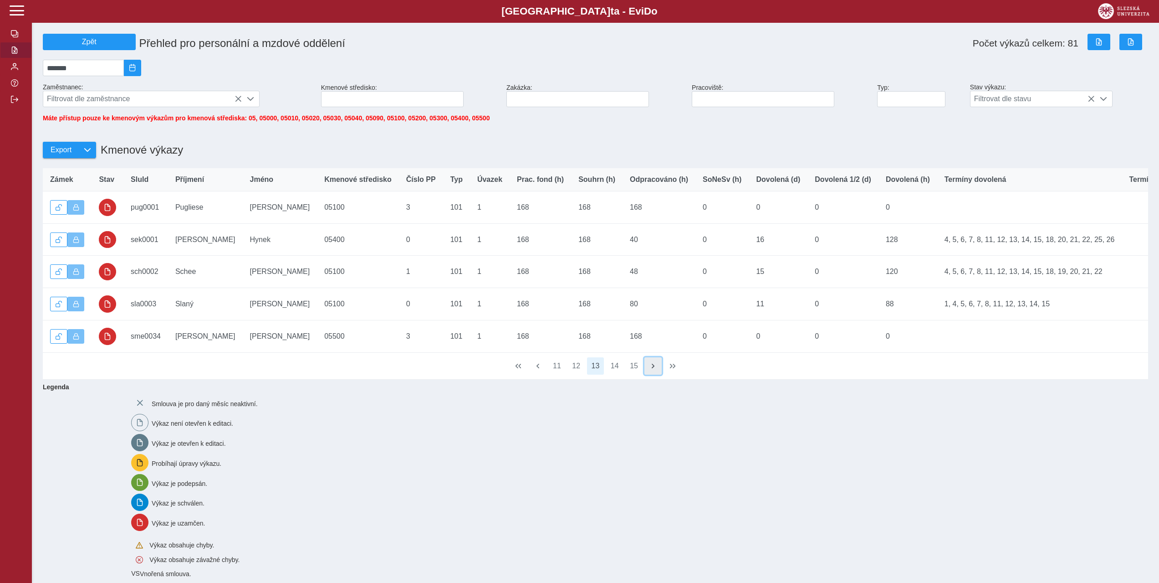
click at [657, 369] on span "button" at bounding box center [653, 365] width 7 height 7
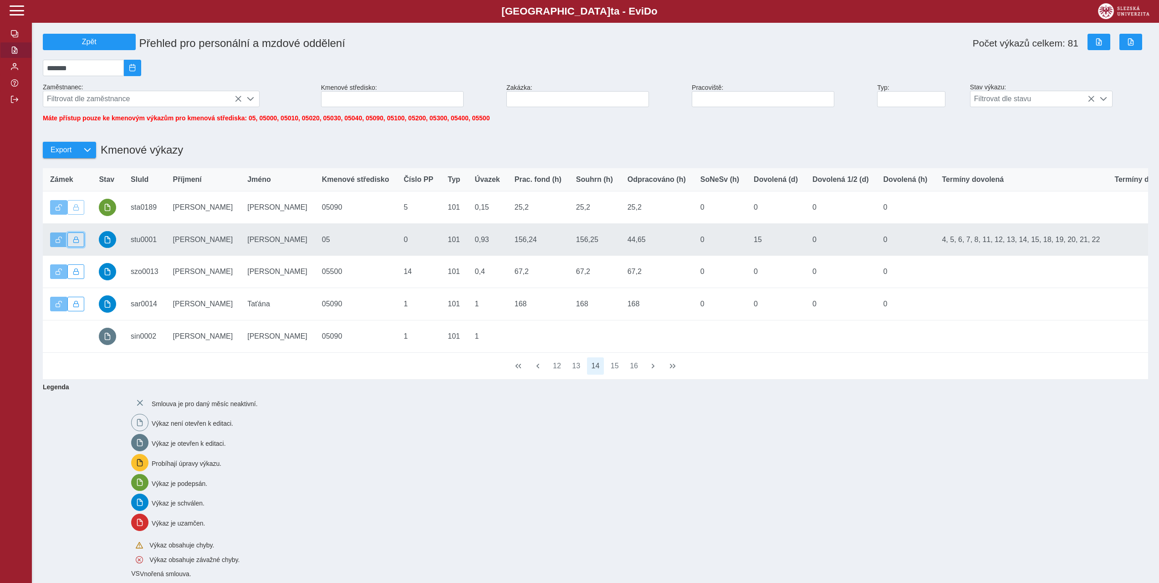
click at [80, 246] on button "button" at bounding box center [75, 239] width 17 height 15
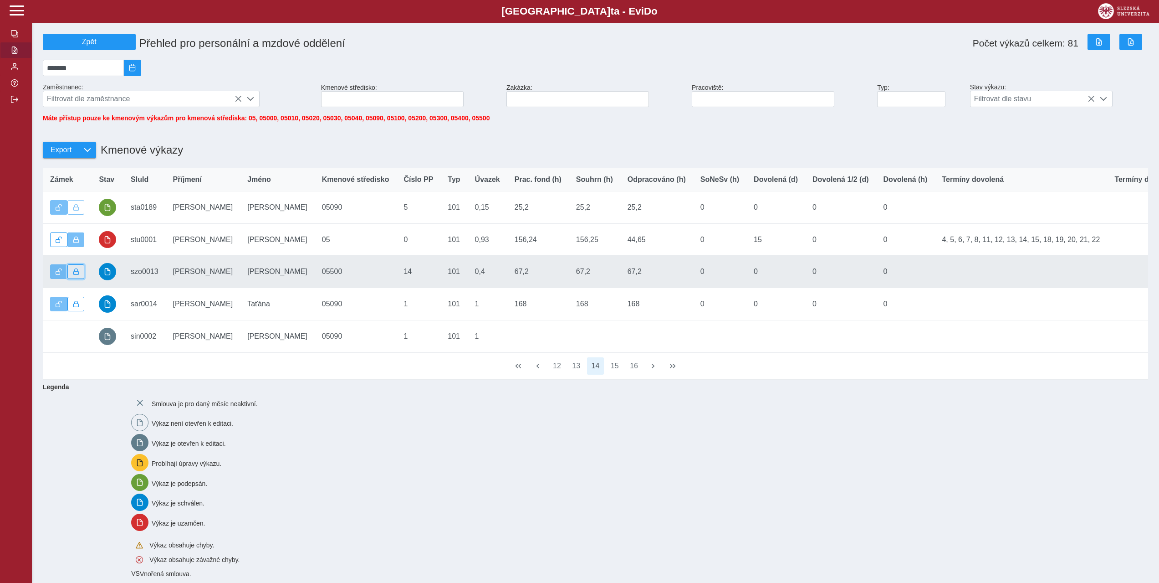
click at [73, 275] on span "button" at bounding box center [76, 271] width 6 height 6
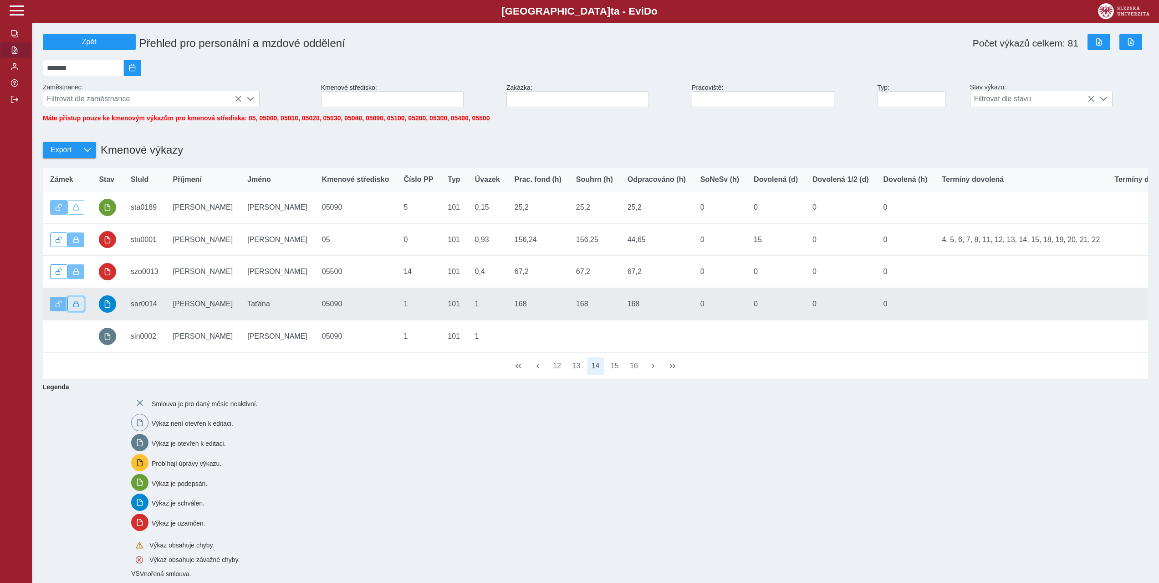
click at [78, 307] on span "button" at bounding box center [76, 304] width 6 height 6
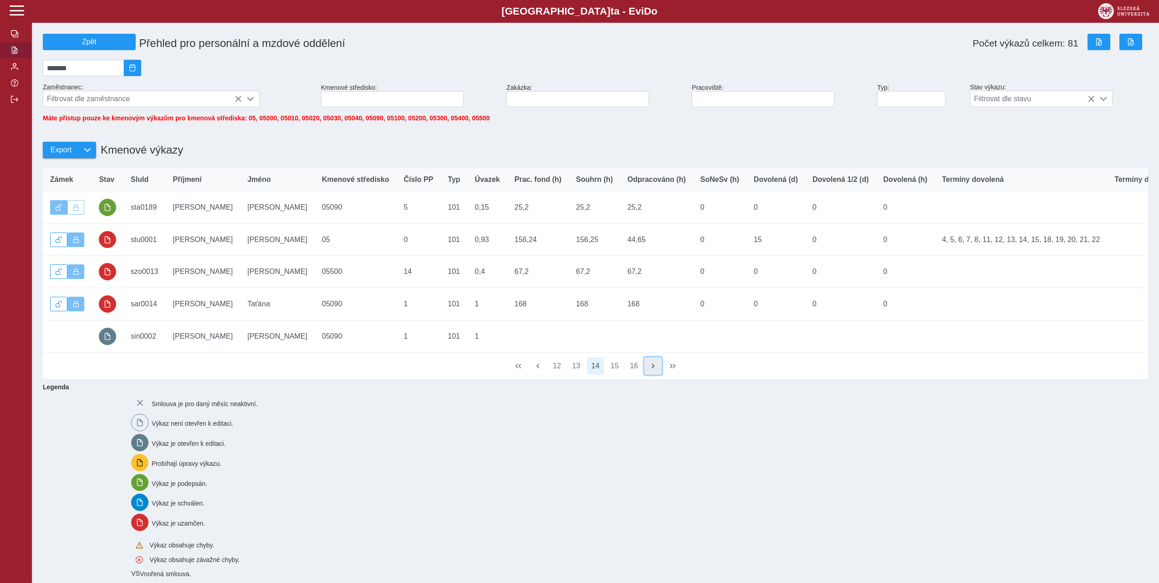
click at [656, 369] on span "button" at bounding box center [653, 365] width 7 height 7
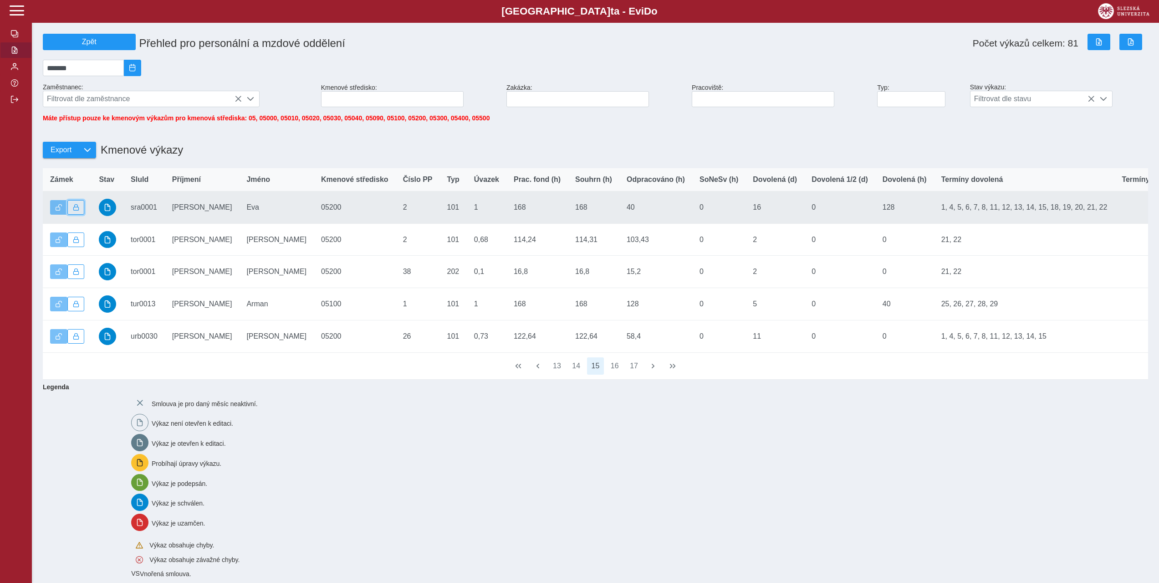
click at [78, 210] on span "button" at bounding box center [76, 207] width 6 height 6
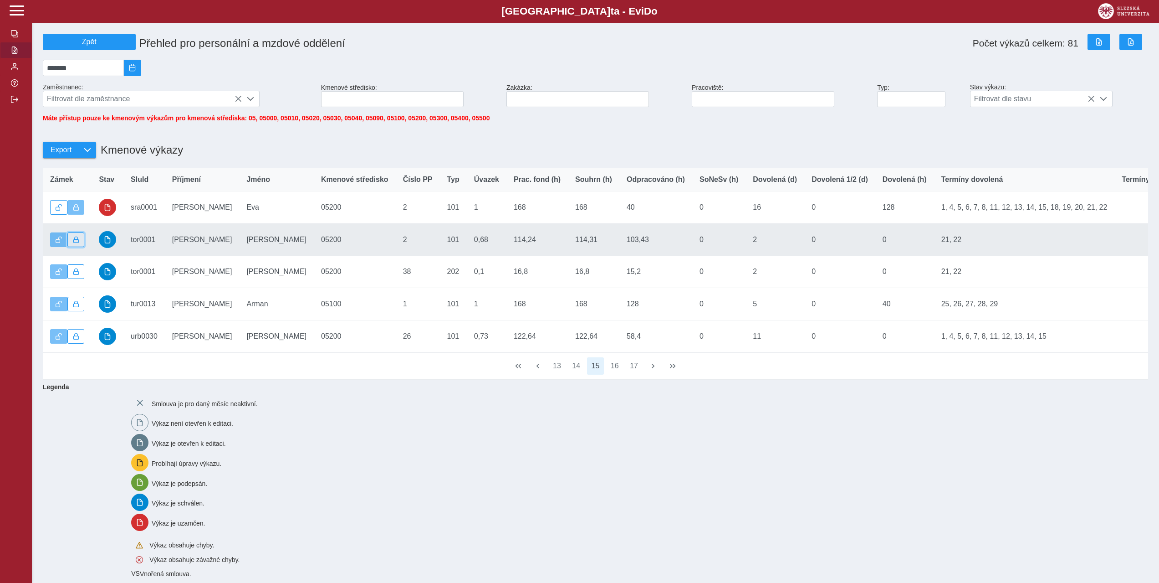
click at [75, 243] on span "button" at bounding box center [76, 239] width 6 height 6
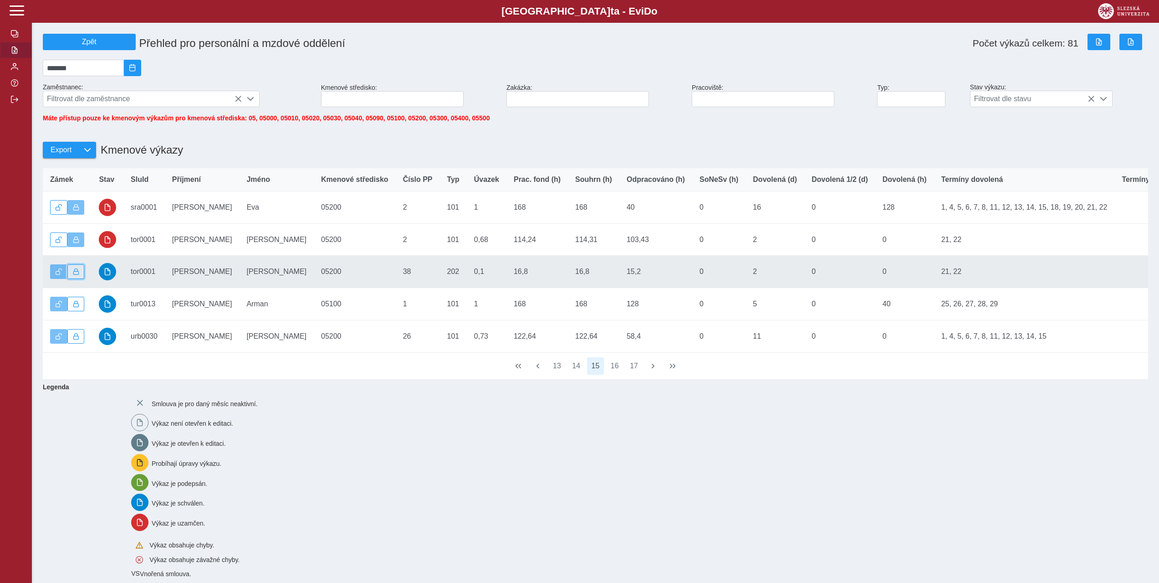
click at [78, 275] on span "button" at bounding box center [76, 271] width 6 height 6
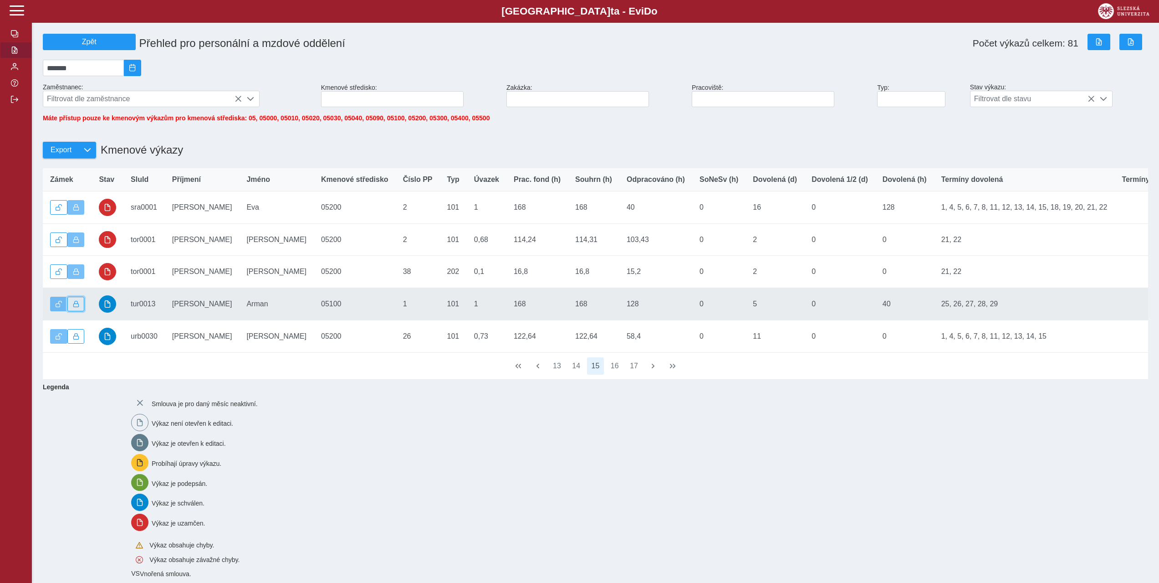
click at [77, 311] on button "button" at bounding box center [75, 304] width 17 height 15
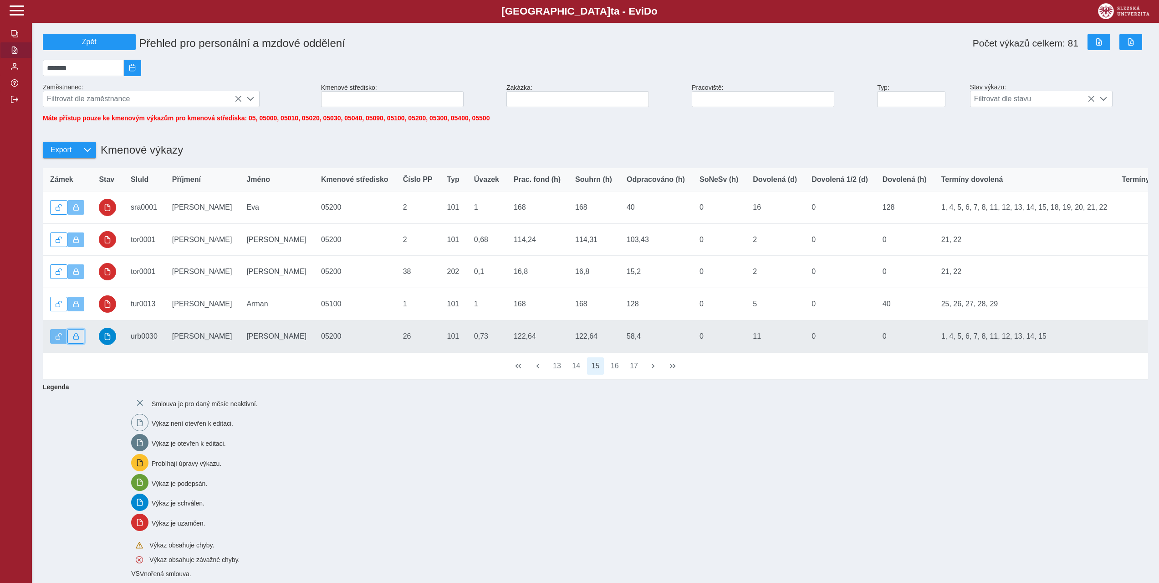
click at [78, 339] on span "button" at bounding box center [76, 336] width 6 height 6
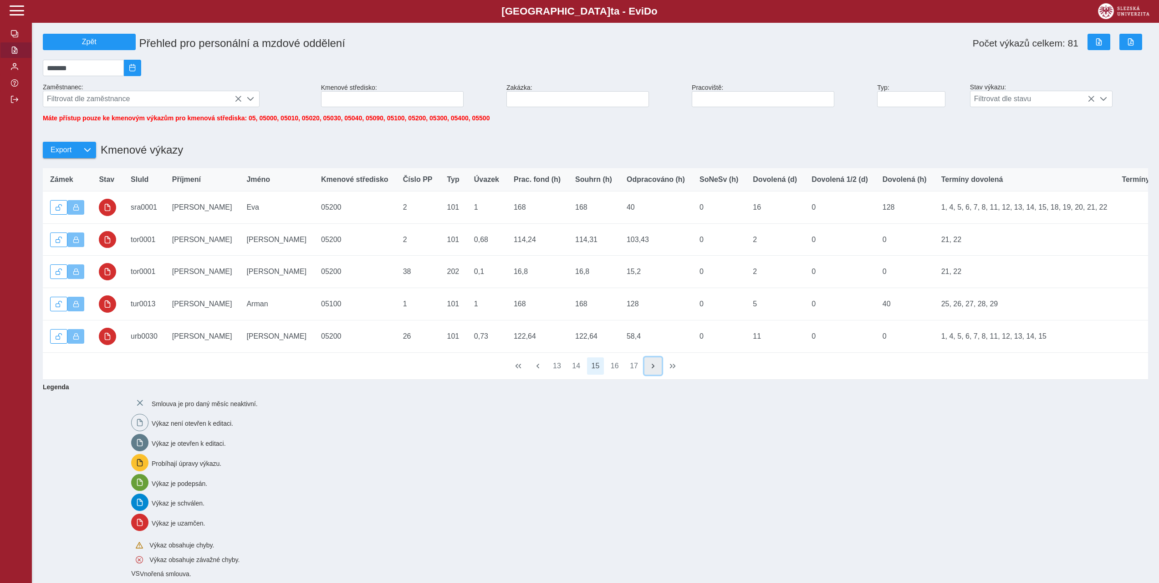
click at [653, 369] on span "button" at bounding box center [653, 365] width 7 height 7
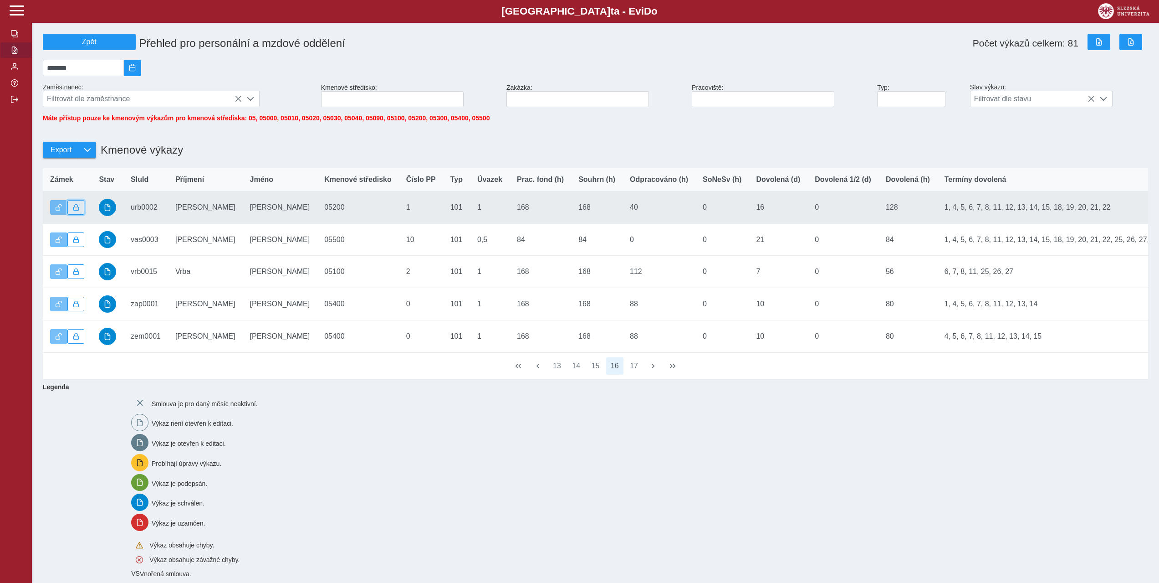
click at [80, 212] on button "button" at bounding box center [75, 207] width 17 height 15
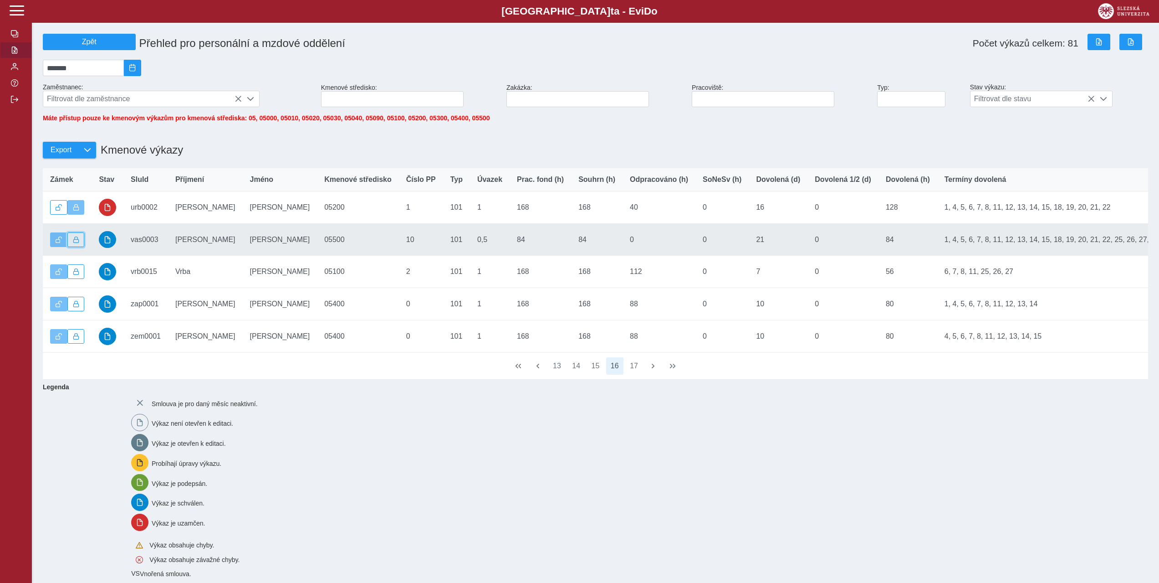
click at [75, 243] on span "button" at bounding box center [76, 239] width 6 height 6
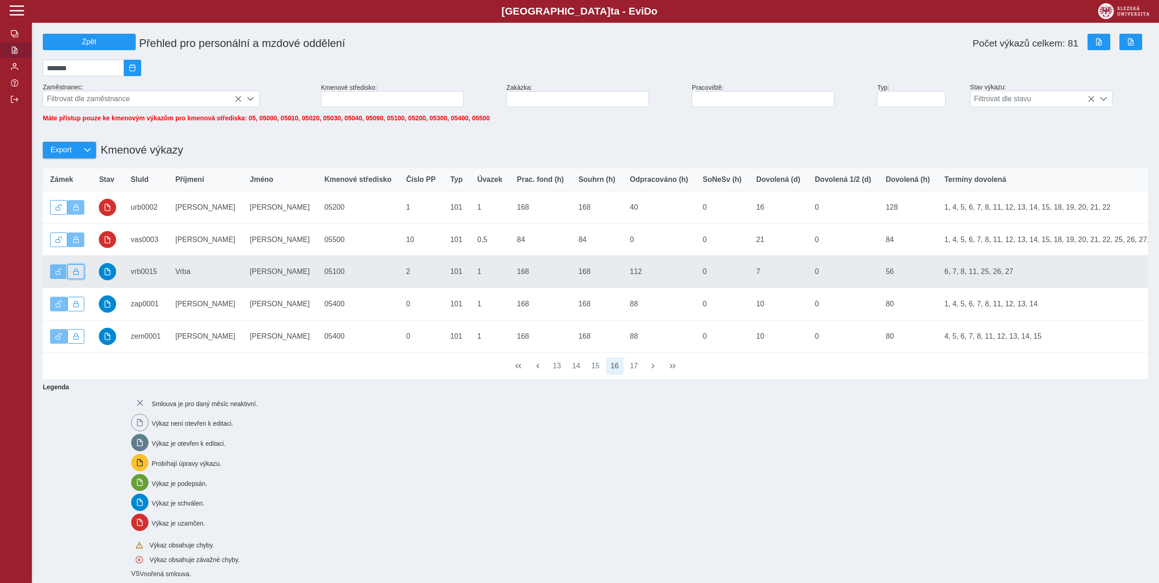
click at [75, 275] on span "button" at bounding box center [76, 271] width 6 height 6
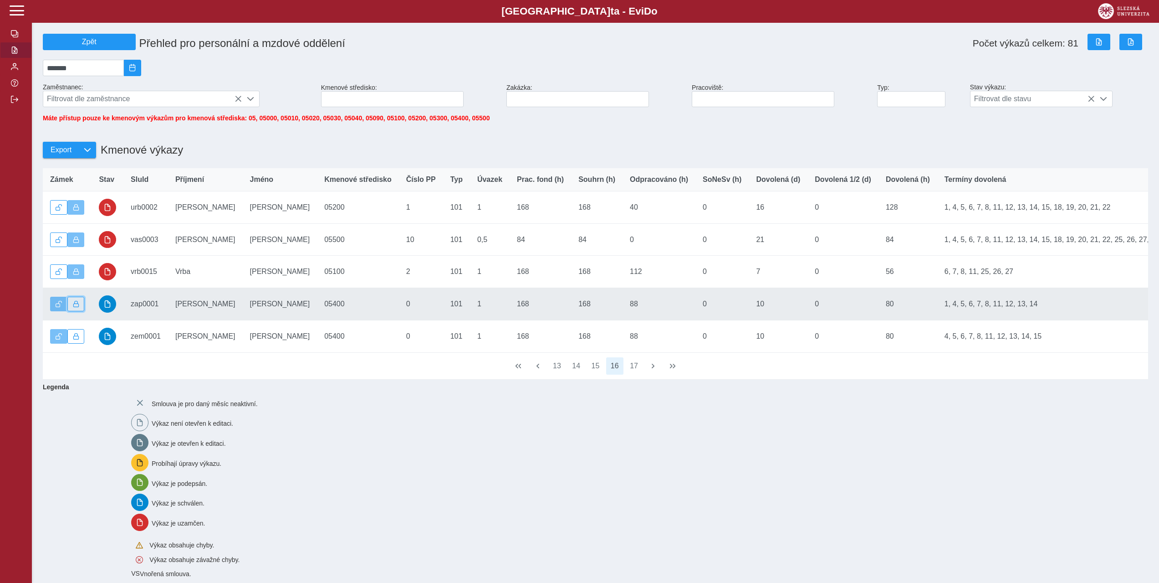
click at [75, 307] on span "button" at bounding box center [76, 304] width 6 height 6
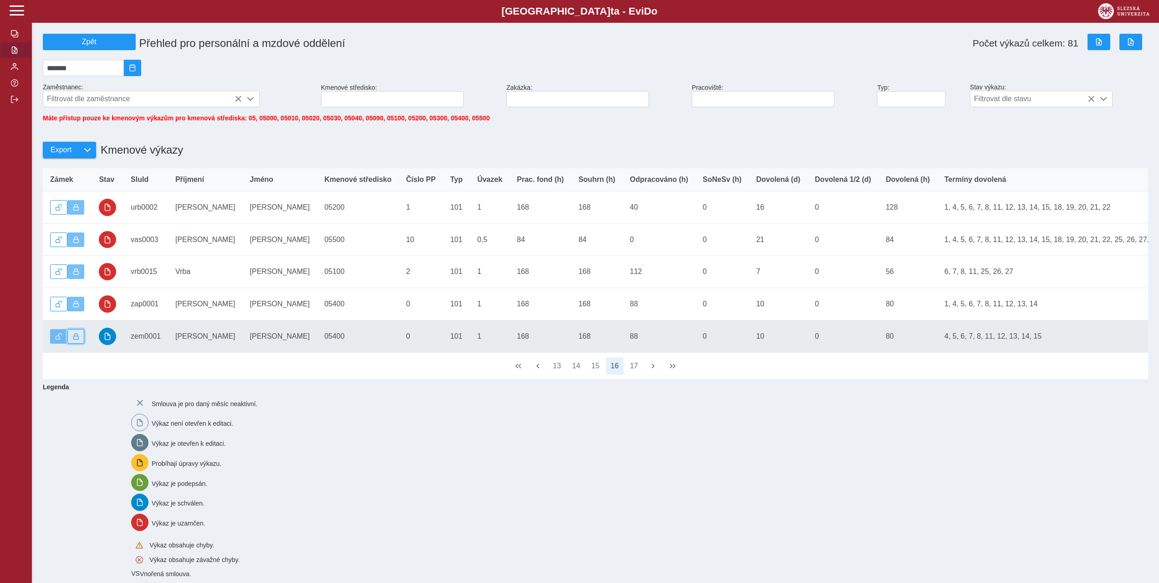
click at [78, 339] on span "button" at bounding box center [76, 336] width 6 height 6
